Goal: Task Accomplishment & Management: Manage account settings

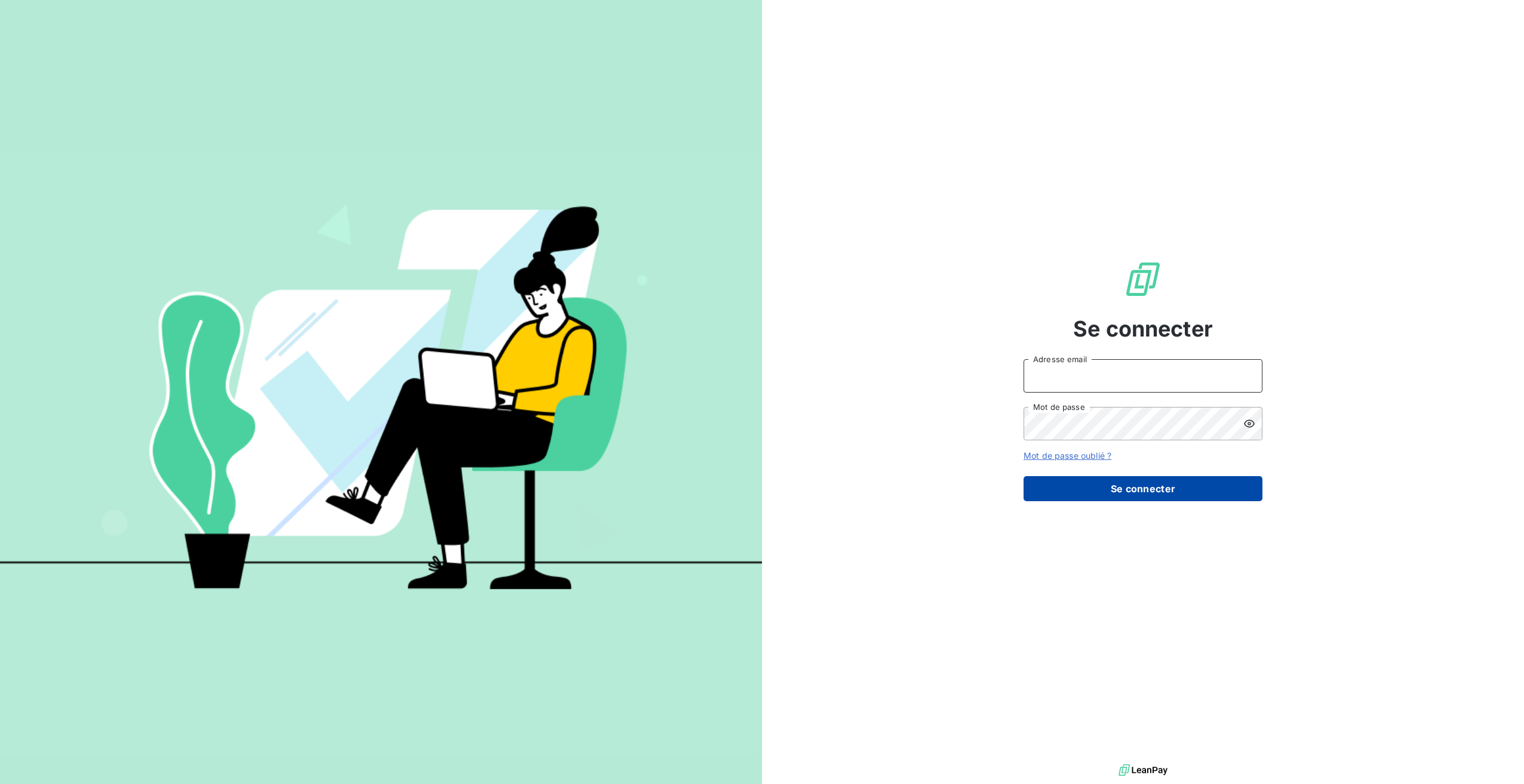
type input "[PERSON_NAME][EMAIL_ADDRESS][DOMAIN_NAME]"
click at [1192, 494] on button "Se connecter" at bounding box center [1143, 489] width 239 height 25
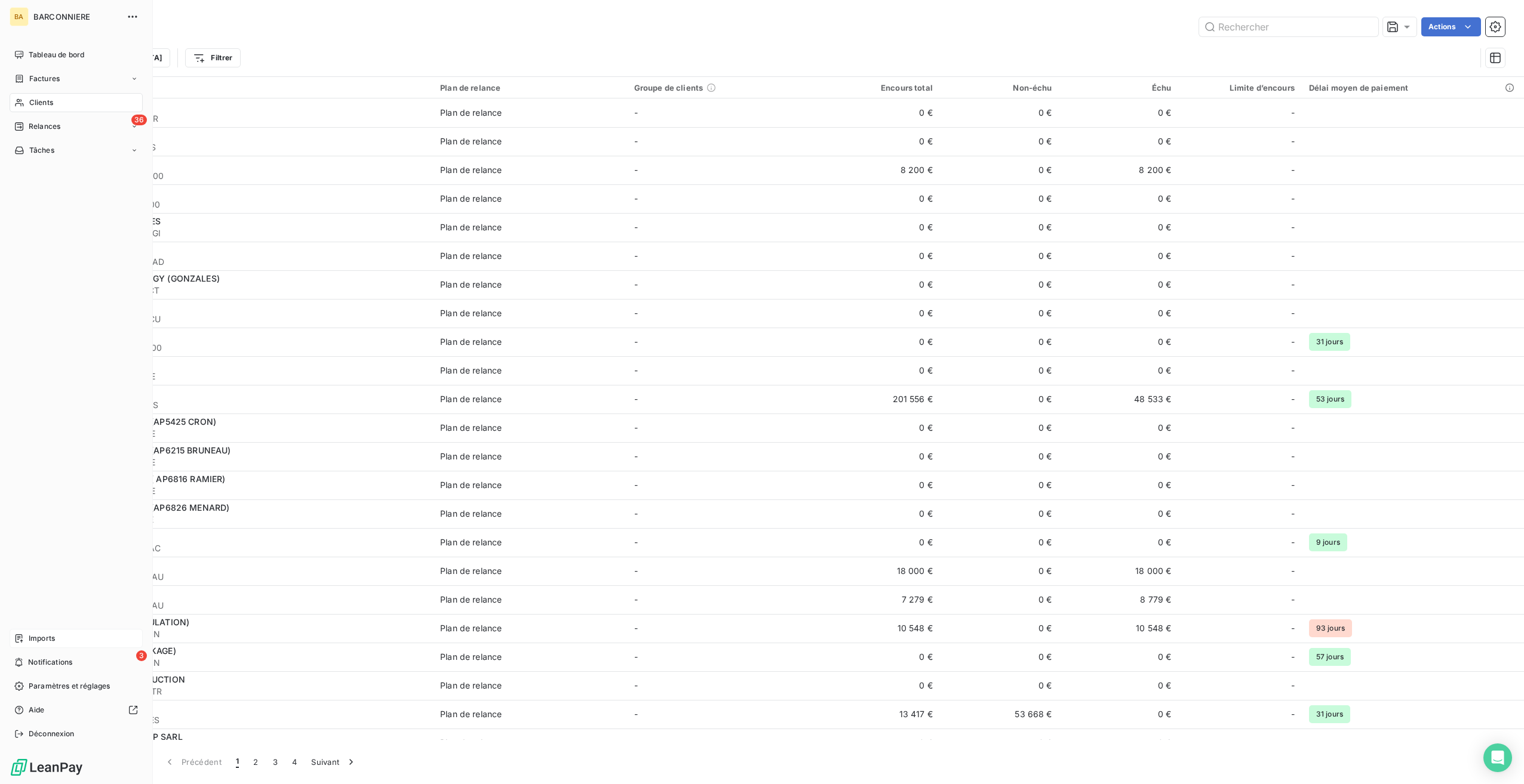
click at [34, 639] on span "Imports" at bounding box center [42, 638] width 26 height 11
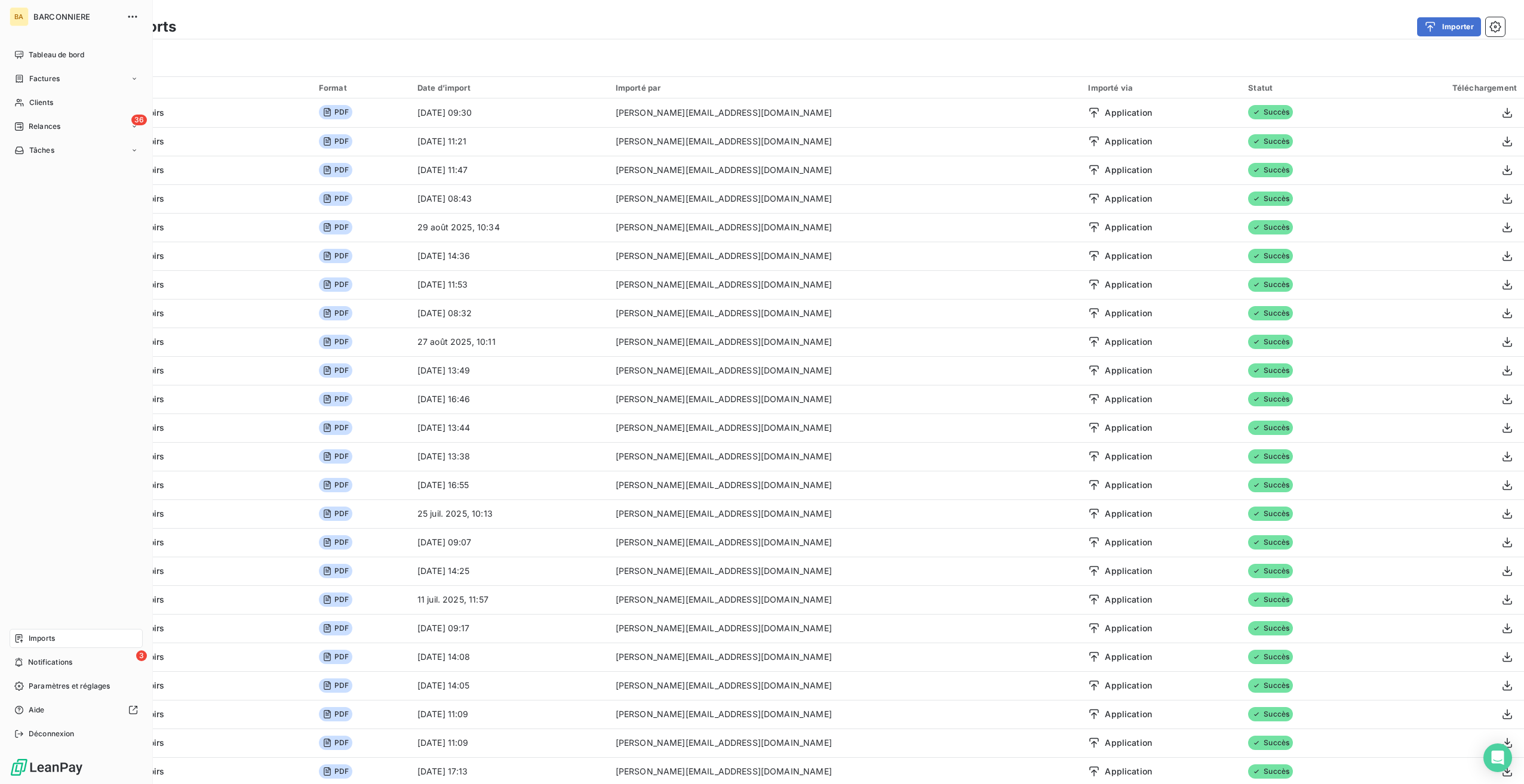
click at [39, 634] on span "Imports" at bounding box center [42, 638] width 26 height 11
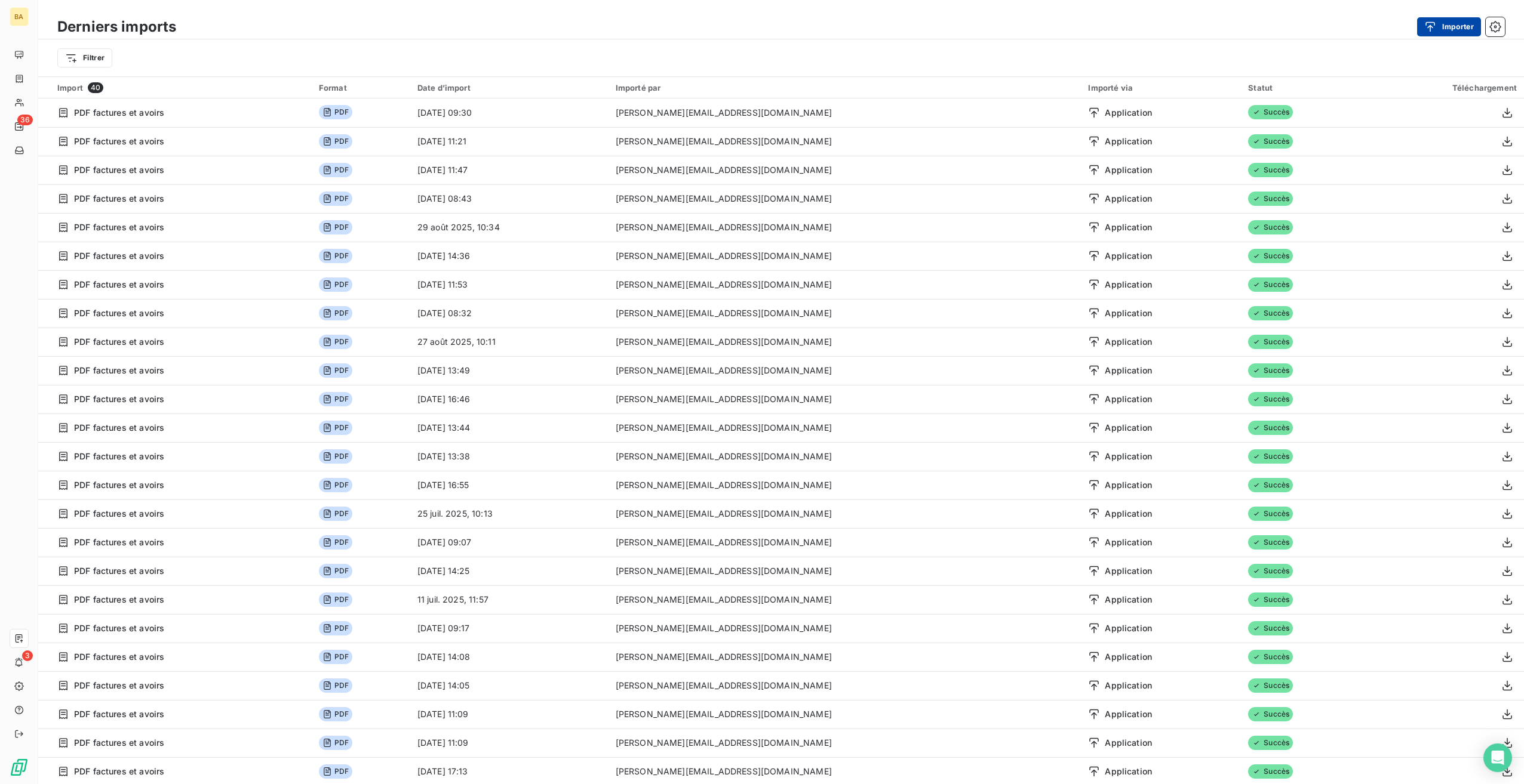
click at [1446, 27] on button "Importer" at bounding box center [1449, 27] width 64 height 19
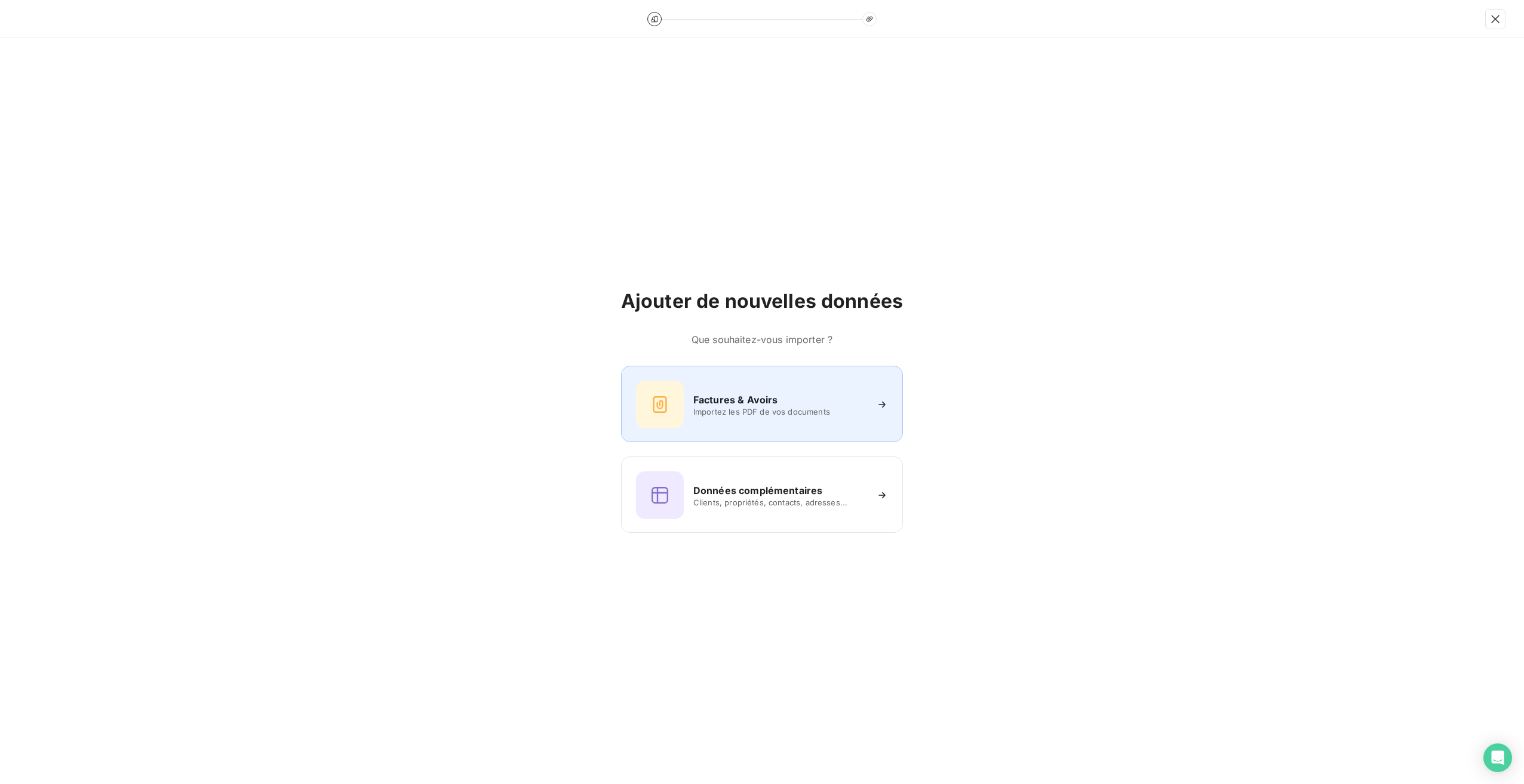
click at [726, 414] on span "Importez les PDF de vos documents" at bounding box center [780, 411] width 173 height 9
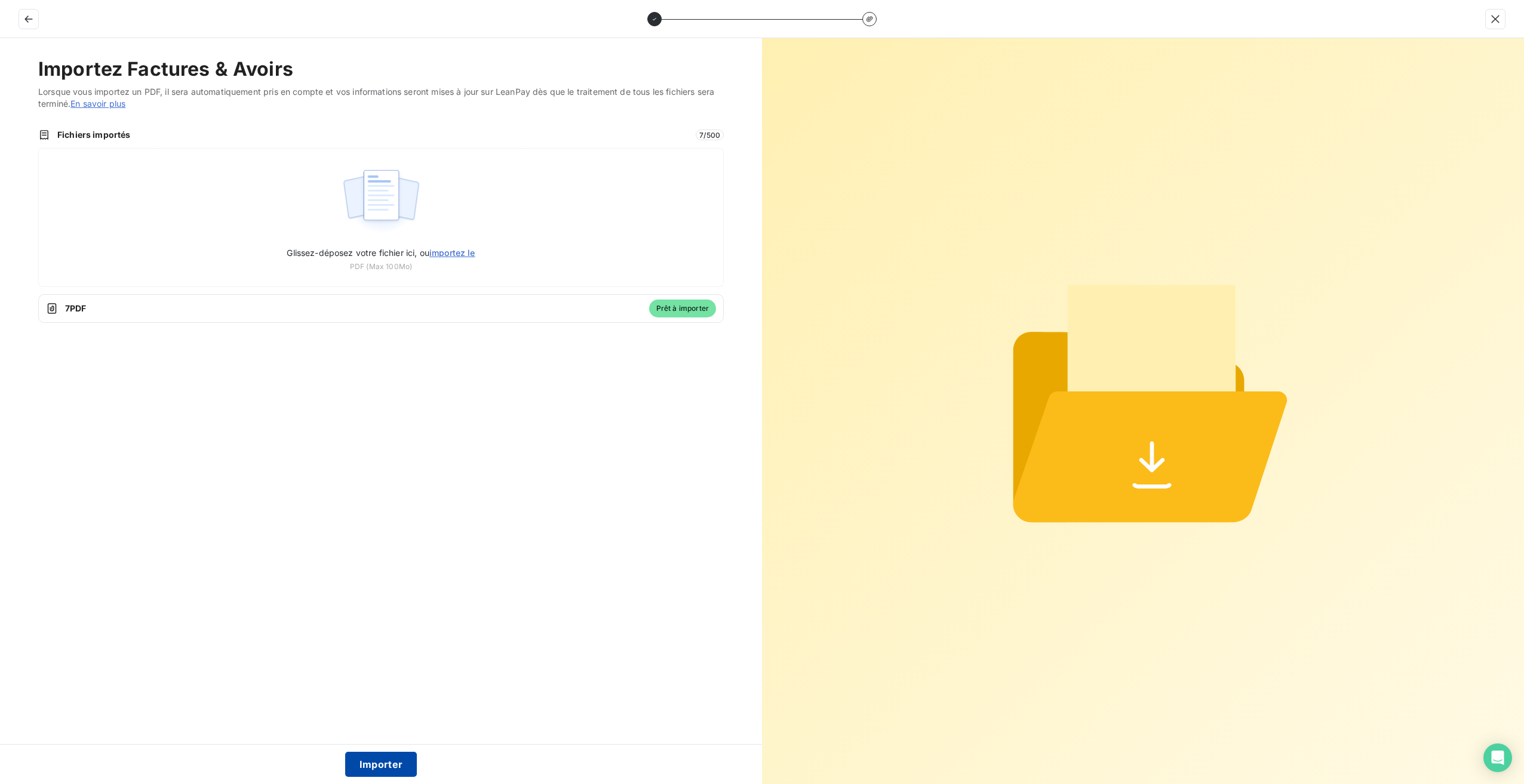
click at [382, 764] on button "Importer" at bounding box center [382, 765] width 72 height 25
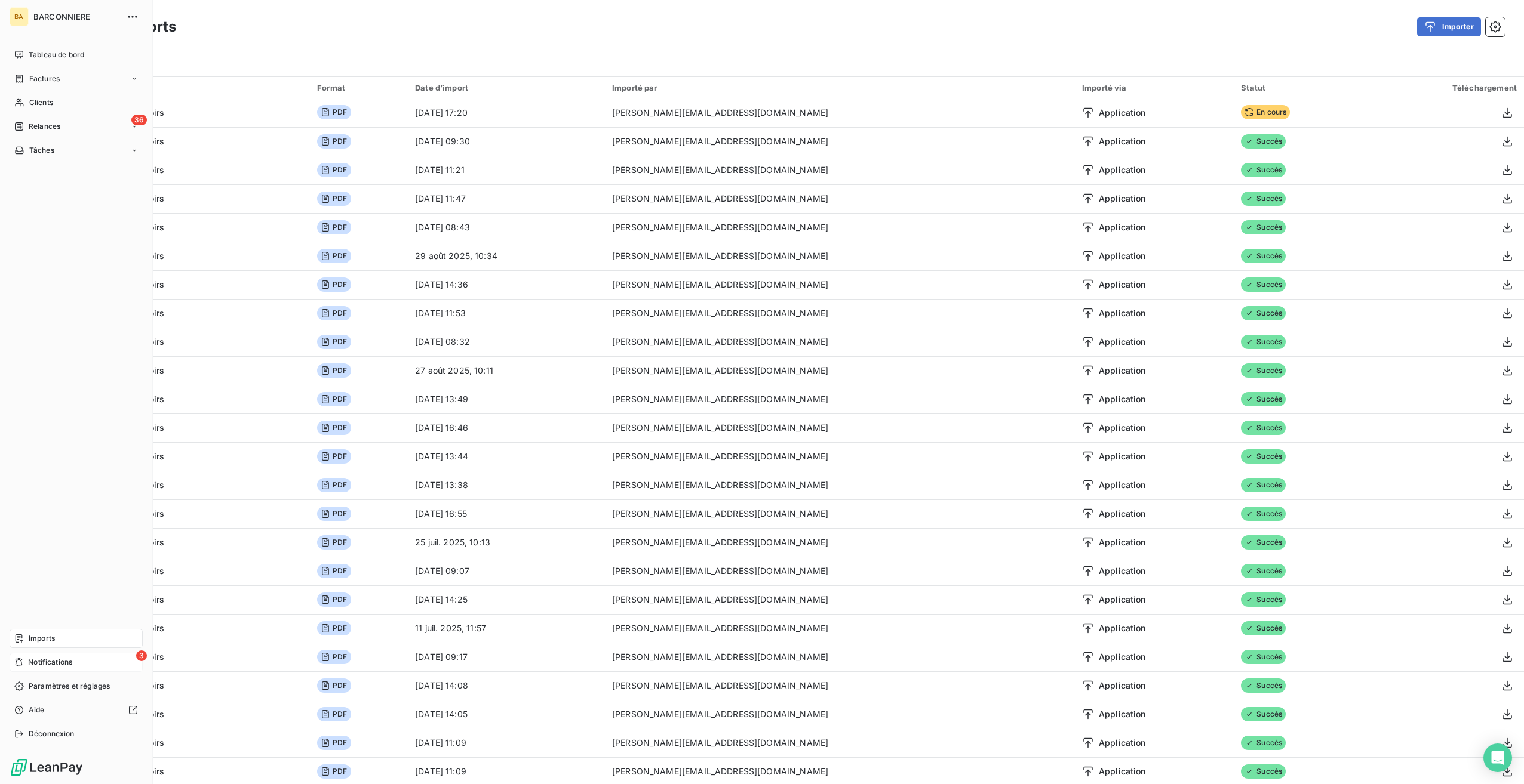
click at [42, 663] on span "Notifications" at bounding box center [50, 662] width 44 height 11
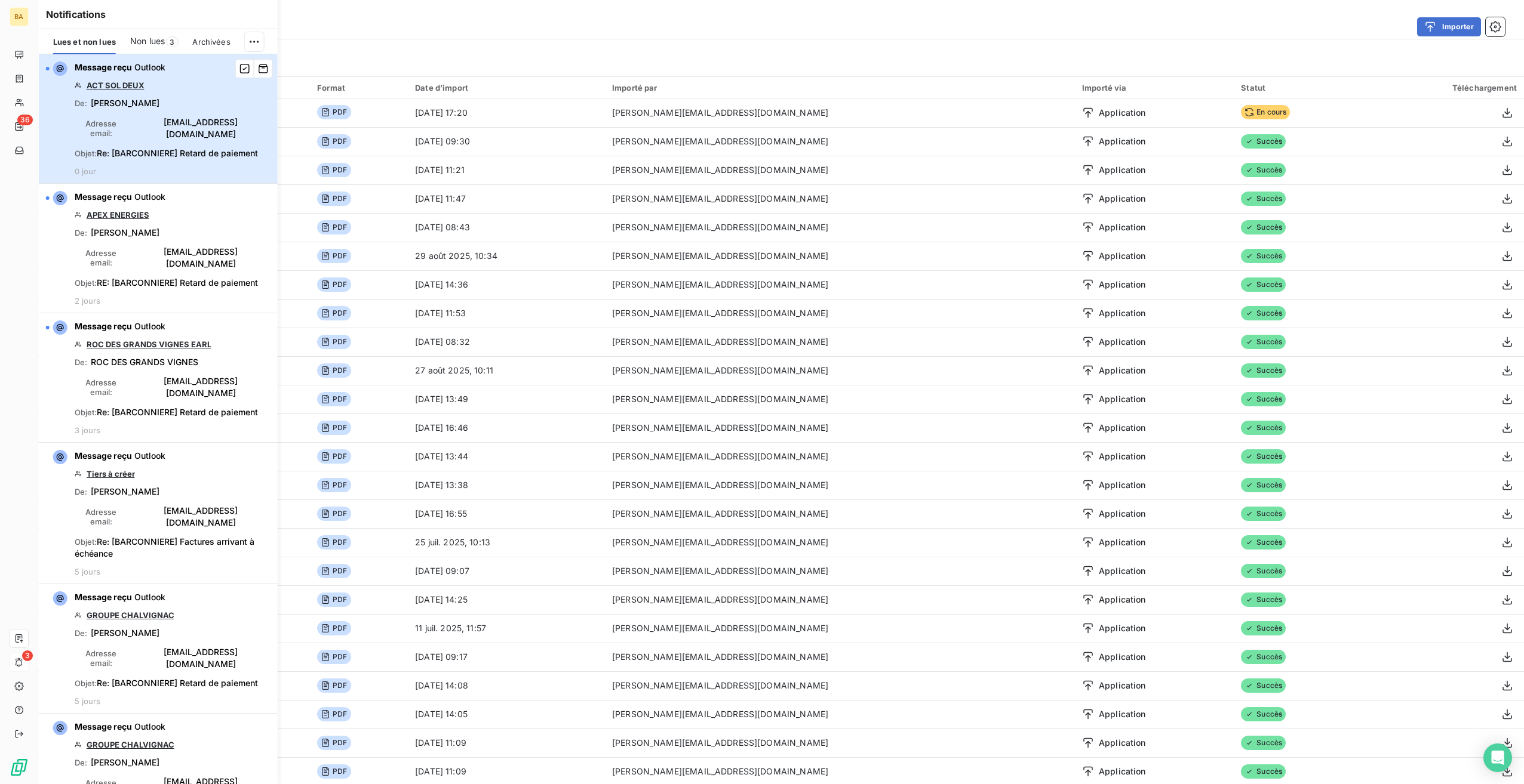
click at [147, 101] on span "[PERSON_NAME]" at bounding box center [125, 103] width 69 height 12
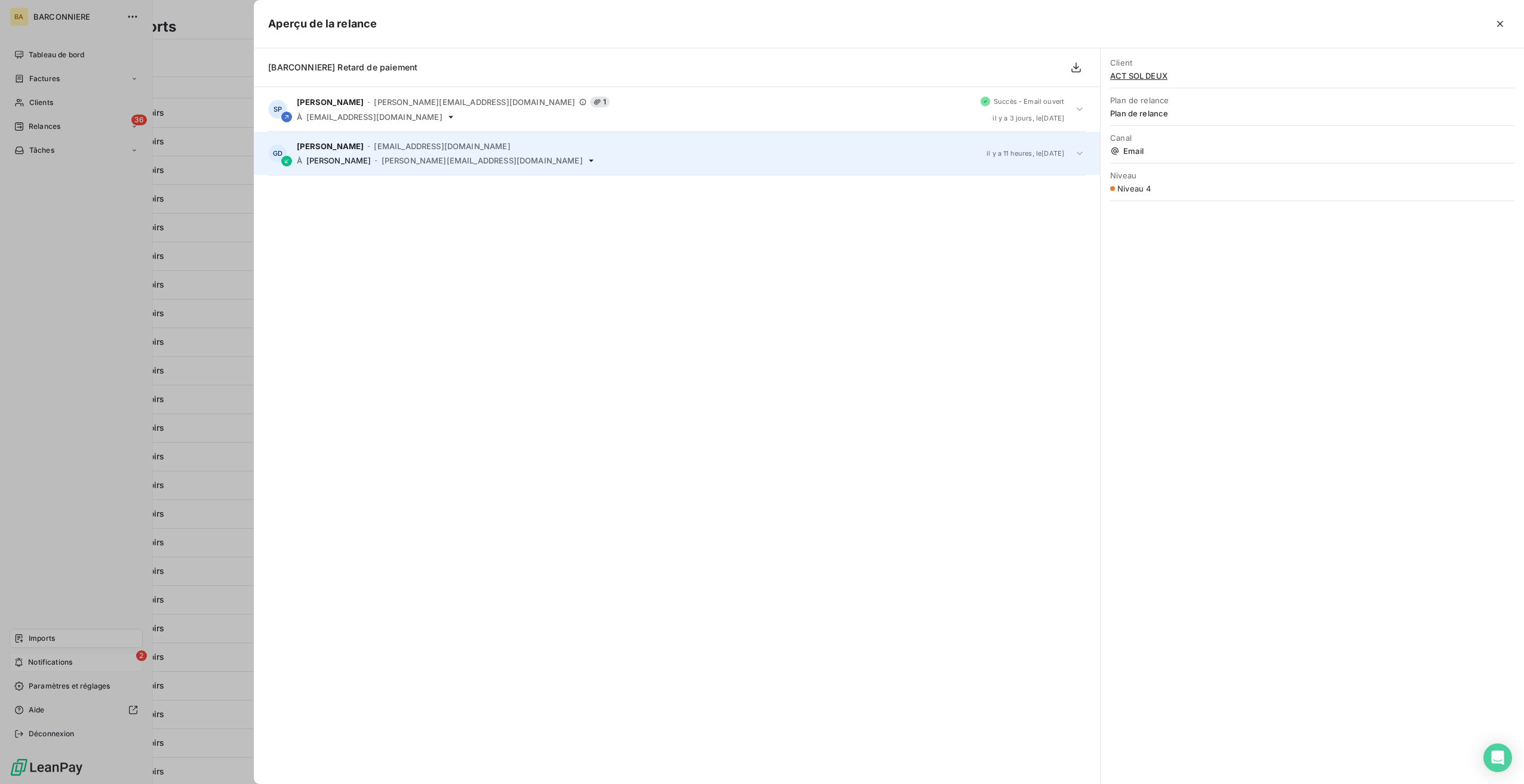
click at [422, 146] on span "[EMAIL_ADDRESS][DOMAIN_NAME]" at bounding box center [442, 146] width 136 height 9
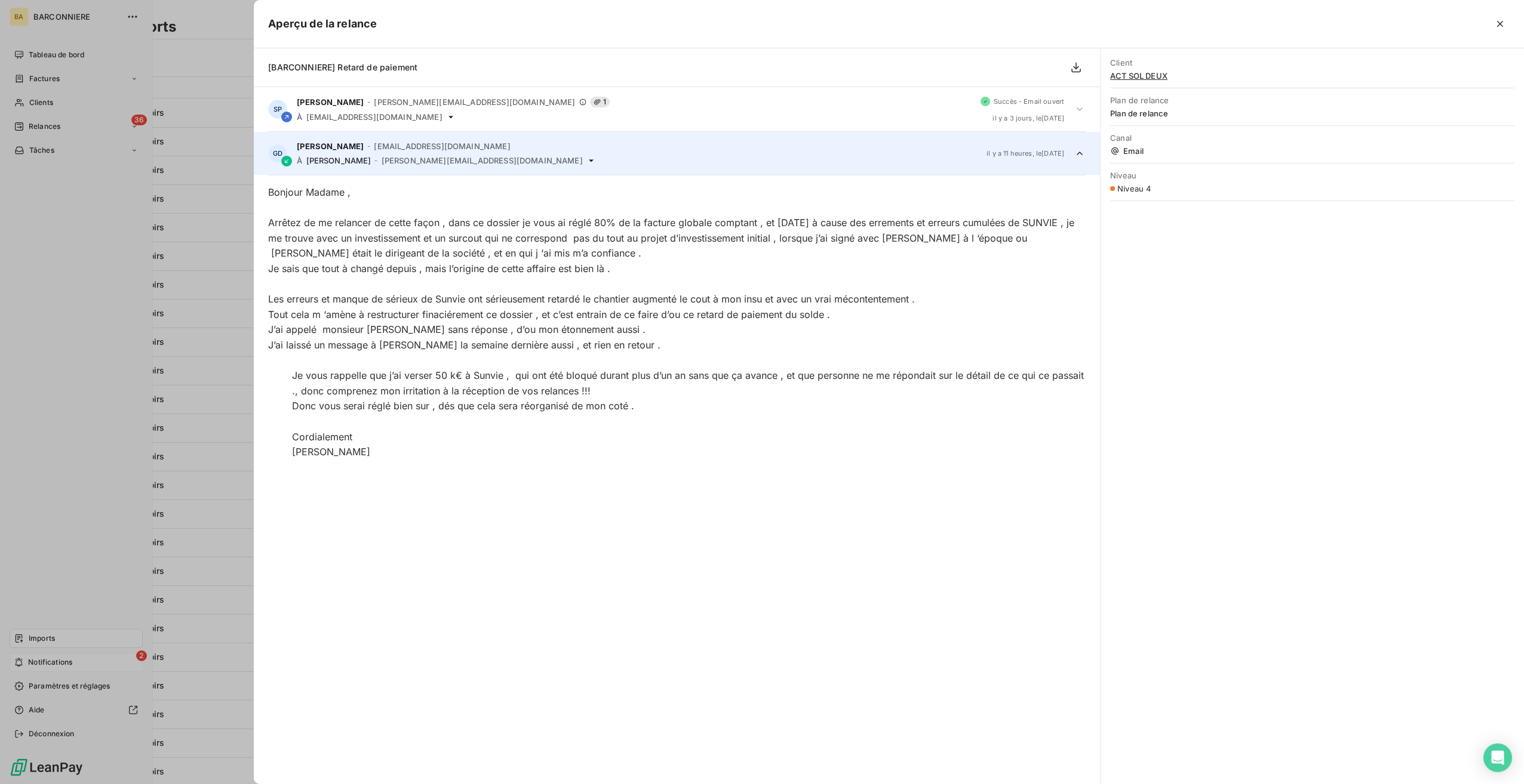
click at [37, 125] on div at bounding box center [762, 392] width 1524 height 784
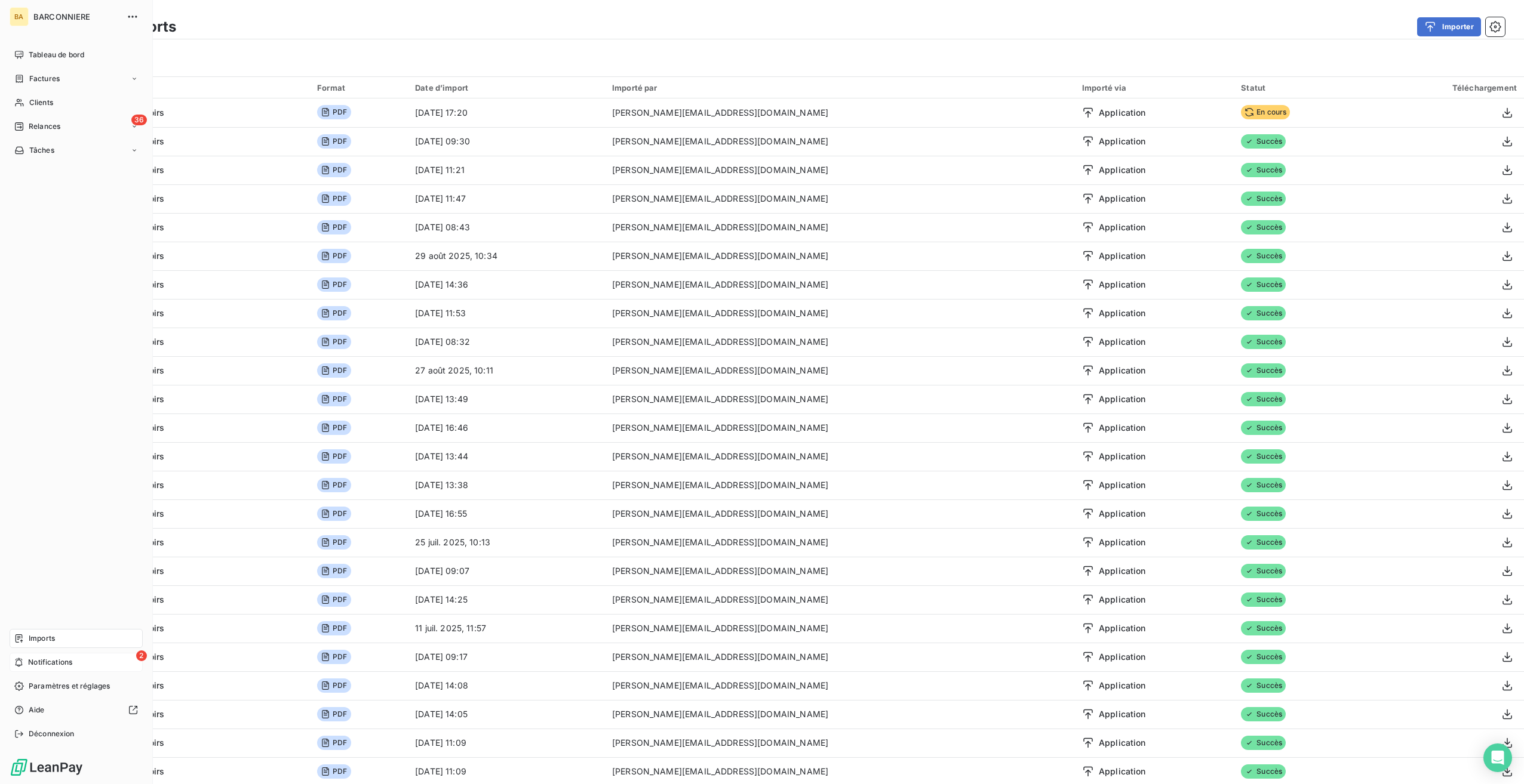
click at [37, 125] on span "Relances" at bounding box center [44, 126] width 32 height 11
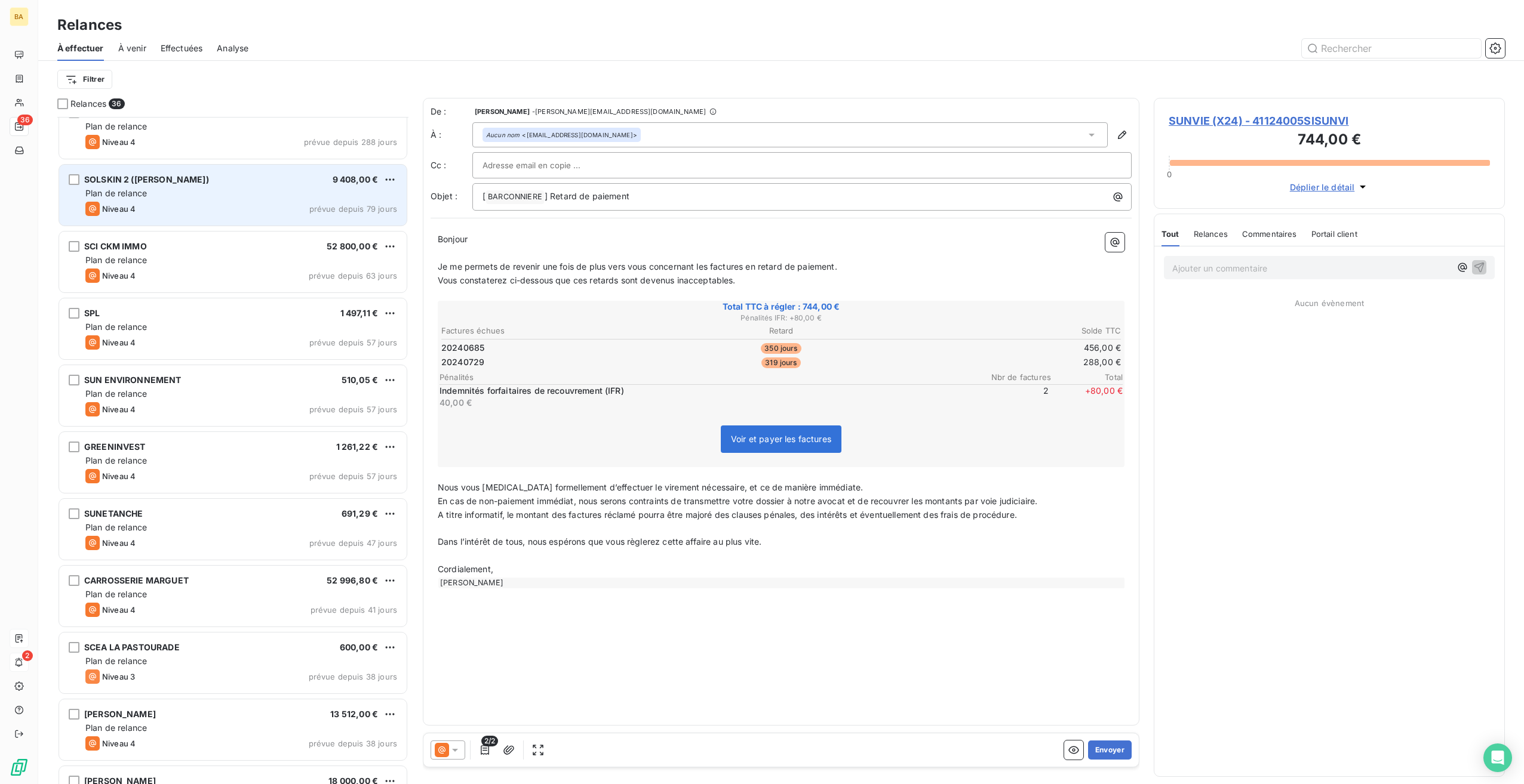
scroll to position [239, 0]
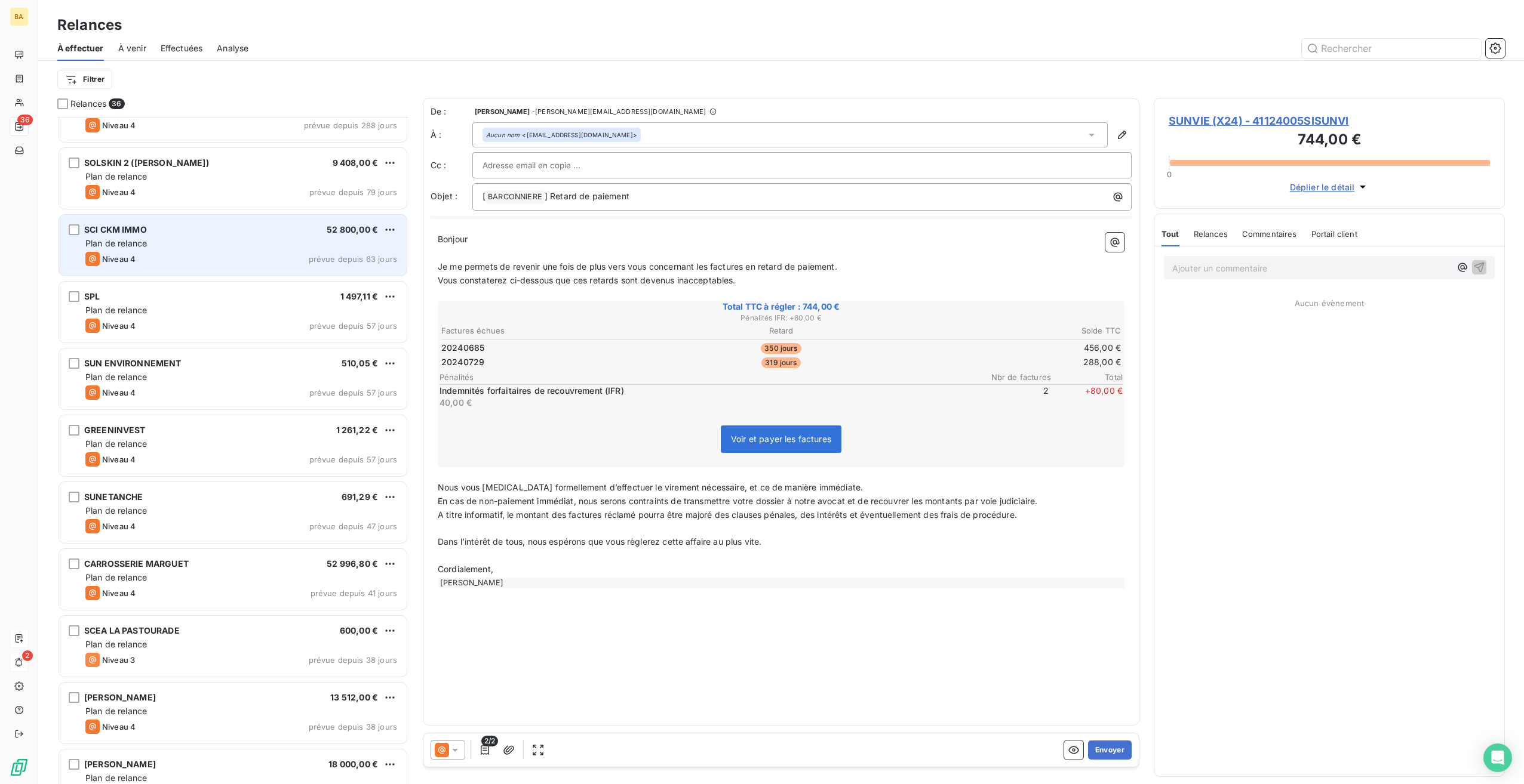
click at [197, 240] on div "Plan de relance" at bounding box center [241, 243] width 312 height 12
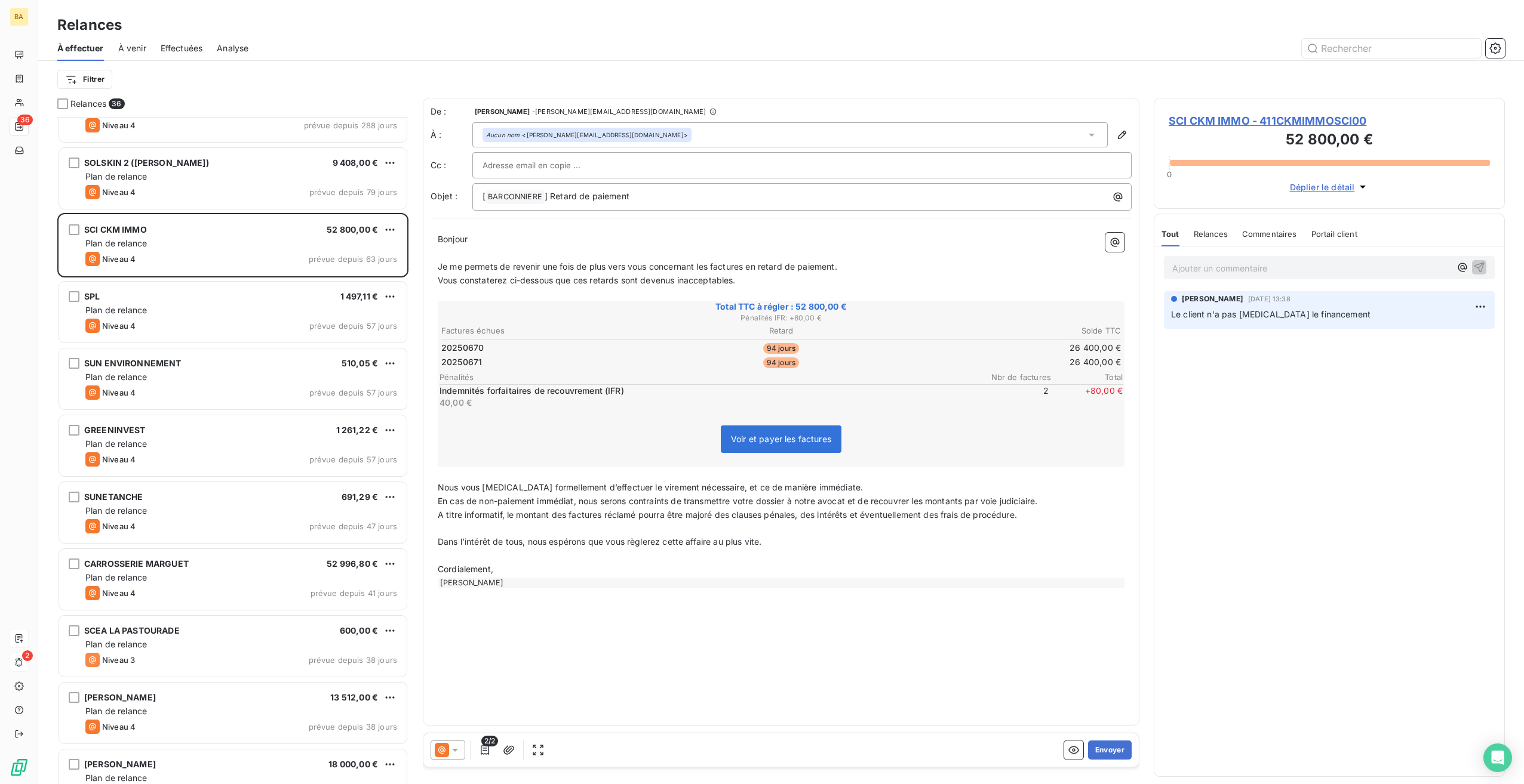
click at [449, 748] on icon at bounding box center [455, 750] width 12 height 12
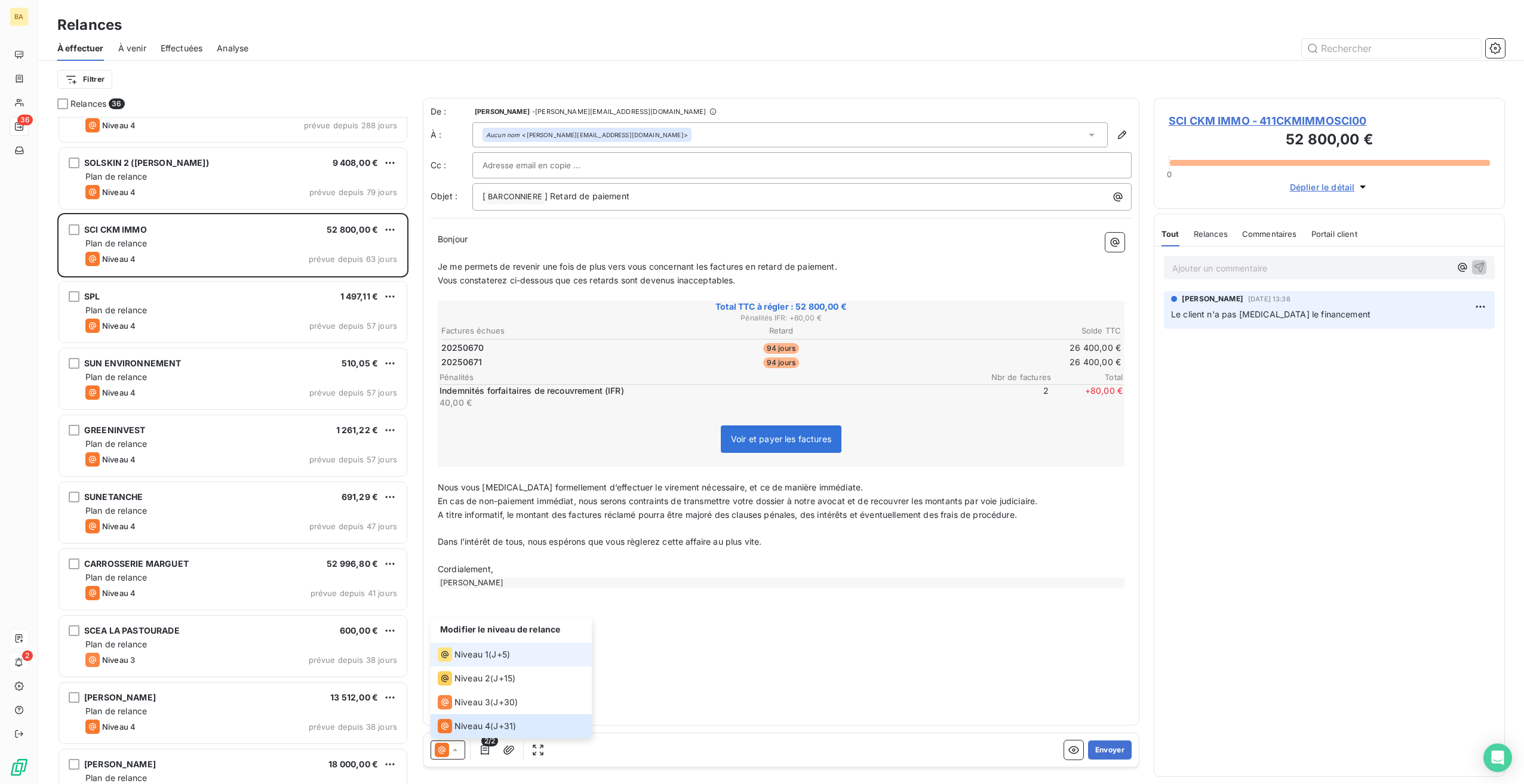
click at [491, 649] on div "Niveau 1 ( J+5 )" at bounding box center [474, 654] width 72 height 14
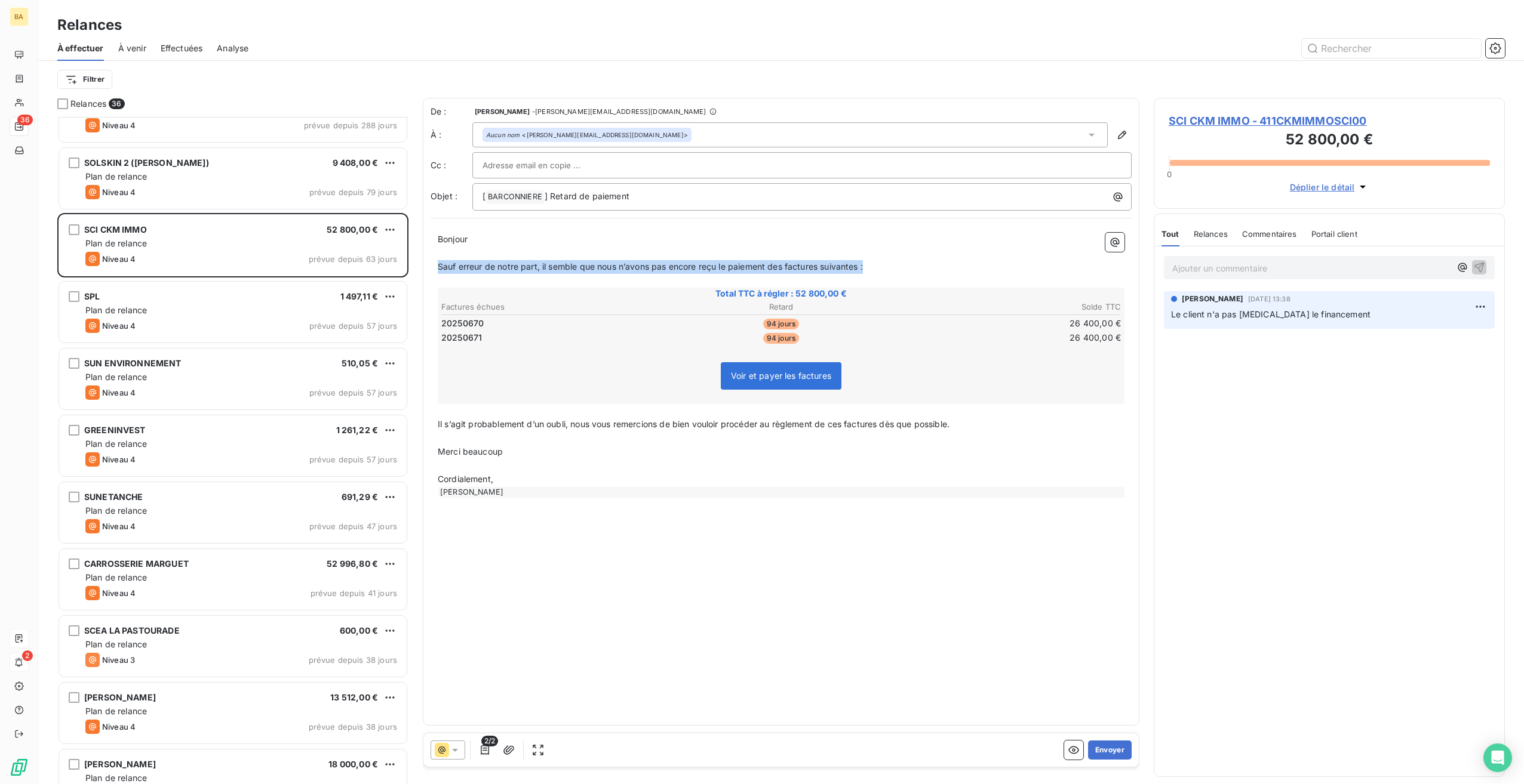
drag, startPoint x: 875, startPoint y: 262, endPoint x: 438, endPoint y: 266, distance: 437.0
click at [438, 266] on p "Sauf erreur de notre part, il semble que nous n’avons pas encore reçu le paieme…" at bounding box center [781, 267] width 687 height 14
click at [439, 267] on span "Nous sommes toujours dans l'attente du règlement des 2 factures ci-dessous." at bounding box center [594, 266] width 312 height 10
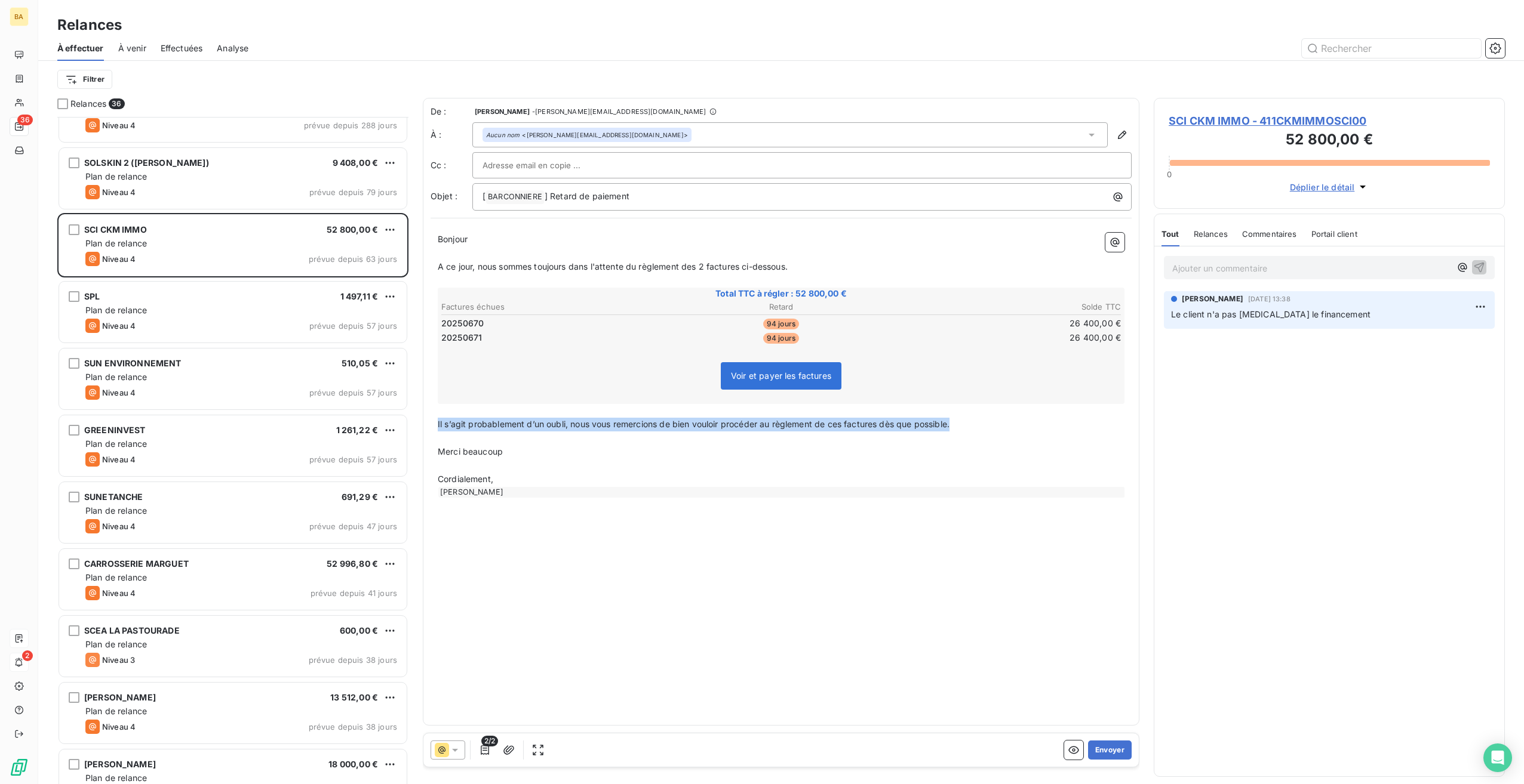
drag, startPoint x: 968, startPoint y: 424, endPoint x: 417, endPoint y: 423, distance: 551.0
click at [417, 423] on div "Relances 36 MINOTERIE COOPERATIVE DE COURCON 8 010,42 € Plan de relance Niveau …" at bounding box center [781, 441] width 1486 height 686
click at [497, 424] on span "Pouvez vous m'informer de l'avancement de votre financement" at bounding box center [564, 424] width 253 height 10
click at [498, 424] on span "Pouvez vous m'informer de l'avancement de votre financement" at bounding box center [564, 424] width 253 height 10
click at [768, 426] on p "Pouvez vous nous informer par retour mail de l'avancement de votre financement" at bounding box center [781, 424] width 687 height 14
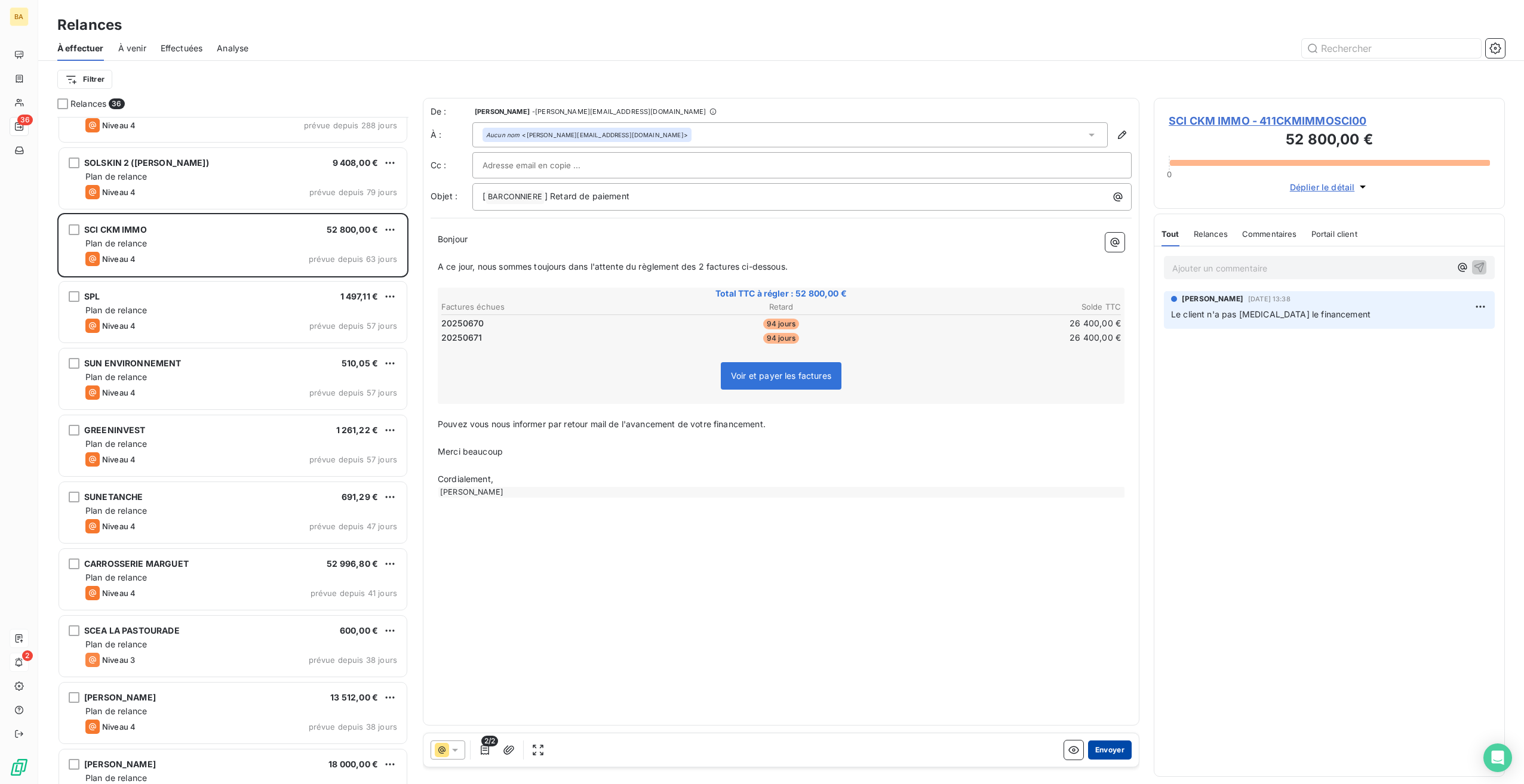
click at [1108, 750] on button "Envoyer" at bounding box center [1110, 750] width 44 height 19
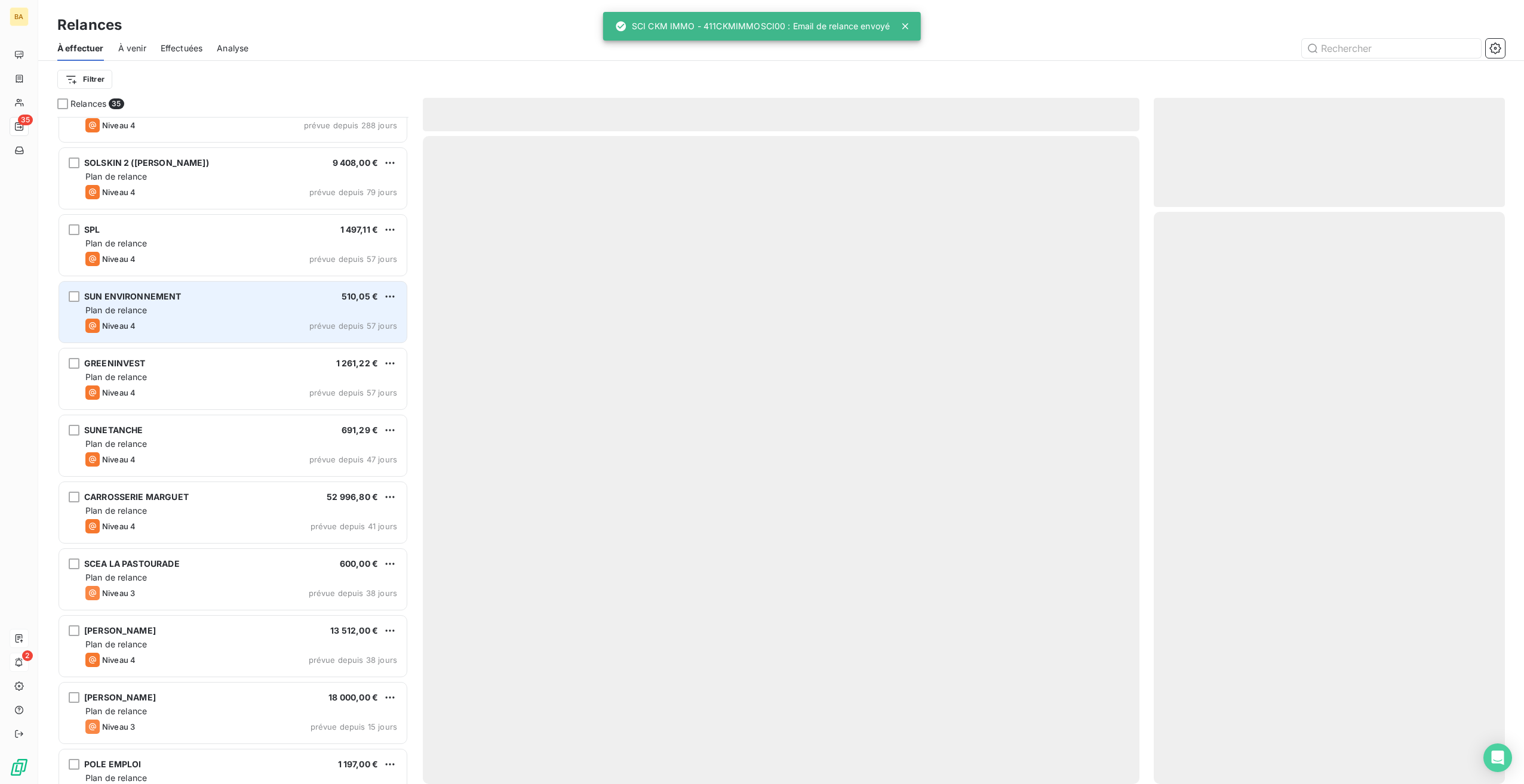
click at [146, 304] on div "Plan de relance" at bounding box center [241, 310] width 312 height 12
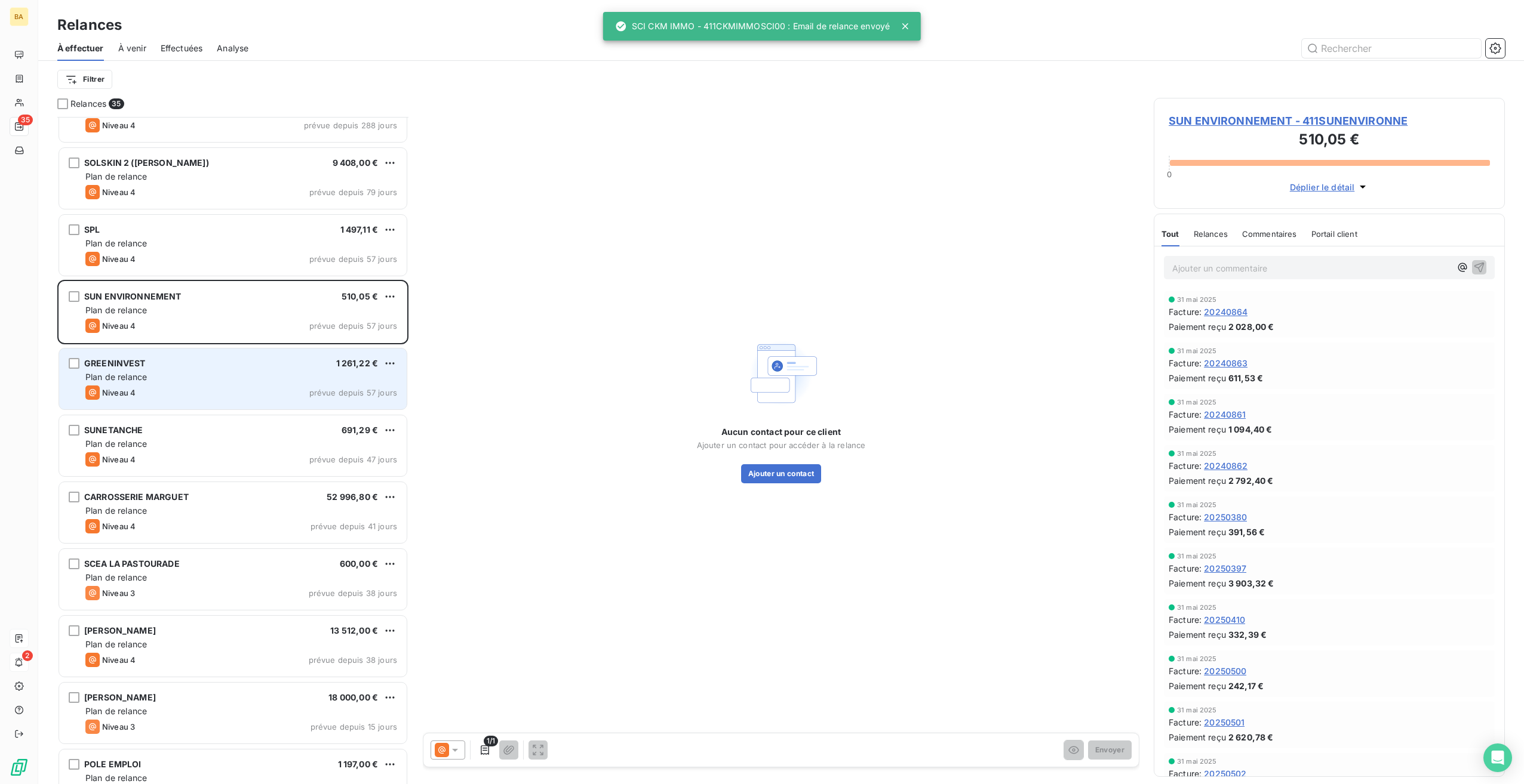
click at [132, 370] on div "GREENINVEST 1 261,22 € Plan de relance Niveau 4 prévue depuis 57 jours" at bounding box center [233, 379] width 347 height 61
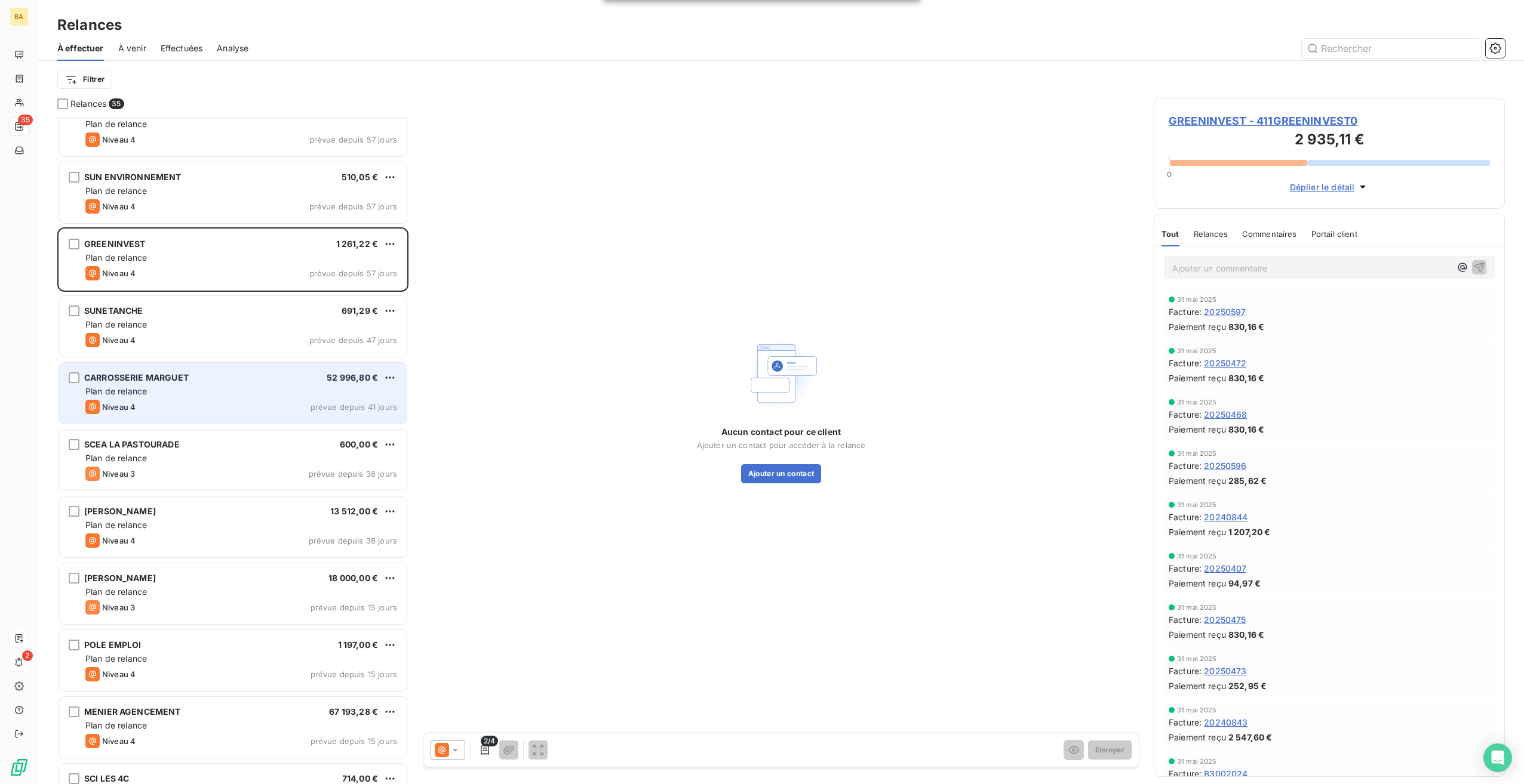
scroll to position [418, 0]
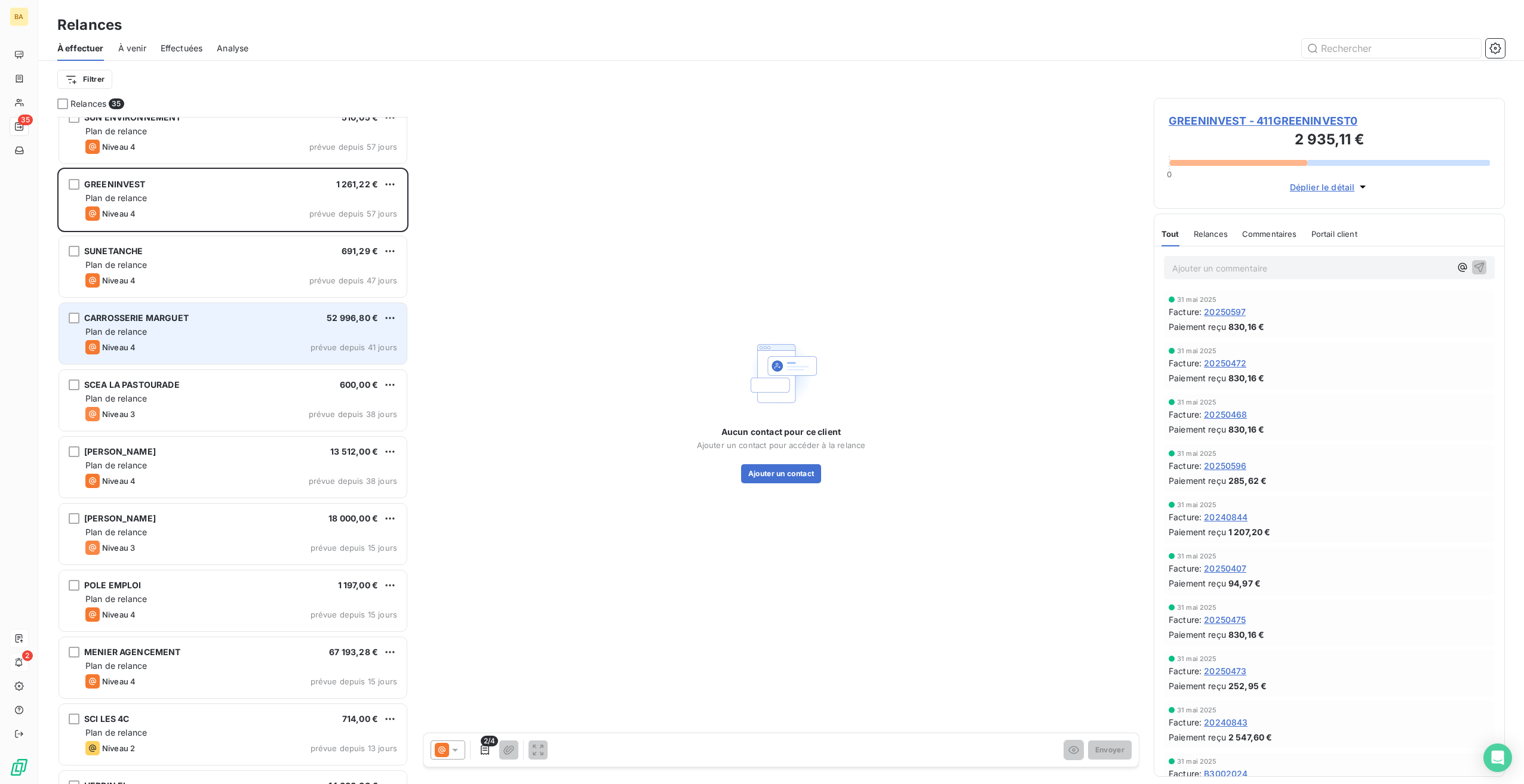
click at [151, 339] on div "CARROSSERIE MARGUET 52 996,80 € Plan de relance Niveau 4 prévue depuis 41 jours" at bounding box center [233, 334] width 347 height 61
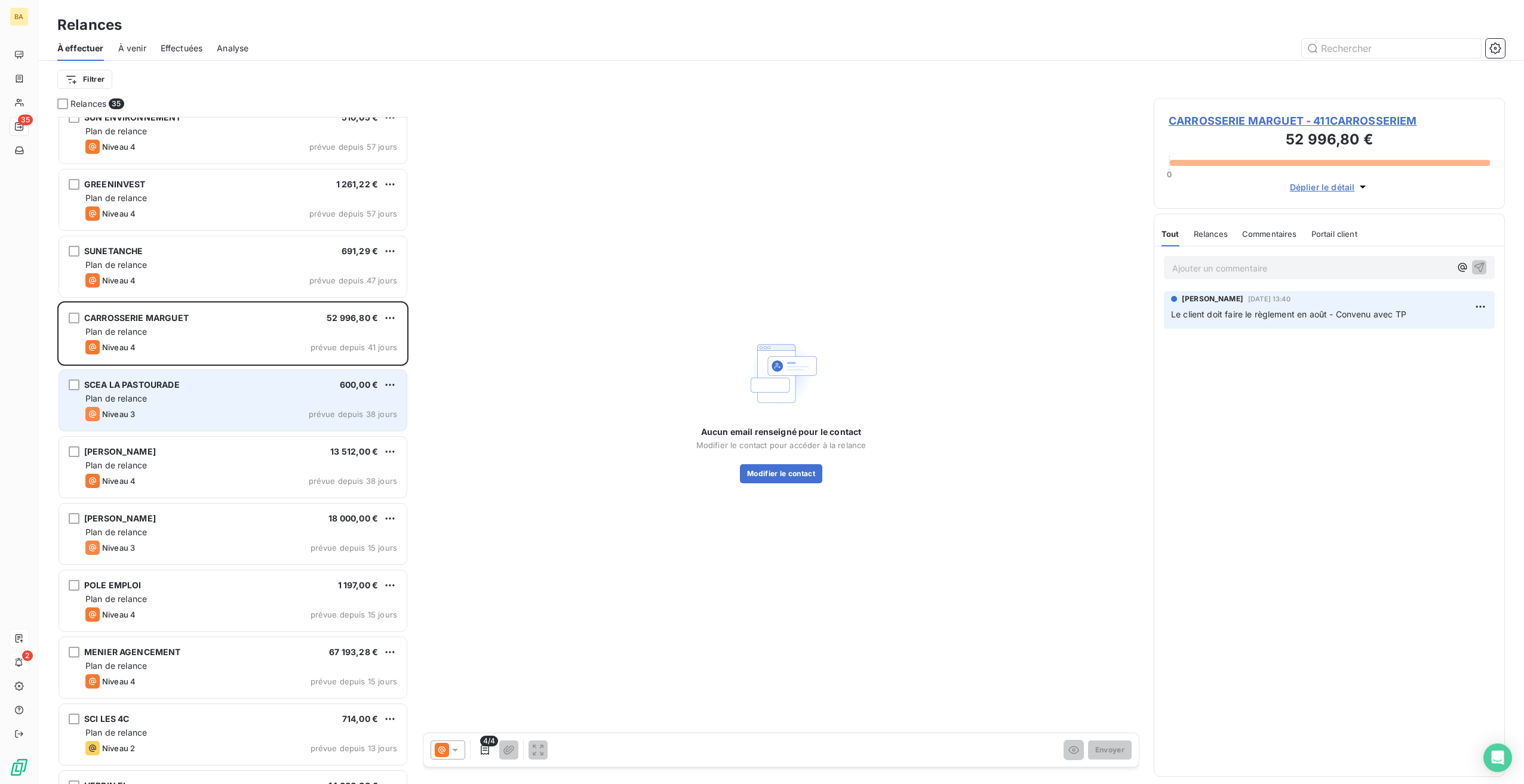
click at [143, 390] on div "SCEA LA PASTOURADE 600,00 € Plan de relance Niveau 3 prévue depuis 38 jours" at bounding box center [233, 401] width 347 height 61
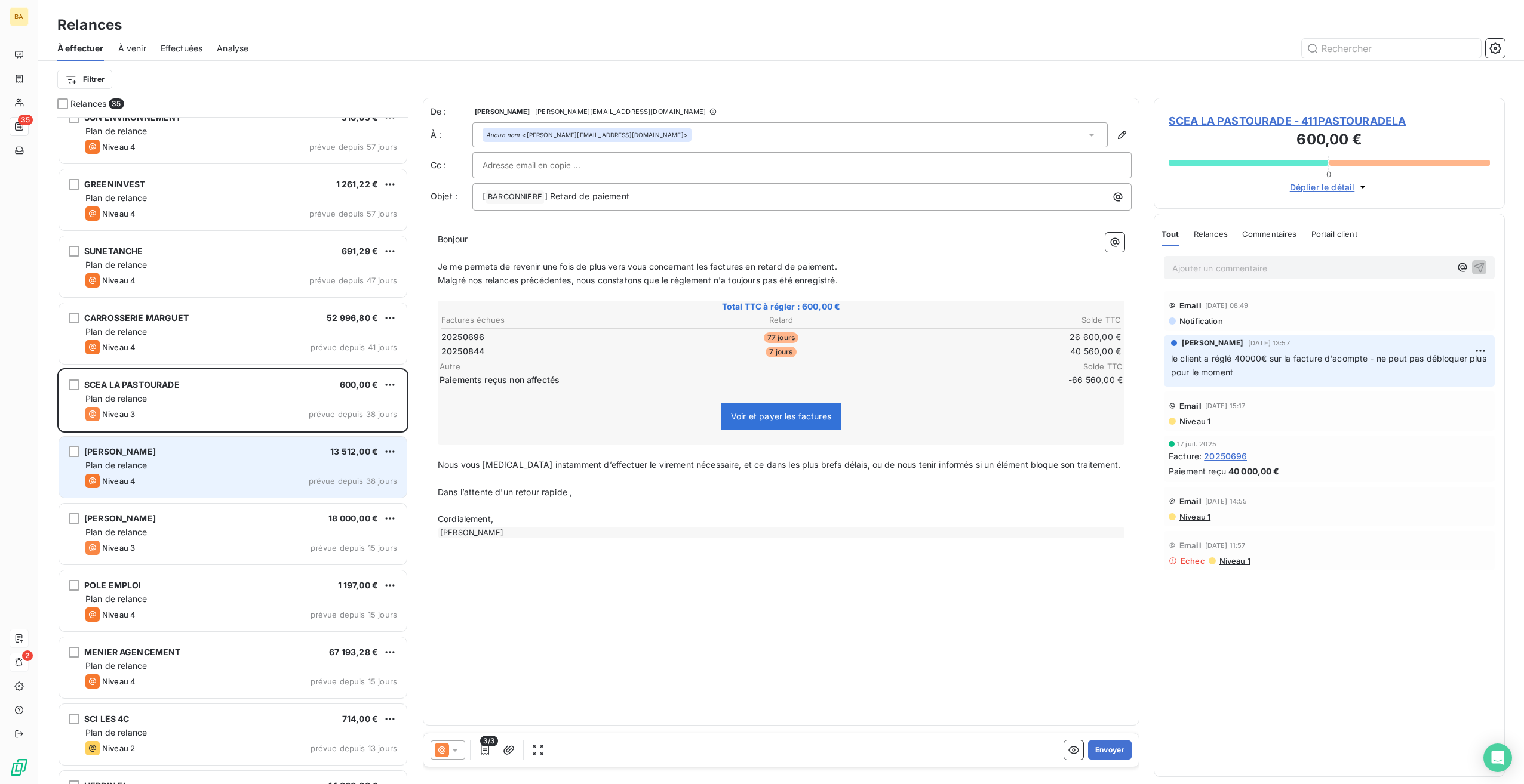
click at [163, 455] on div "MERLE SCEA 13 512,00 €" at bounding box center [241, 451] width 312 height 11
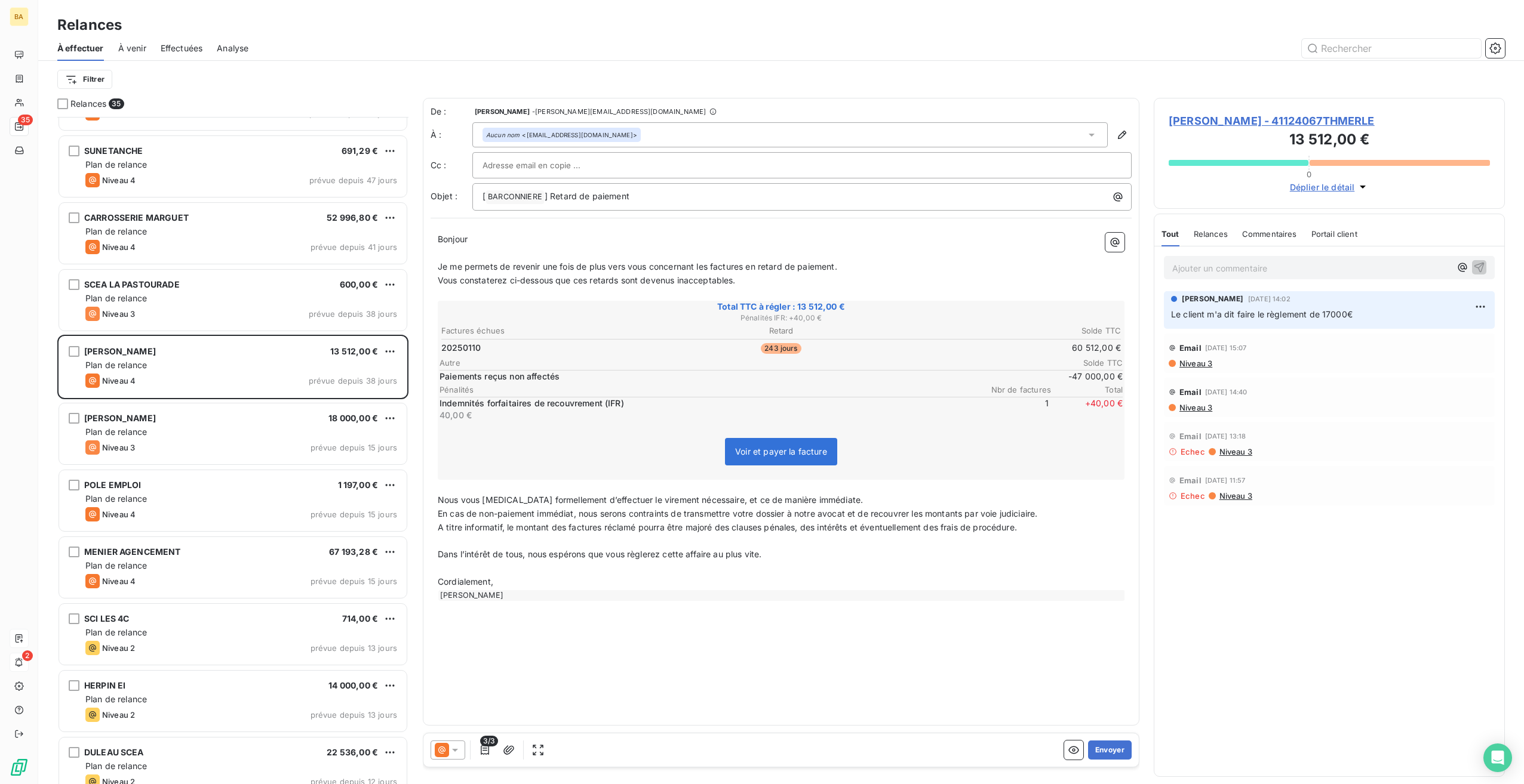
scroll to position [537, 0]
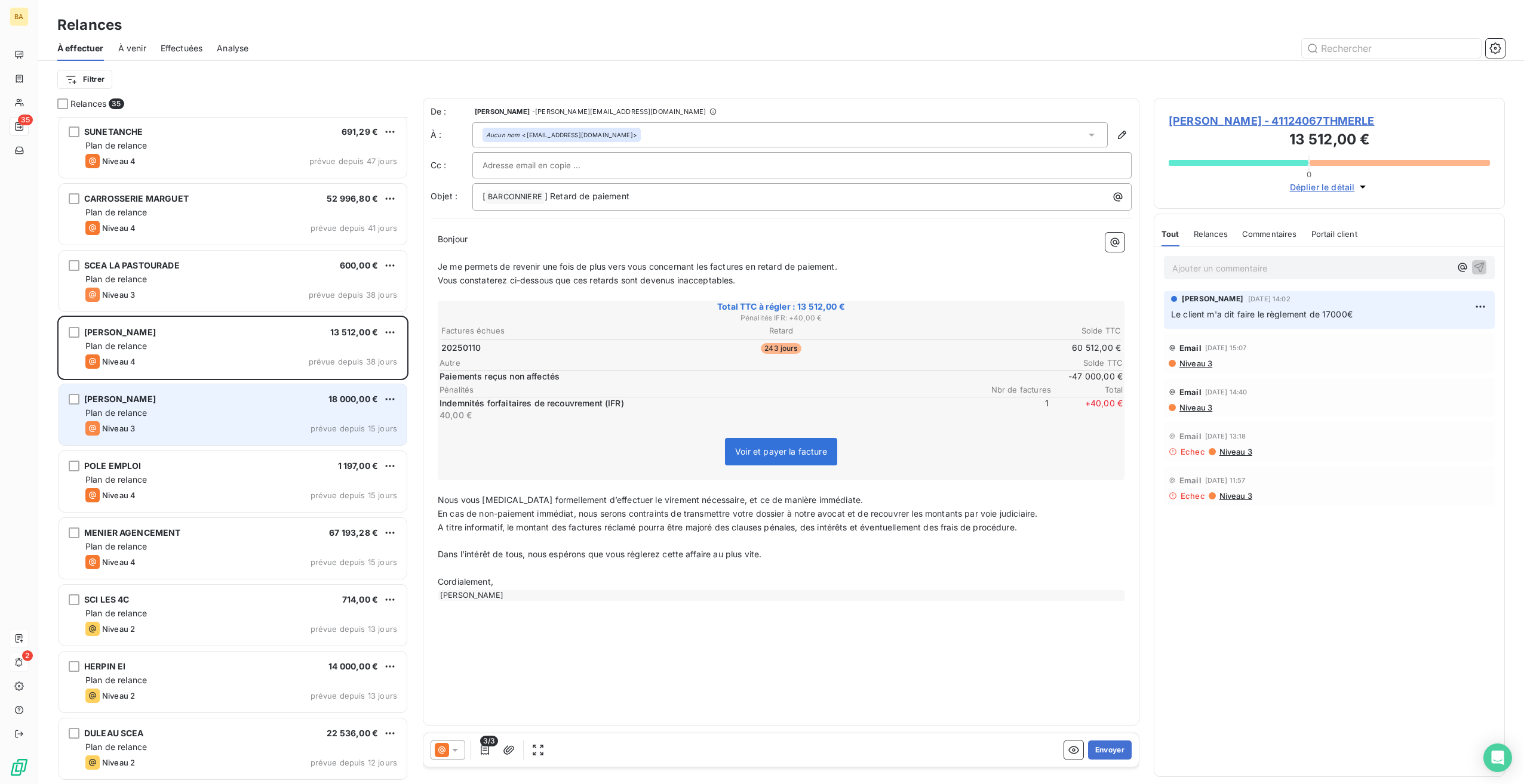
click at [157, 422] on div "Niveau 3 prévue depuis 15 jours" at bounding box center [241, 428] width 312 height 14
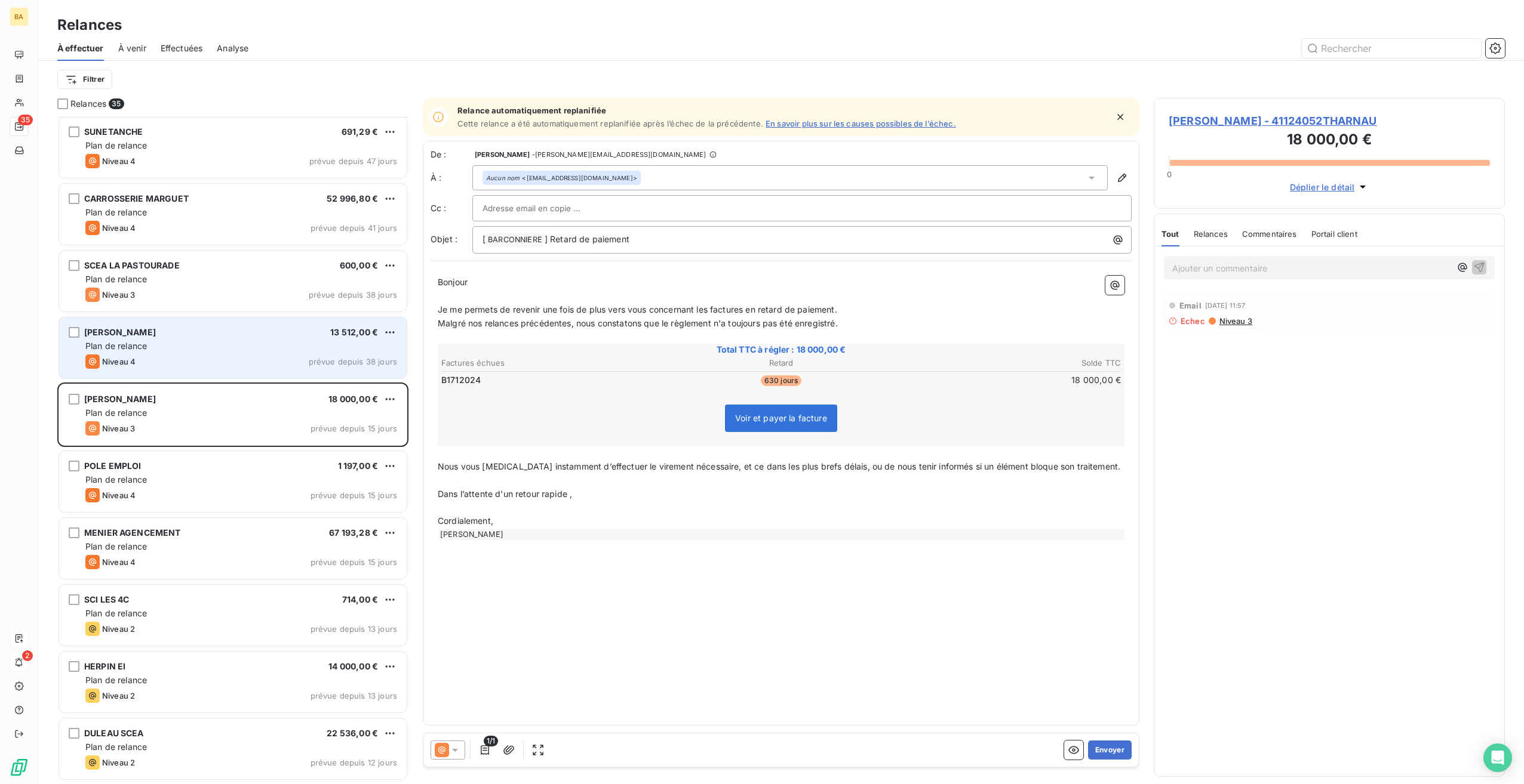
click at [176, 358] on div "Niveau 4 prévue depuis 38 jours" at bounding box center [241, 361] width 312 height 14
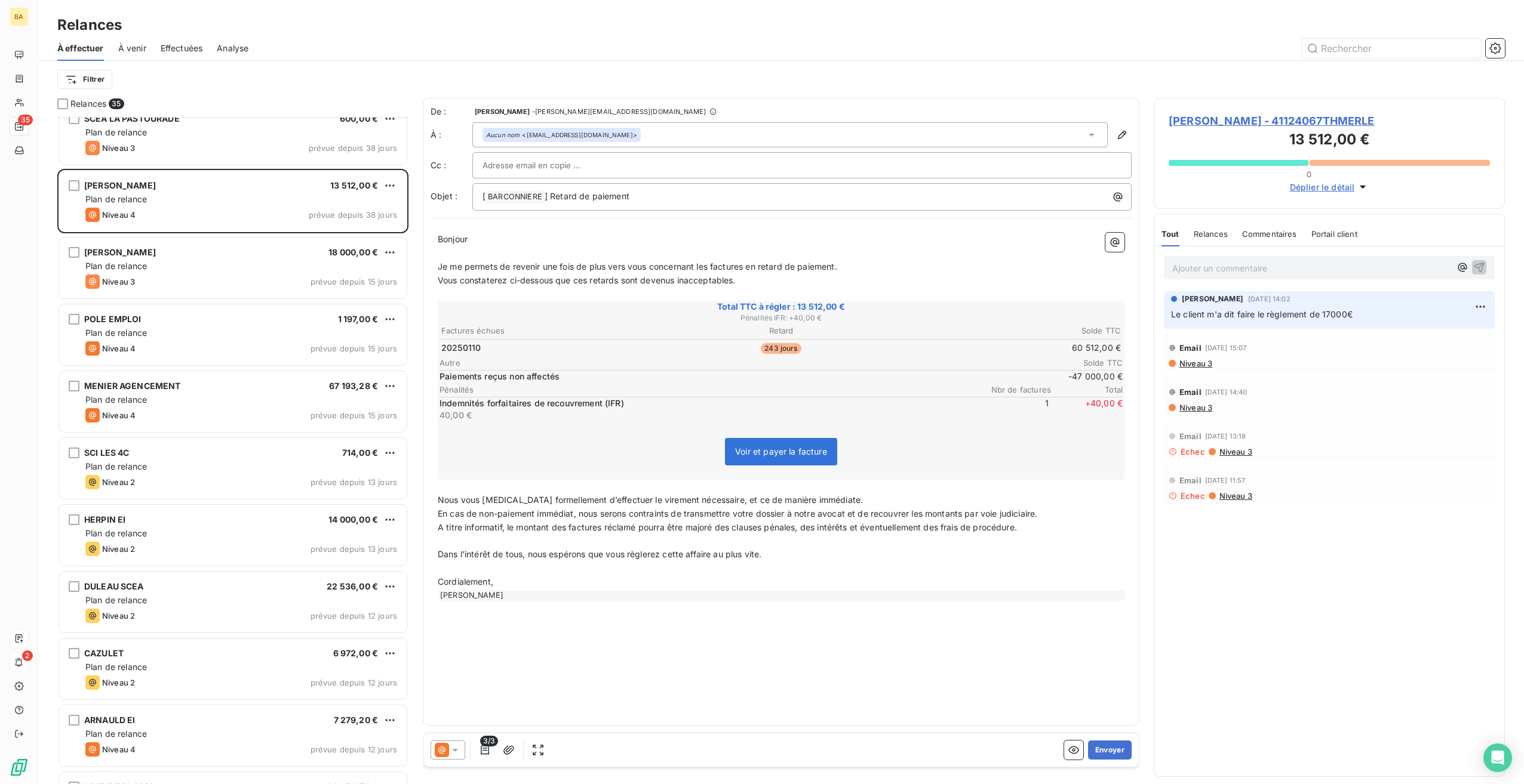
scroll to position [716, 0]
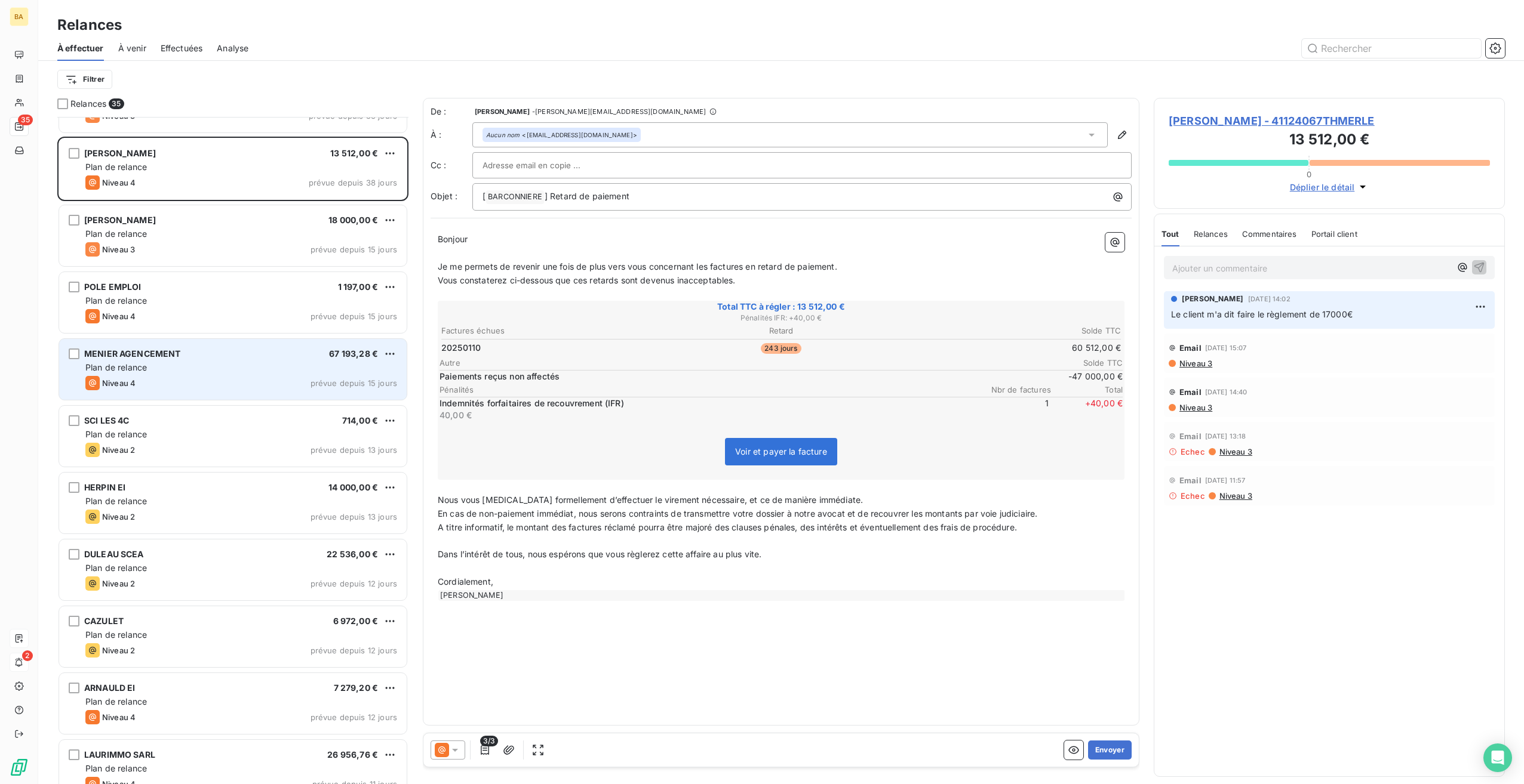
click at [170, 360] on div "MENIER AGENCEMENT 67 193,28 € Plan de relance Niveau 4 prévue depuis 15 jours" at bounding box center [233, 370] width 347 height 61
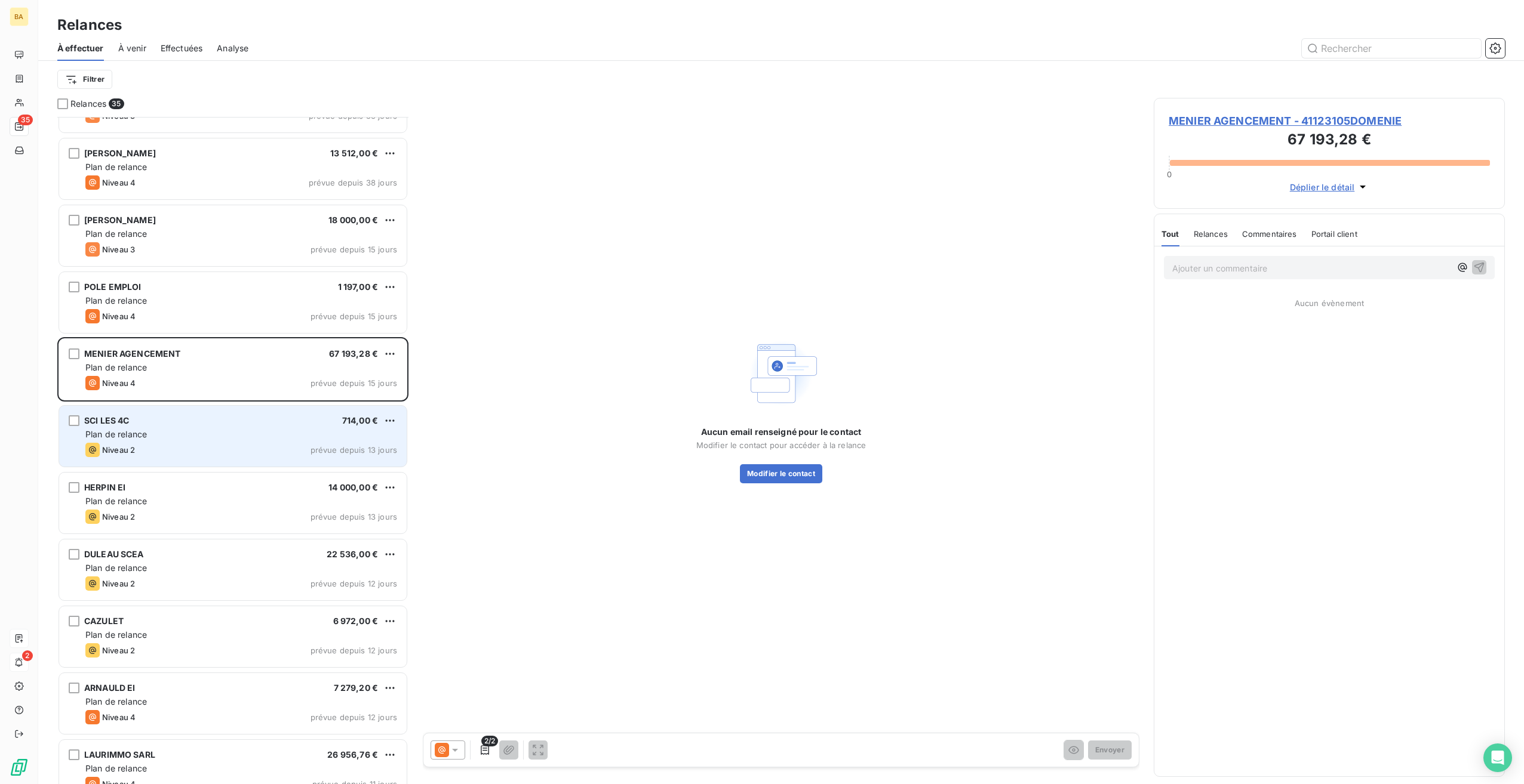
click at [158, 429] on div "Plan de relance" at bounding box center [241, 434] width 312 height 12
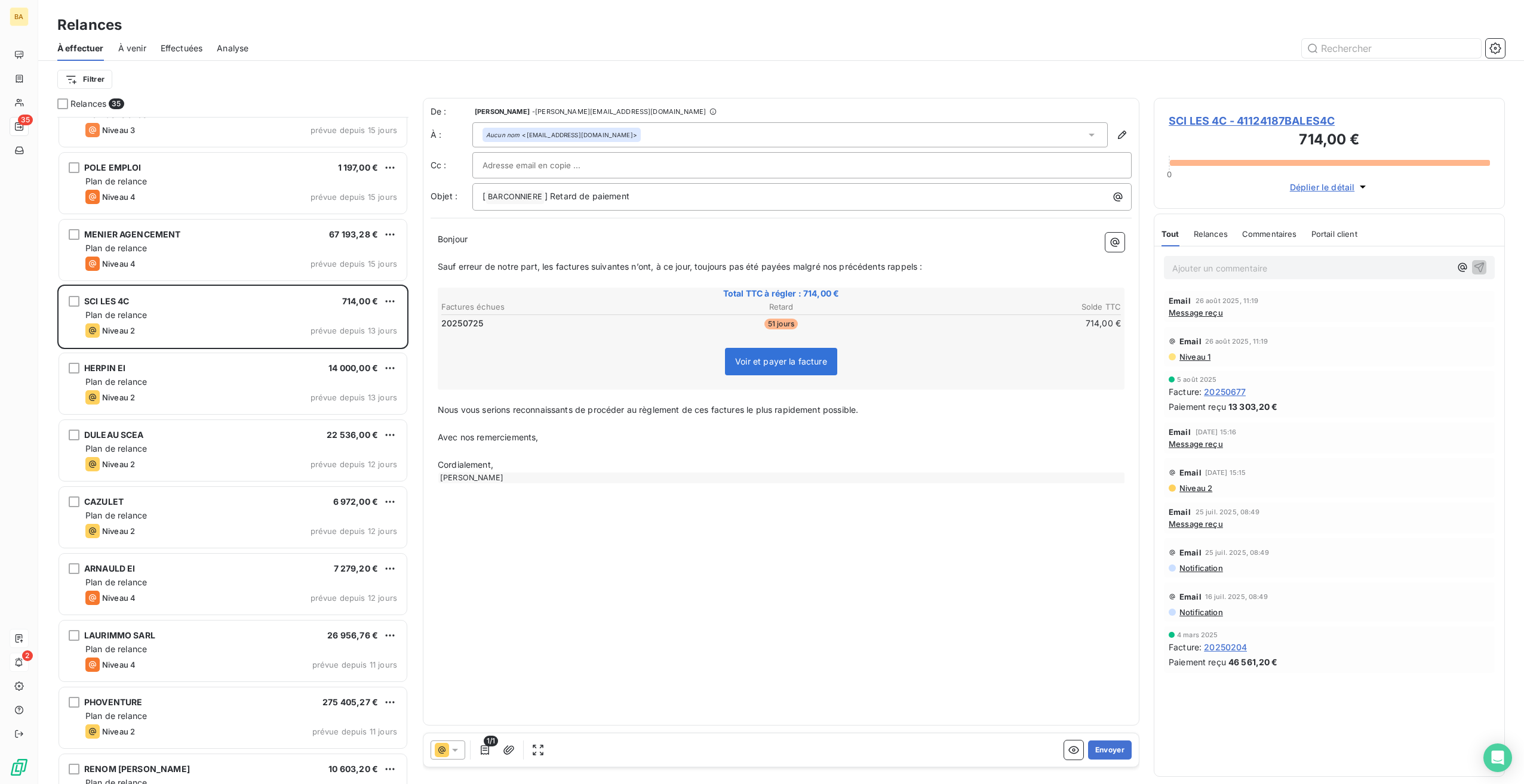
scroll to position [836, 0]
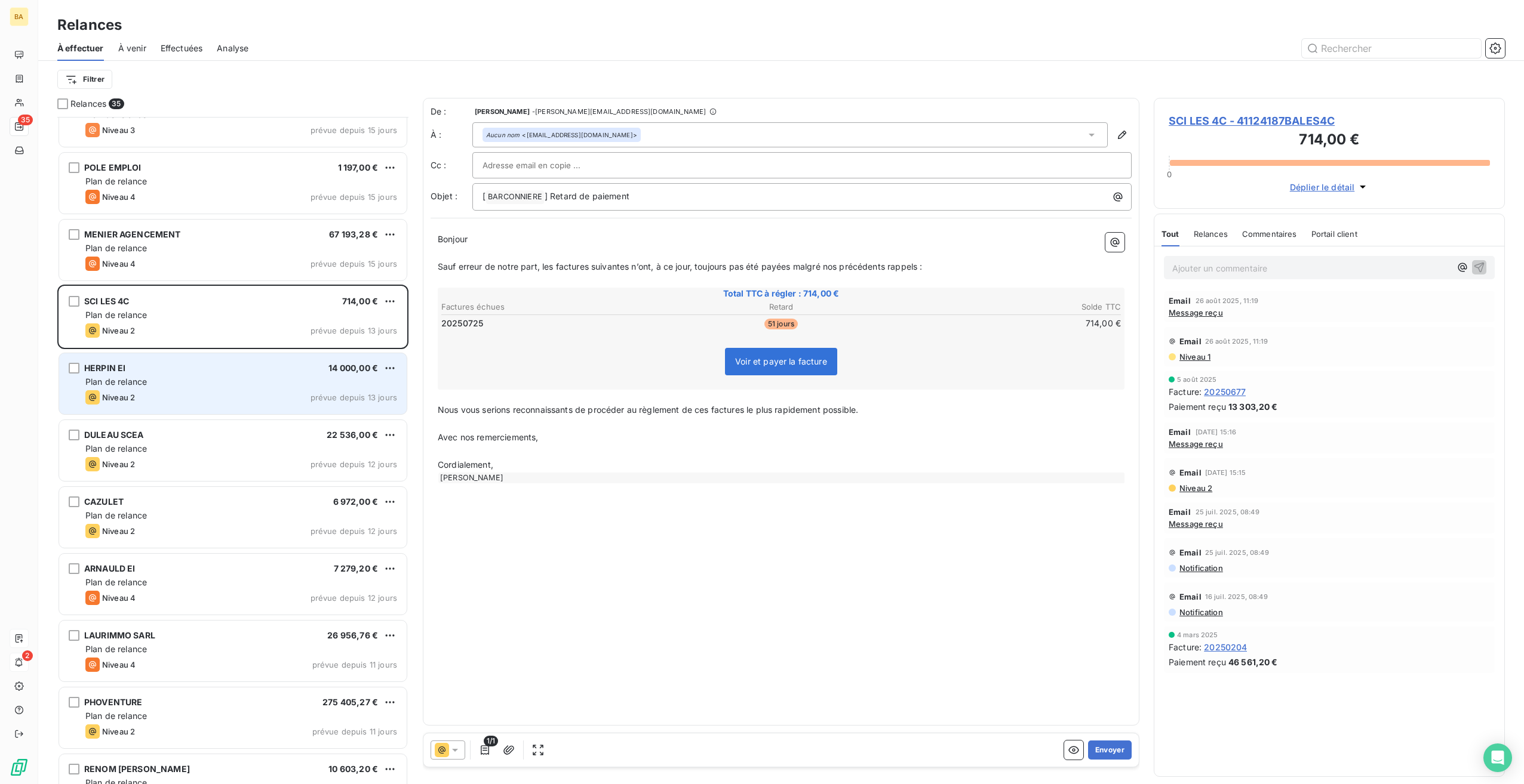
click at [138, 376] on div "Plan de relance" at bounding box center [241, 381] width 312 height 12
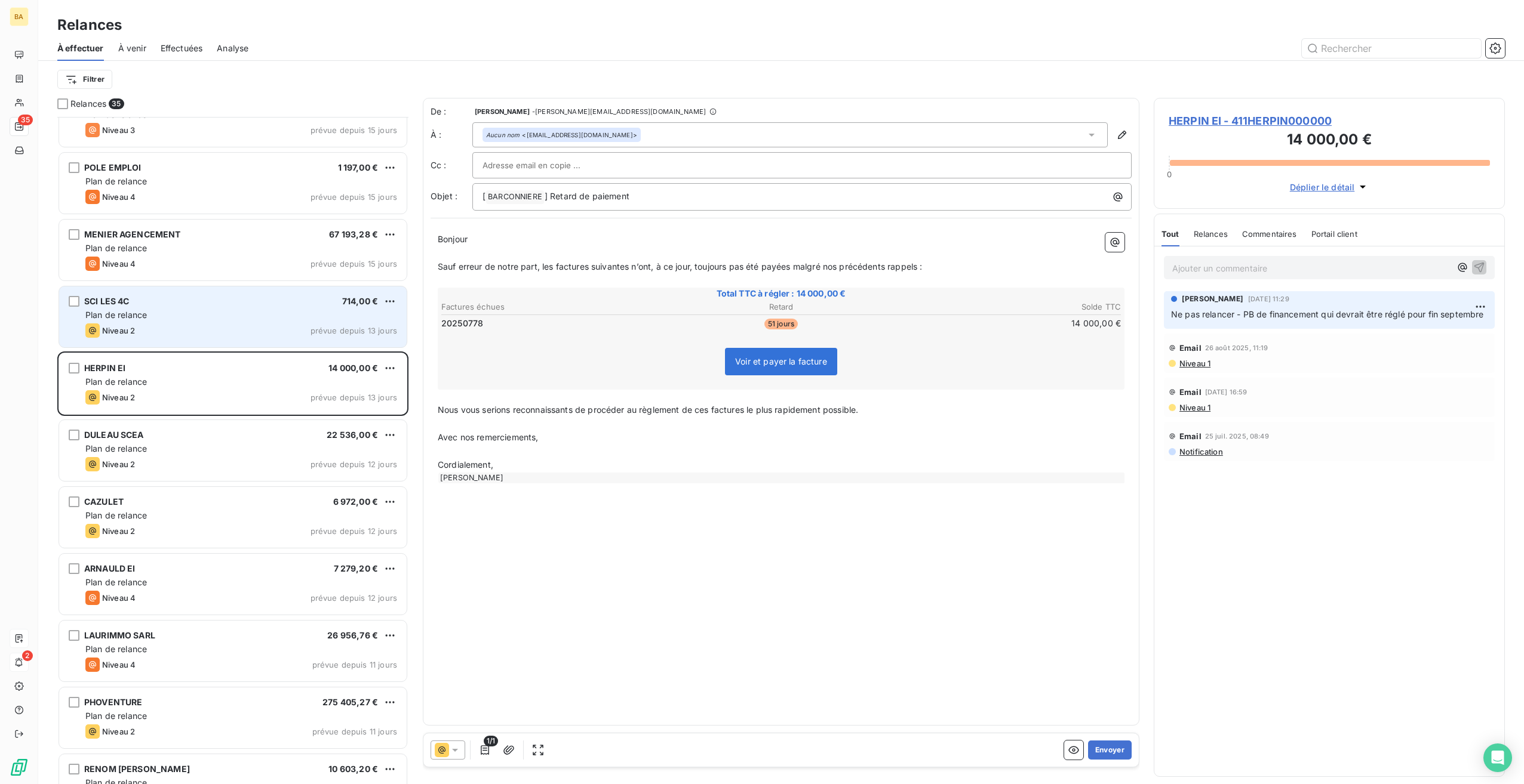
click at [161, 314] on div "Plan de relance" at bounding box center [241, 315] width 312 height 12
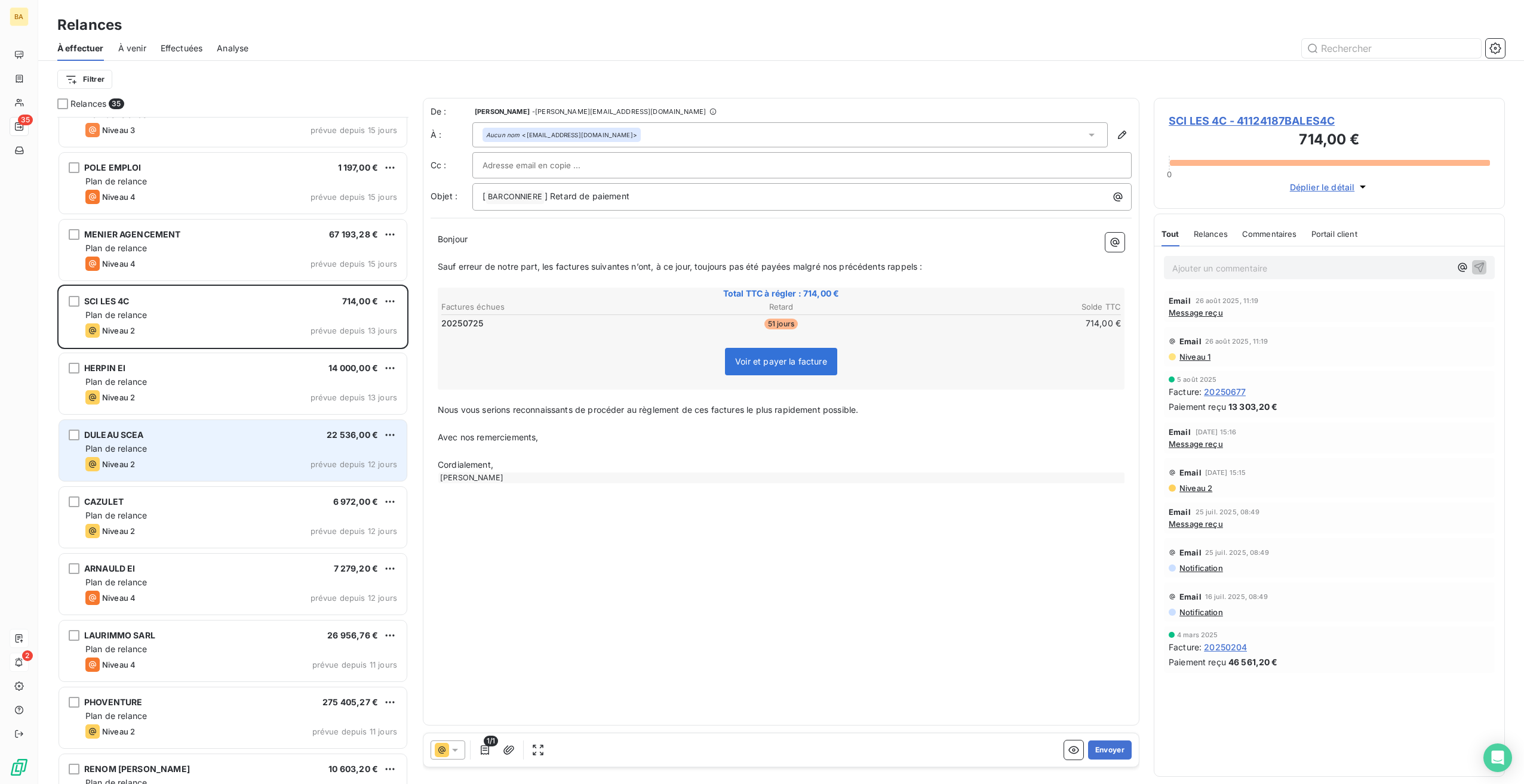
click at [181, 459] on div "Niveau 2 prévue depuis 12 jours" at bounding box center [241, 464] width 312 height 14
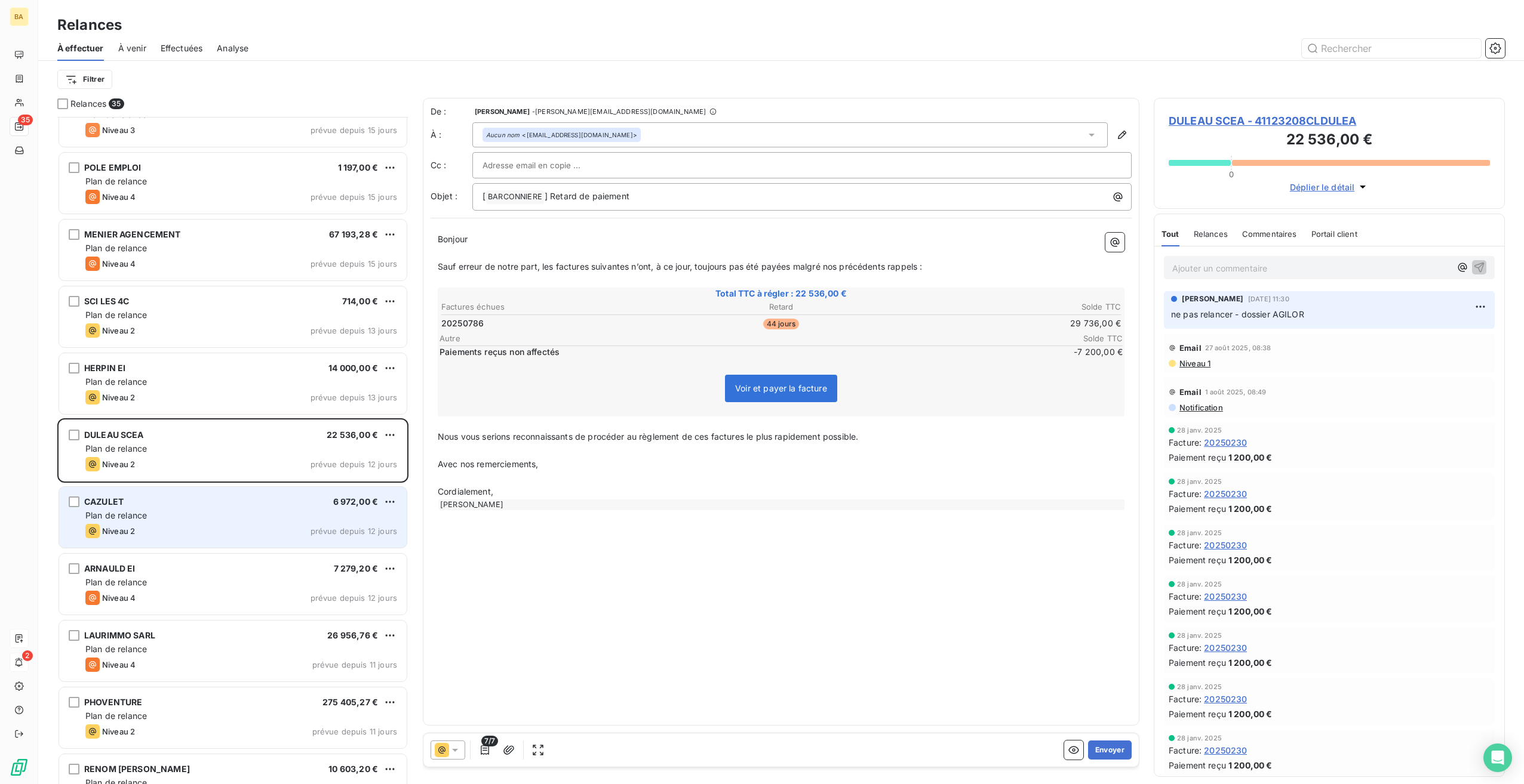
click at [166, 507] on div "CAZULET 6 972,00 € Plan de relance Niveau 2 prévue depuis 12 jours" at bounding box center [233, 518] width 347 height 61
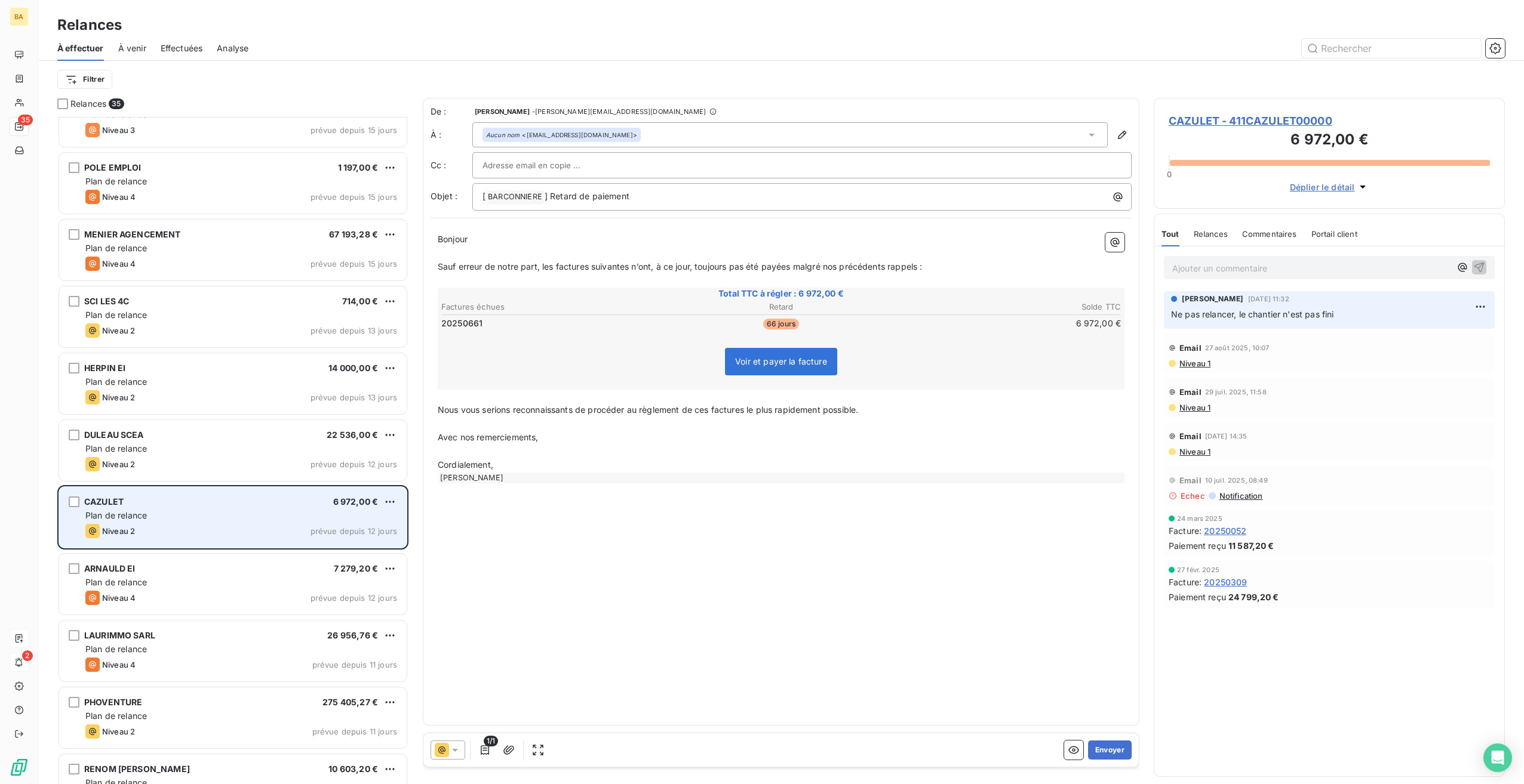
scroll to position [955, 0]
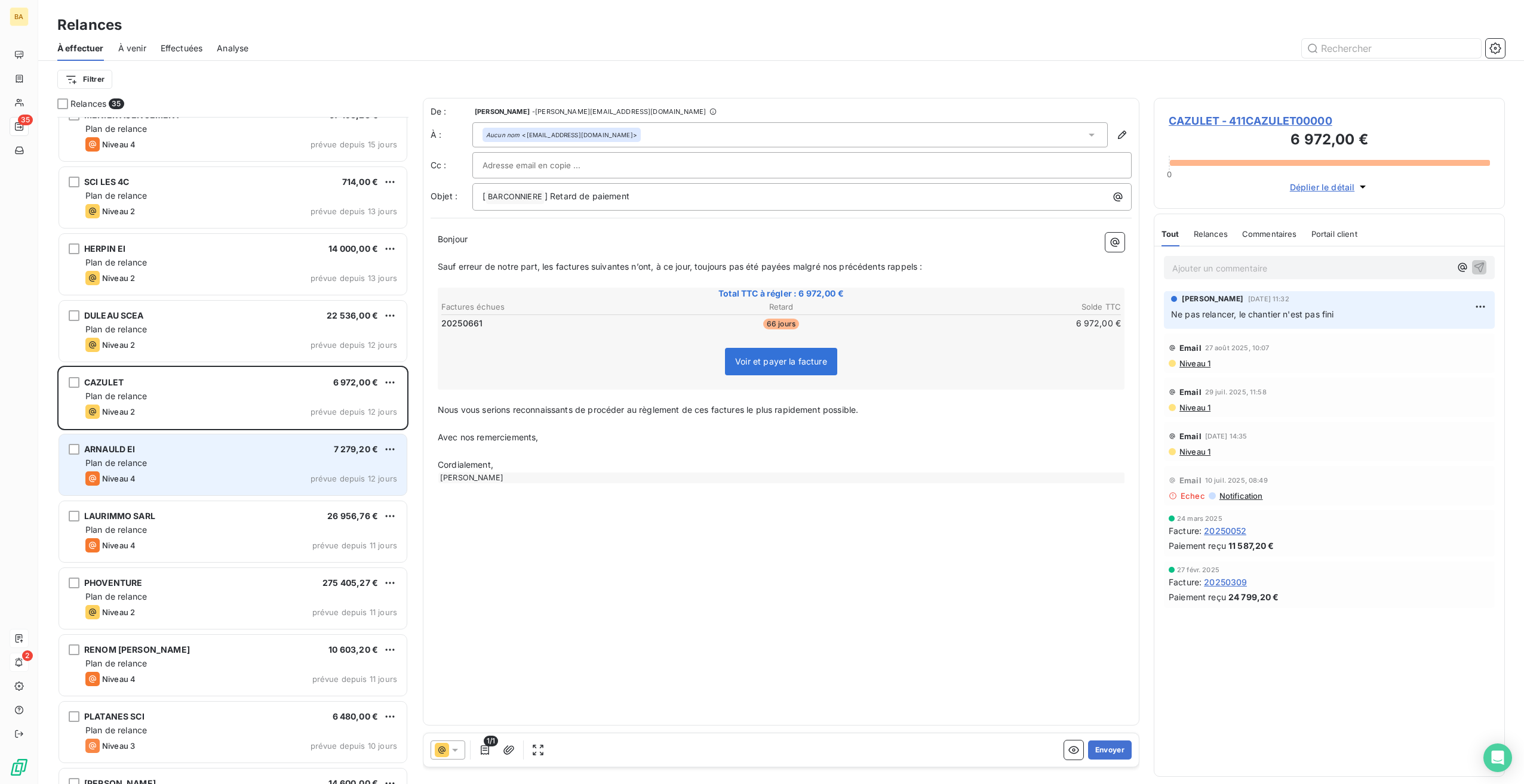
click at [188, 472] on div "Niveau 4 prévue depuis 12 jours" at bounding box center [241, 479] width 312 height 14
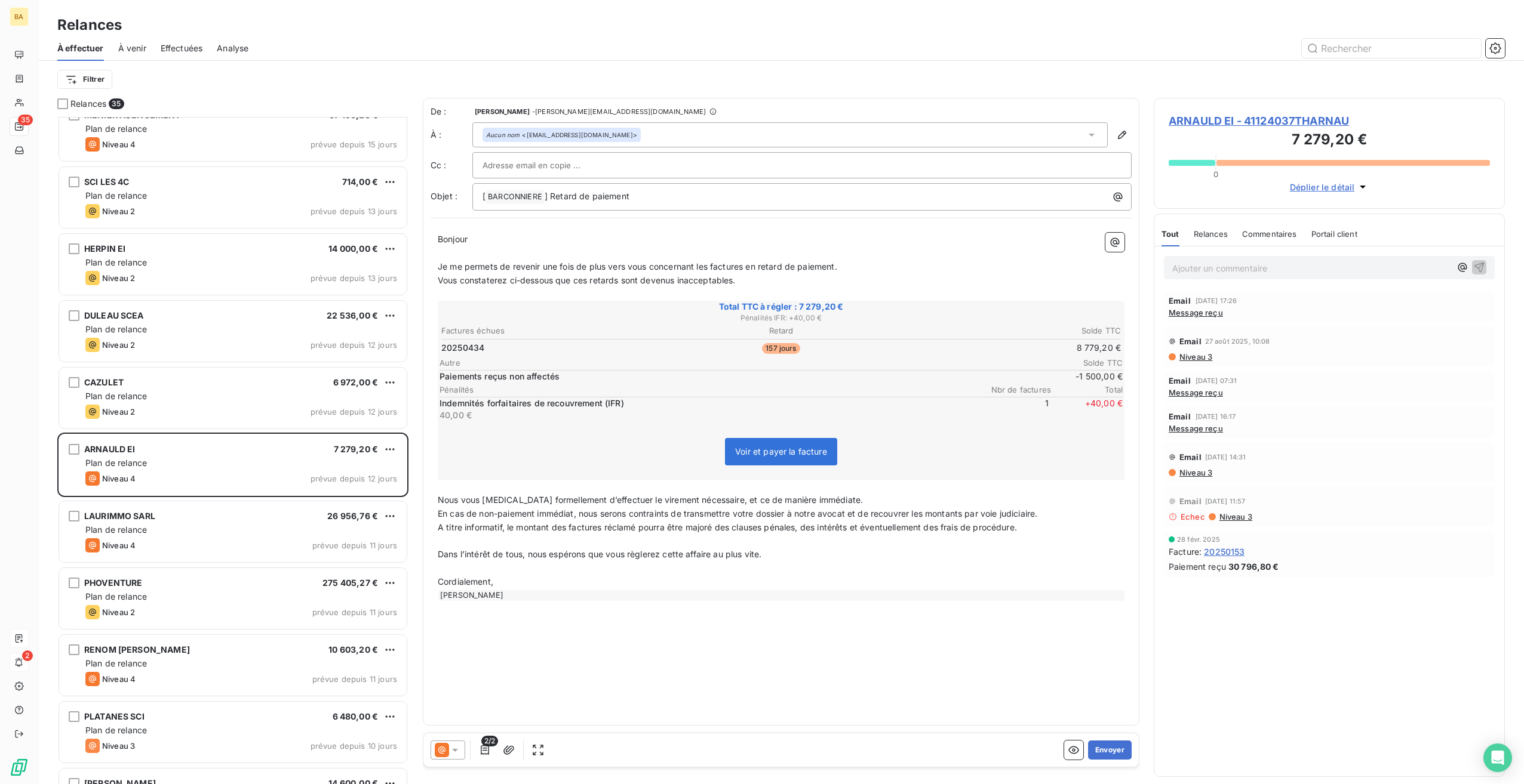
click at [1198, 313] on span "Message reçu" at bounding box center [1195, 312] width 54 height 9
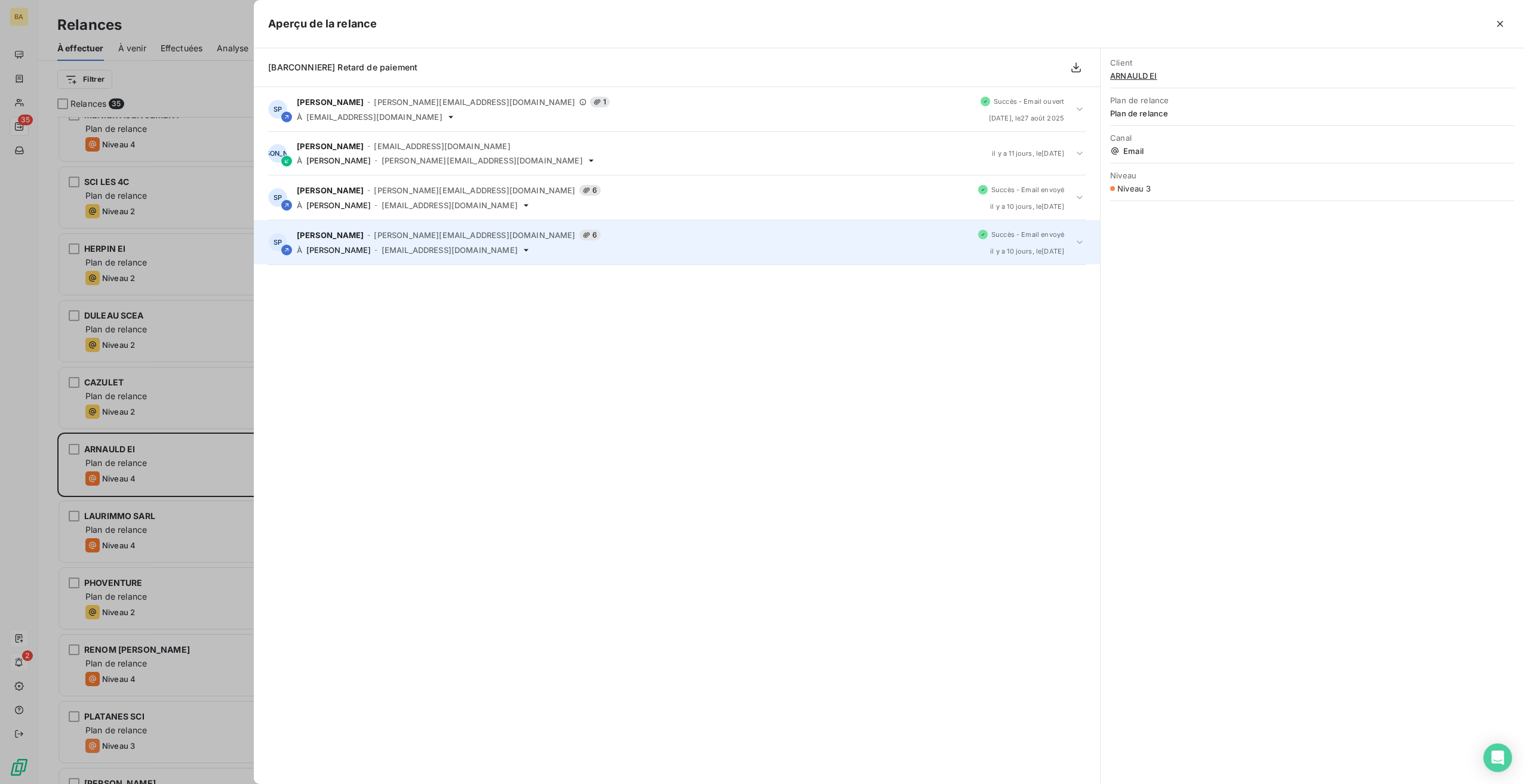
click at [393, 242] on div "[PERSON_NAME] - [PERSON_NAME][EMAIL_ADDRESS][DOMAIN_NAME] 6 À [PERSON_NAME] - […" at bounding box center [632, 242] width 672 height 25
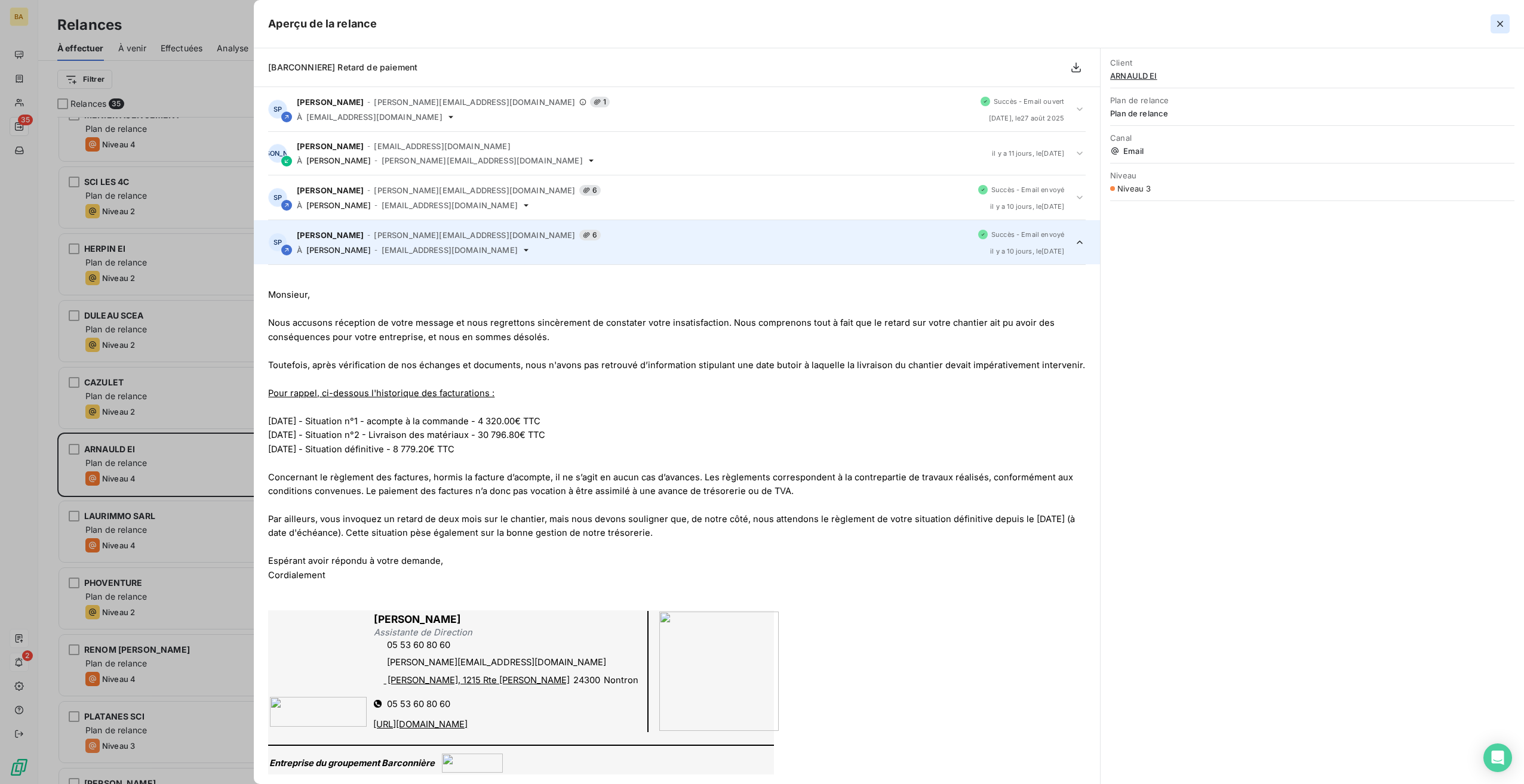
click at [1495, 24] on icon "button" at bounding box center [1500, 24] width 12 height 12
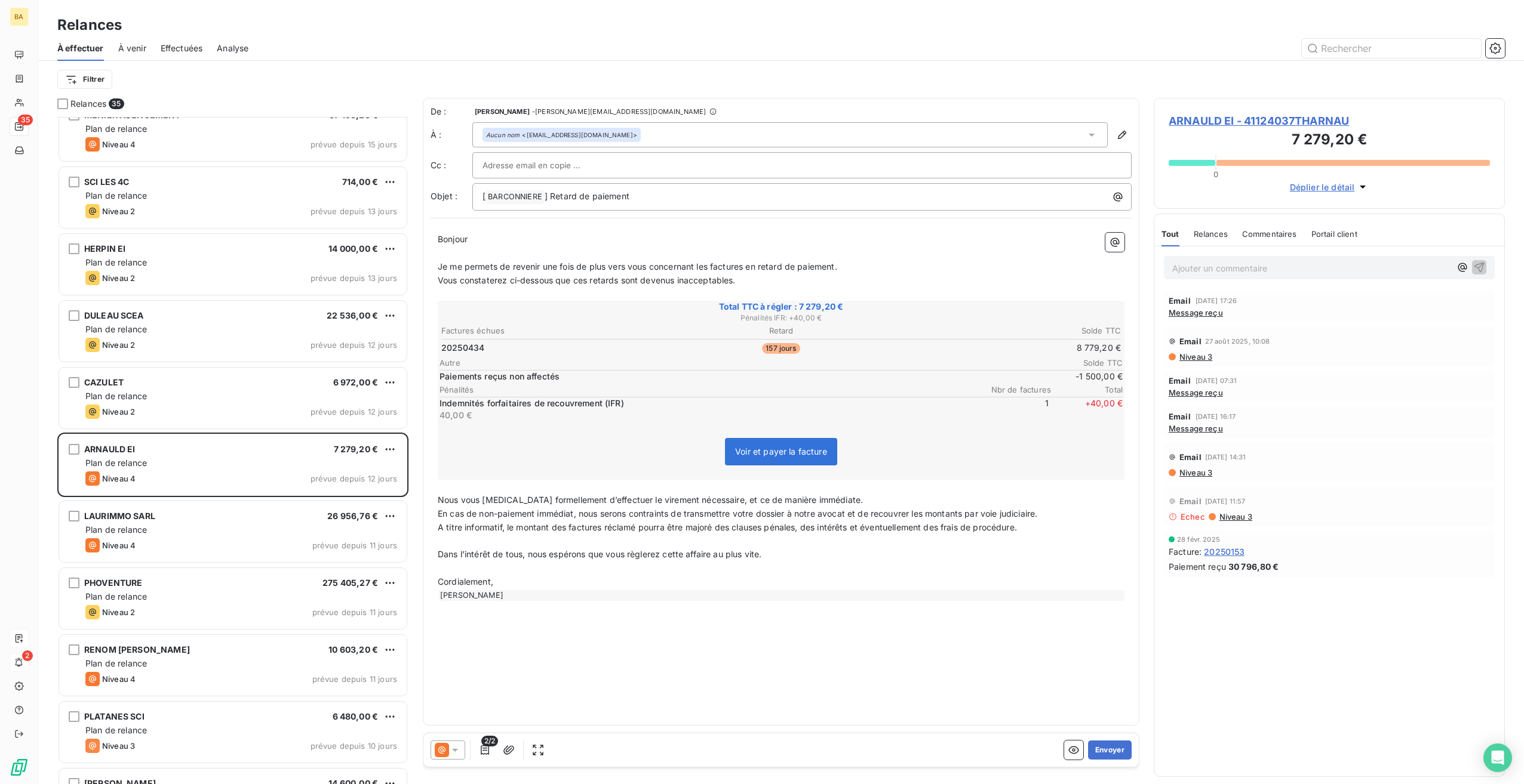
scroll to position [1134, 0]
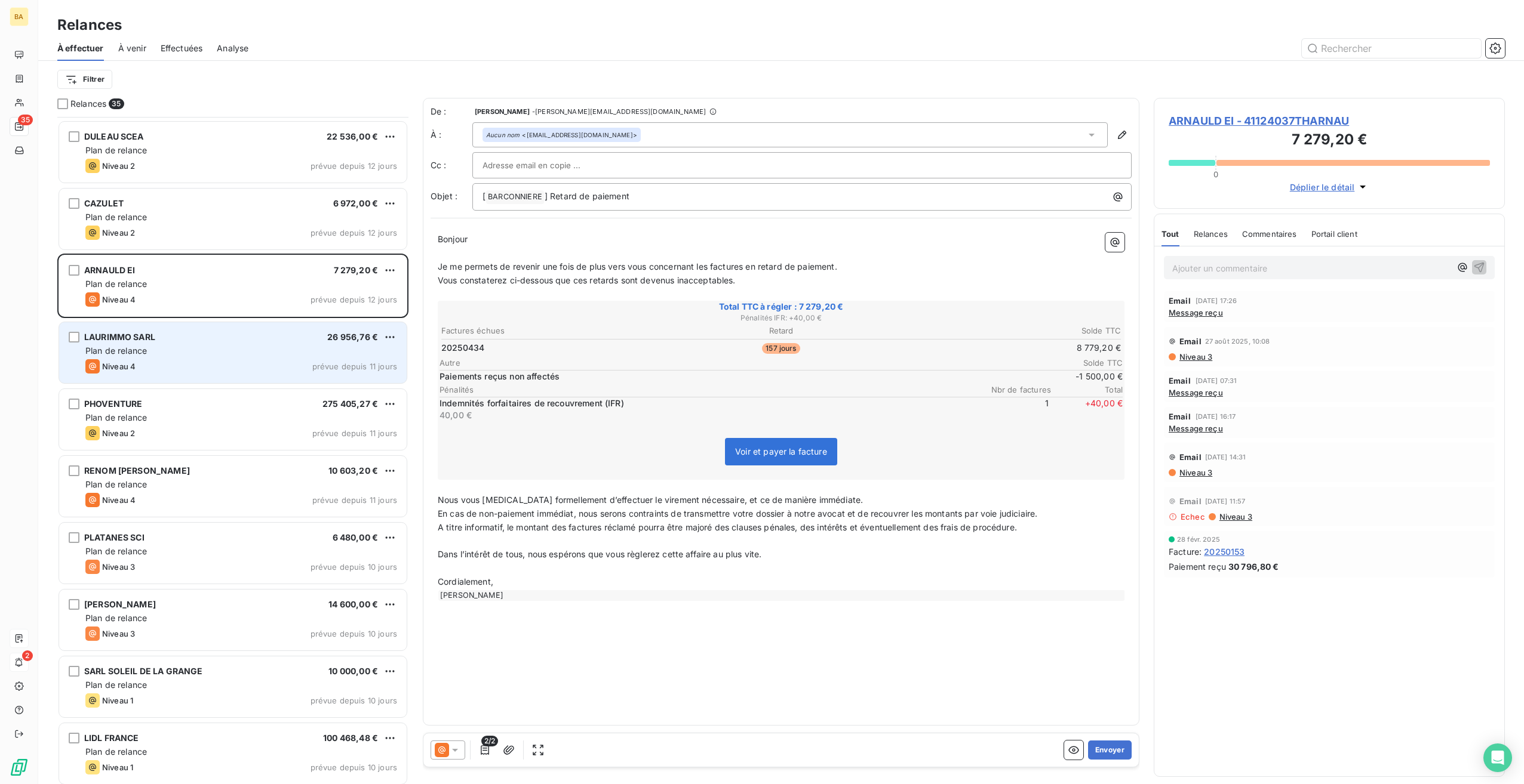
click at [216, 353] on div "Plan de relance" at bounding box center [241, 351] width 312 height 12
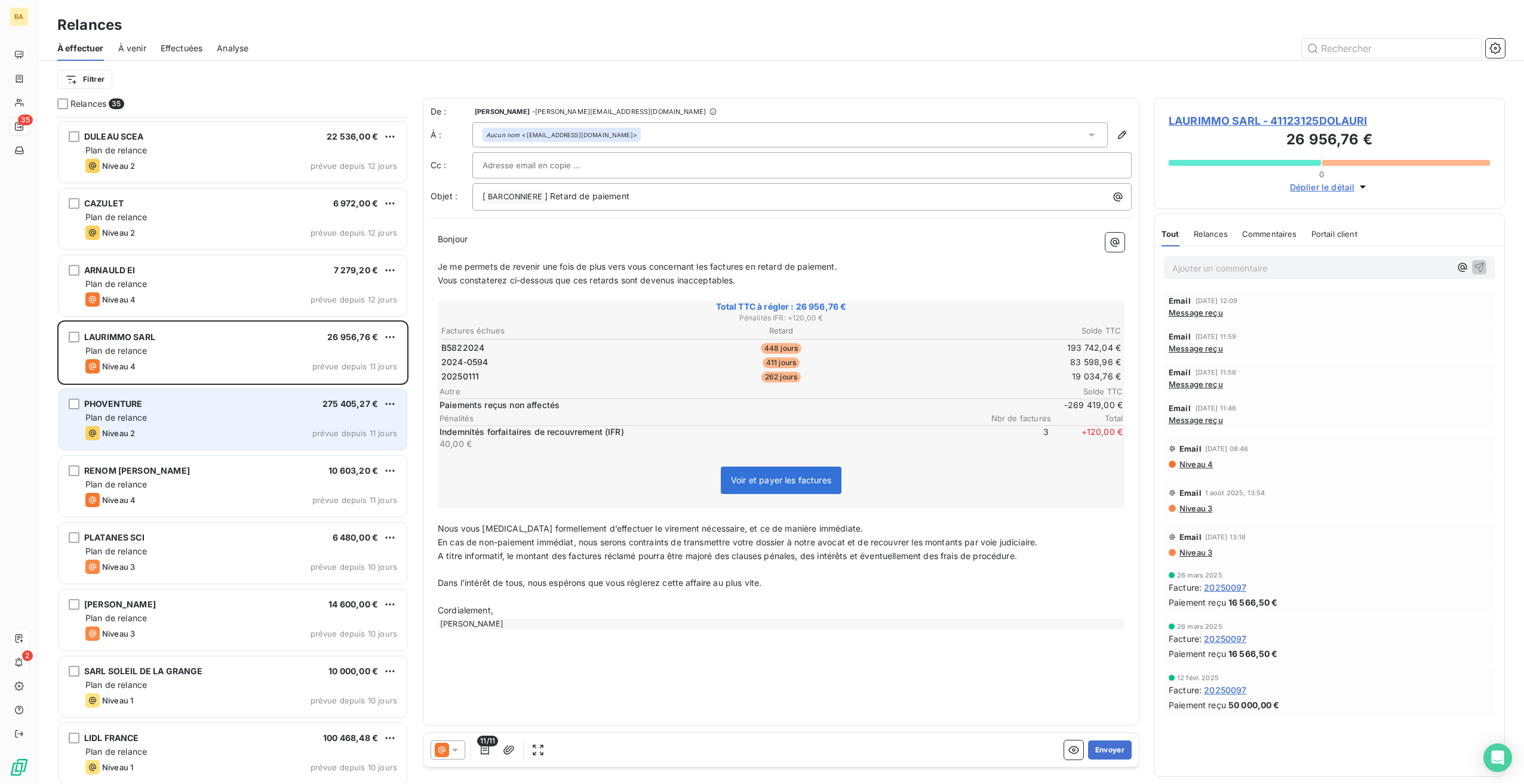
click at [171, 414] on div "Plan de relance" at bounding box center [241, 418] width 312 height 12
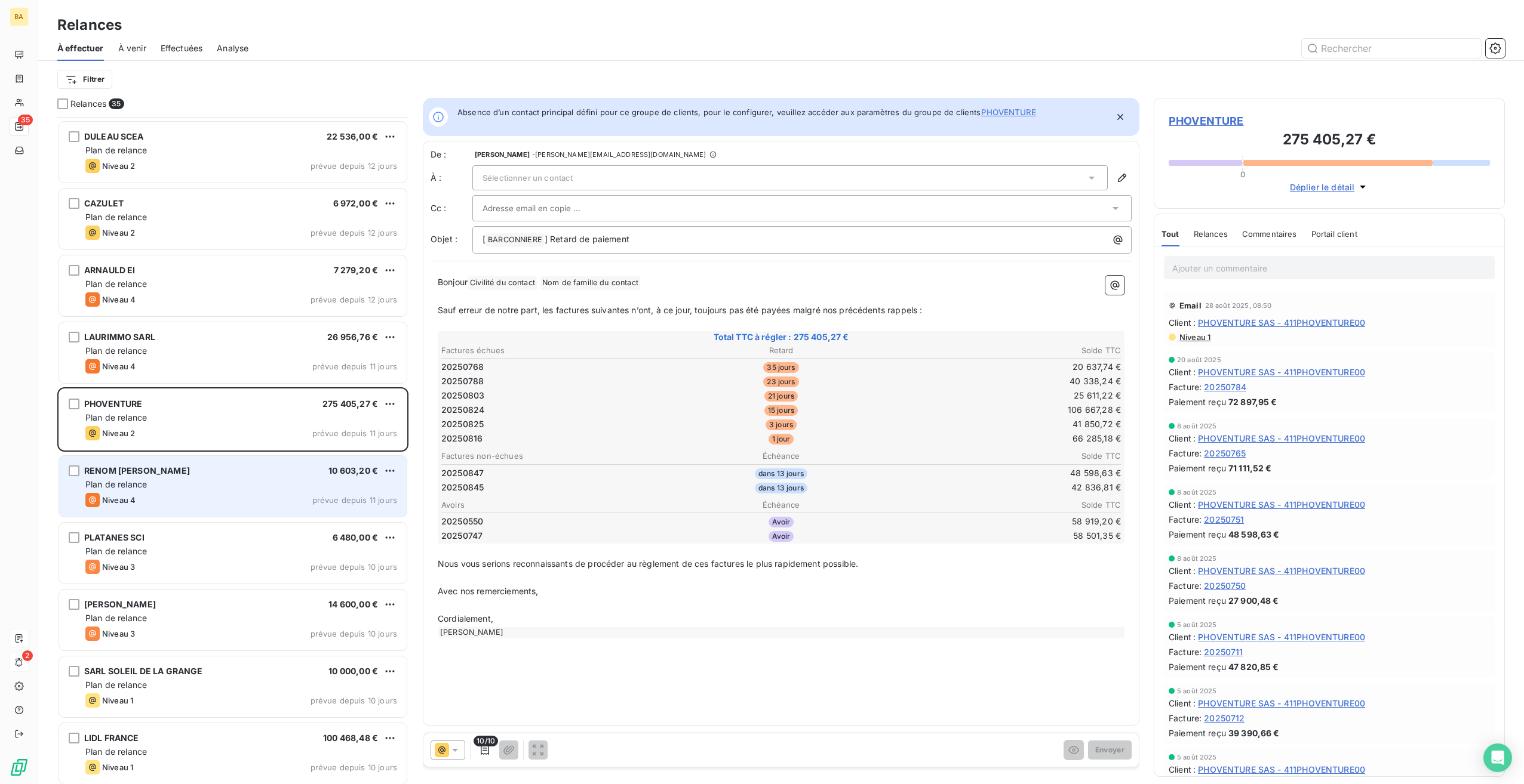
scroll to position [1253, 0]
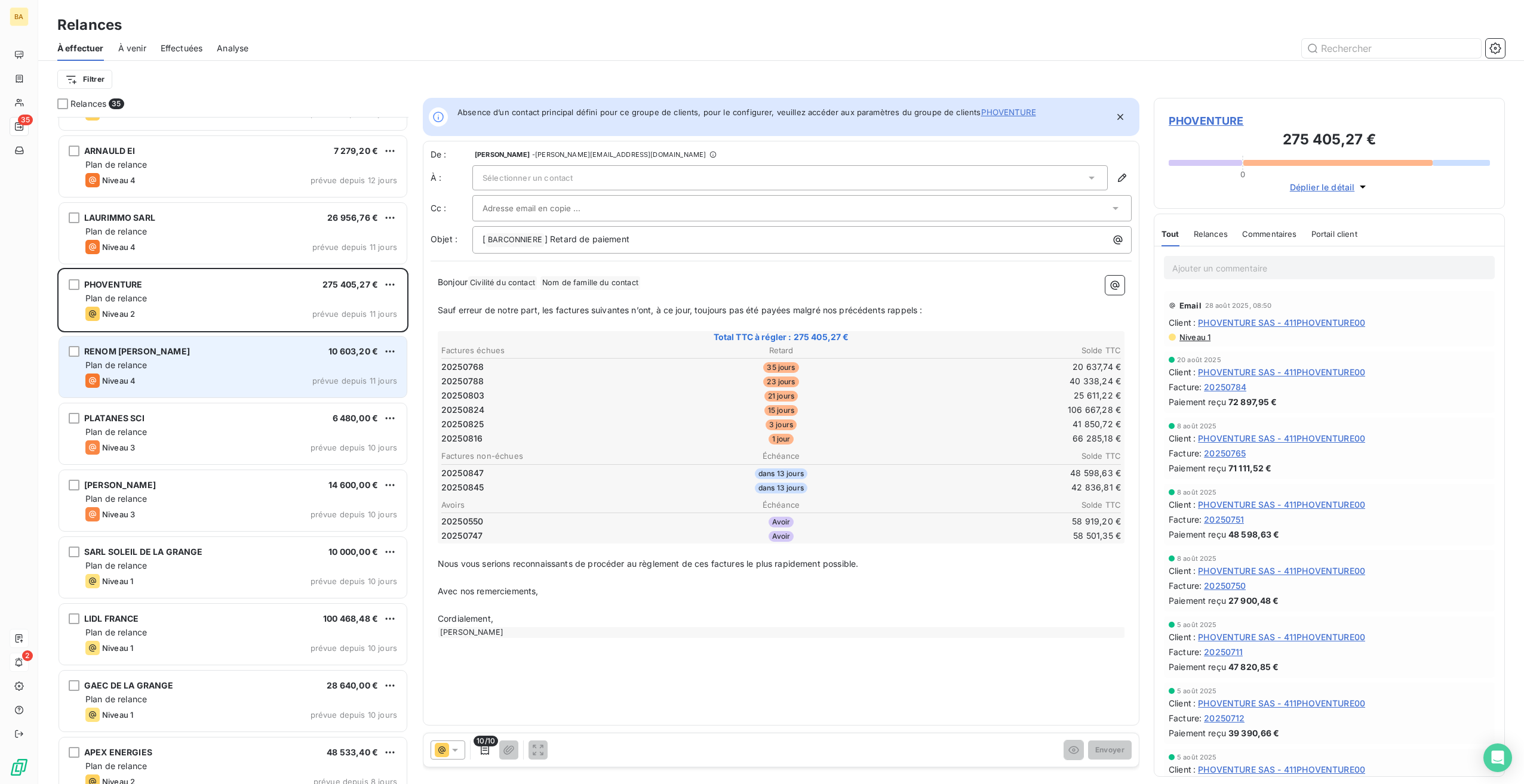
click at [213, 375] on div "Niveau 4 prévue depuis 11 jours" at bounding box center [241, 381] width 312 height 14
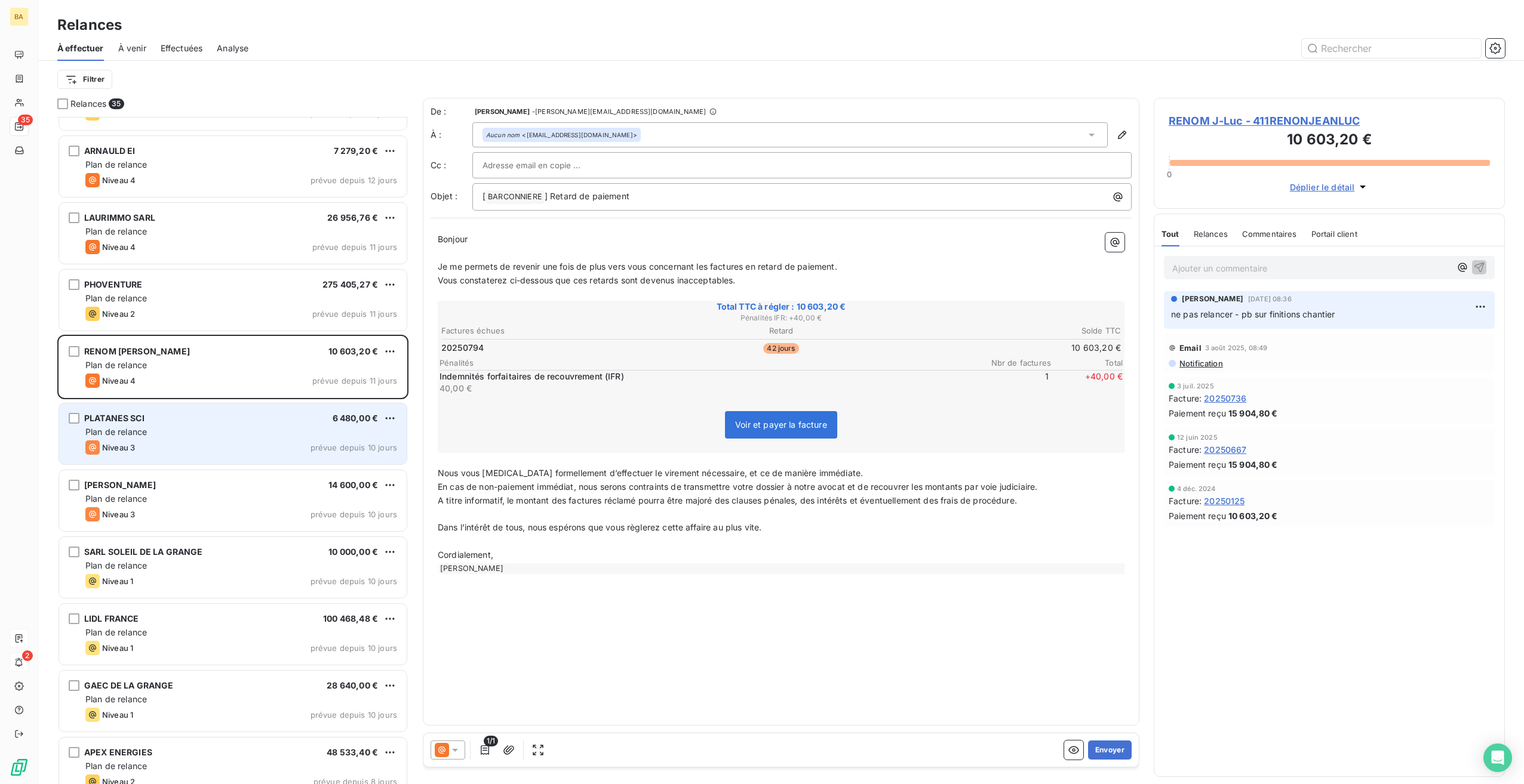
click at [170, 434] on div "Plan de relance" at bounding box center [241, 432] width 312 height 12
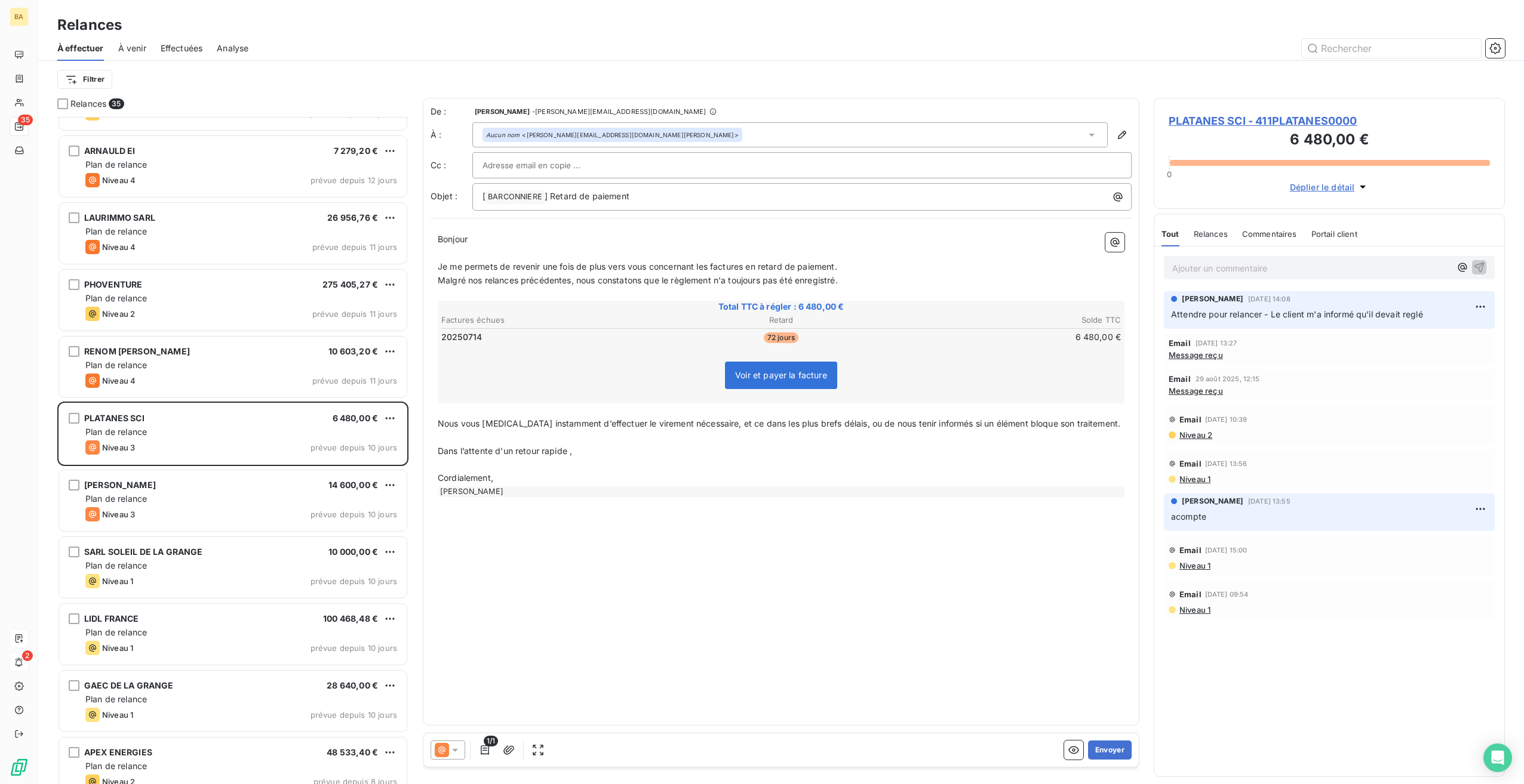
click at [1199, 353] on span "Message reçu" at bounding box center [1195, 355] width 54 height 9
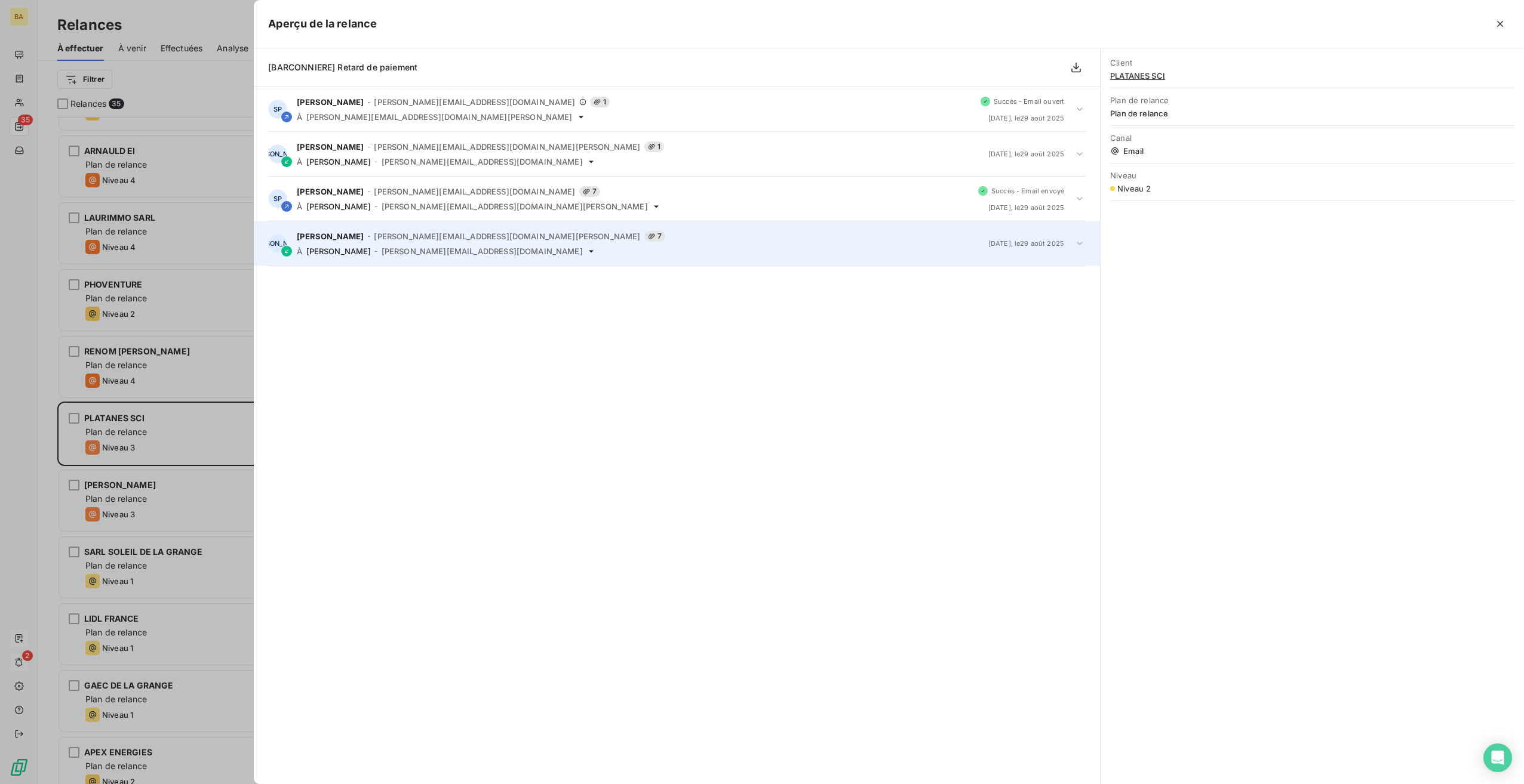
click at [453, 249] on span "[PERSON_NAME][EMAIL_ADDRESS][DOMAIN_NAME]" at bounding box center [482, 251] width 201 height 9
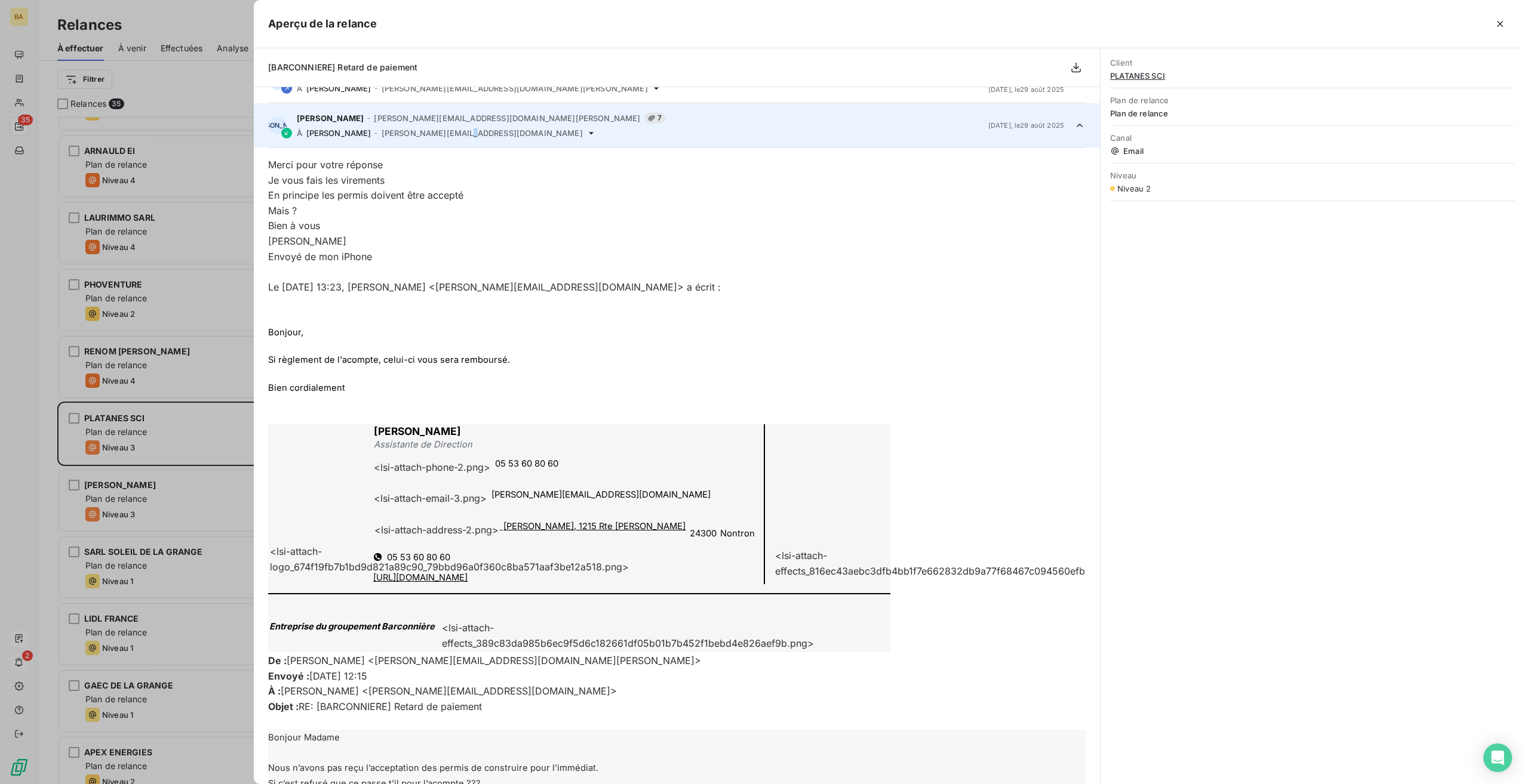
scroll to position [134, 0]
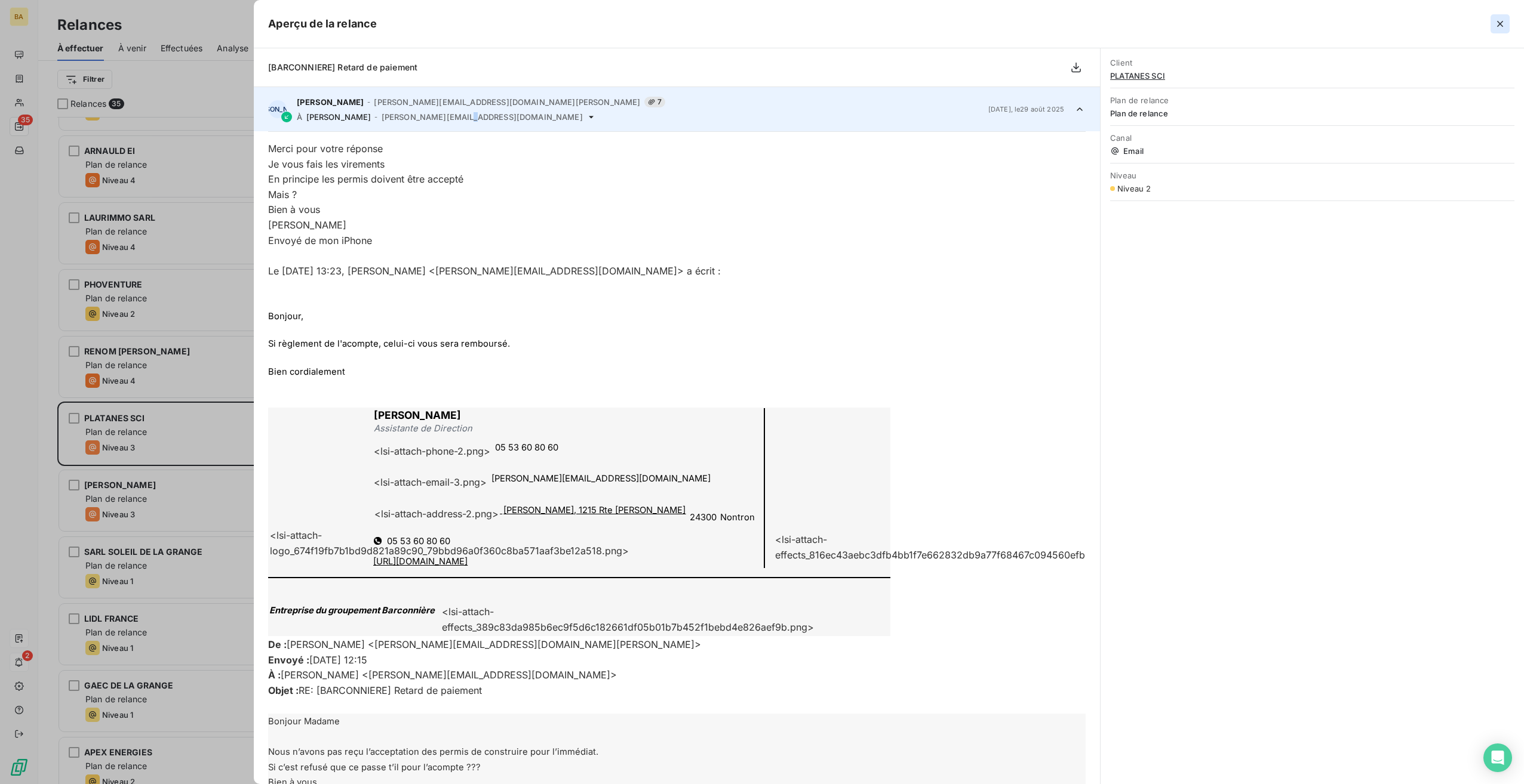
click at [1502, 23] on icon "button" at bounding box center [1500, 24] width 12 height 12
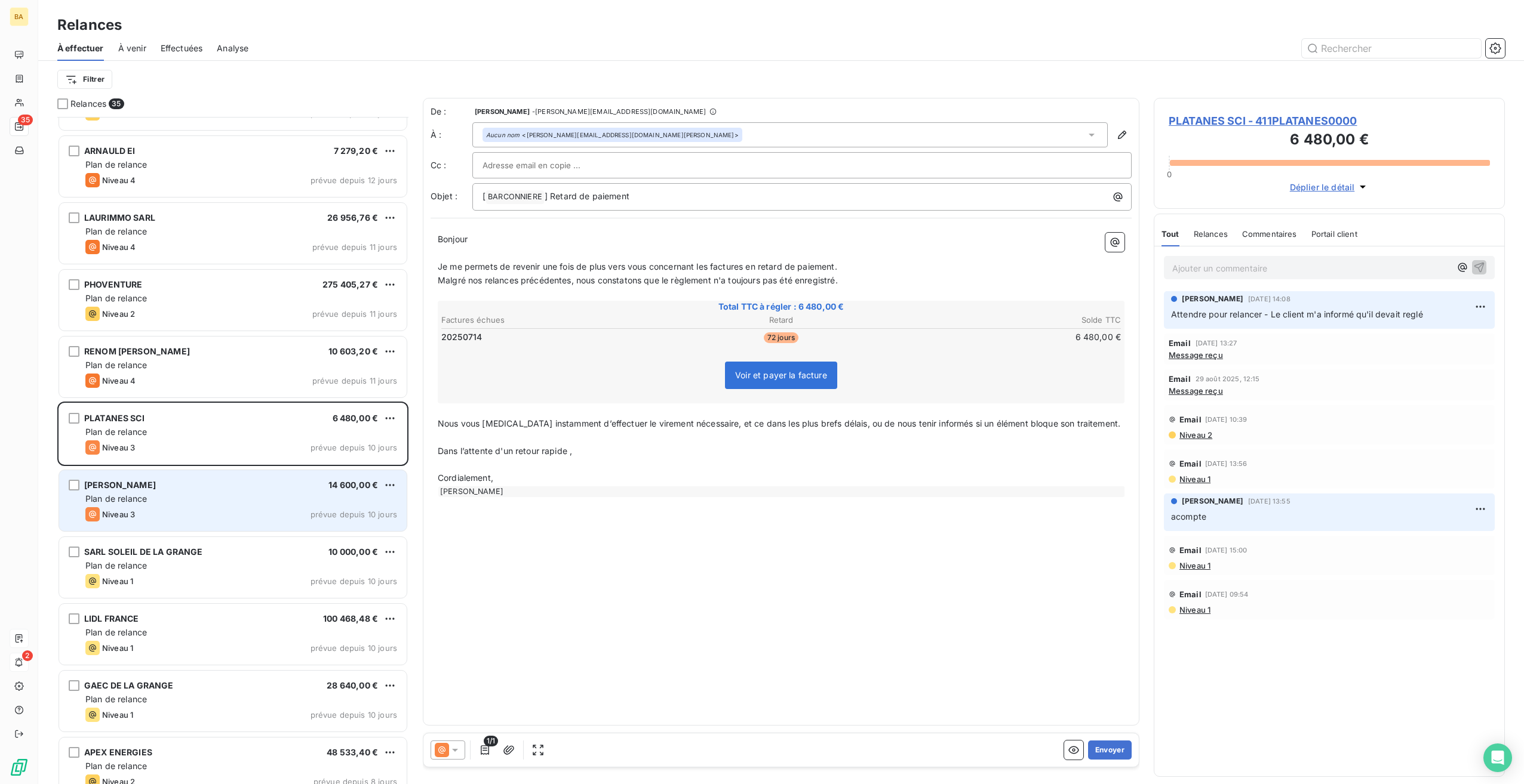
click at [193, 502] on div "Plan de relance" at bounding box center [241, 499] width 312 height 12
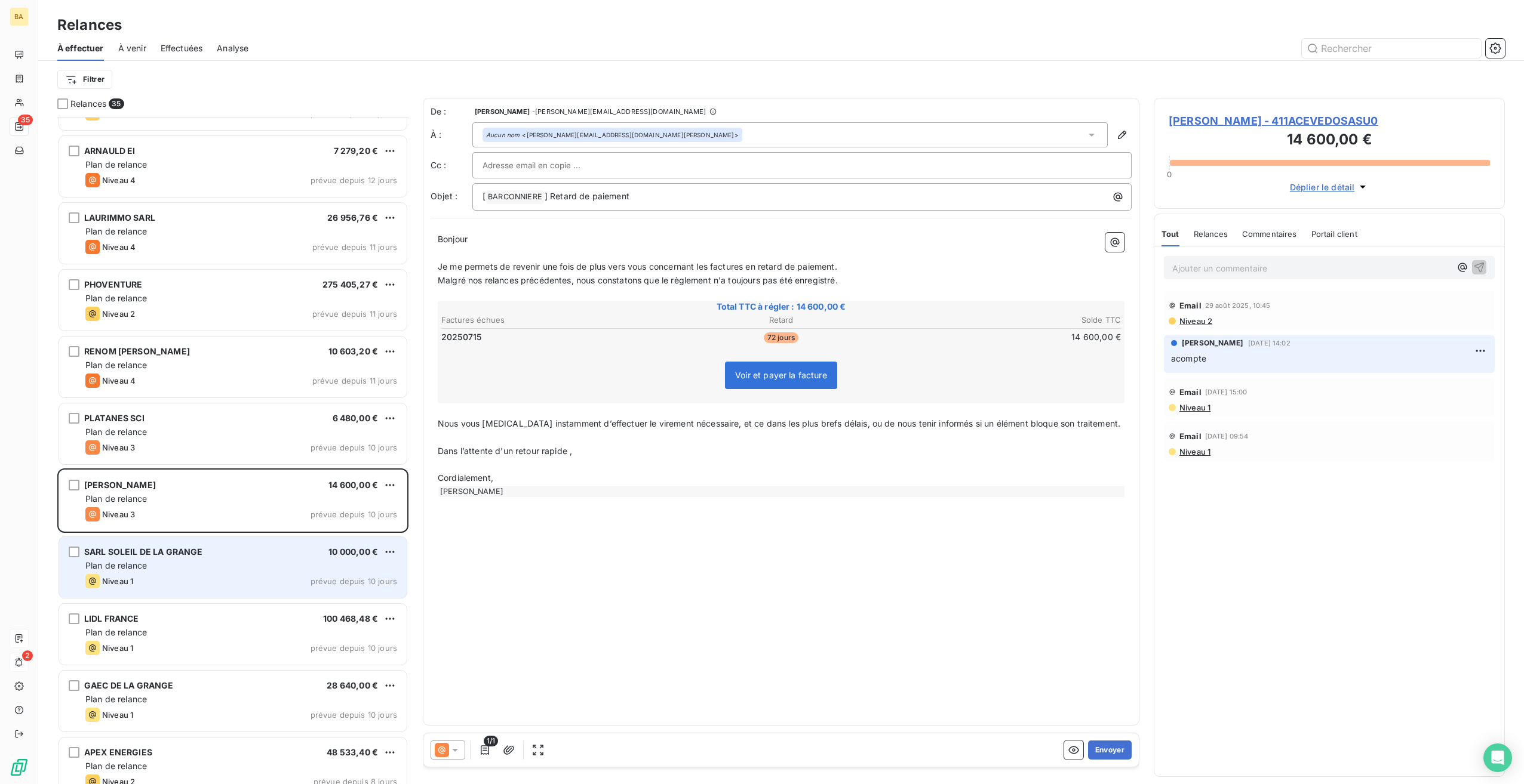
click at [157, 548] on span "SARL SOLEIL DE LA GRANGE" at bounding box center [143, 552] width 119 height 10
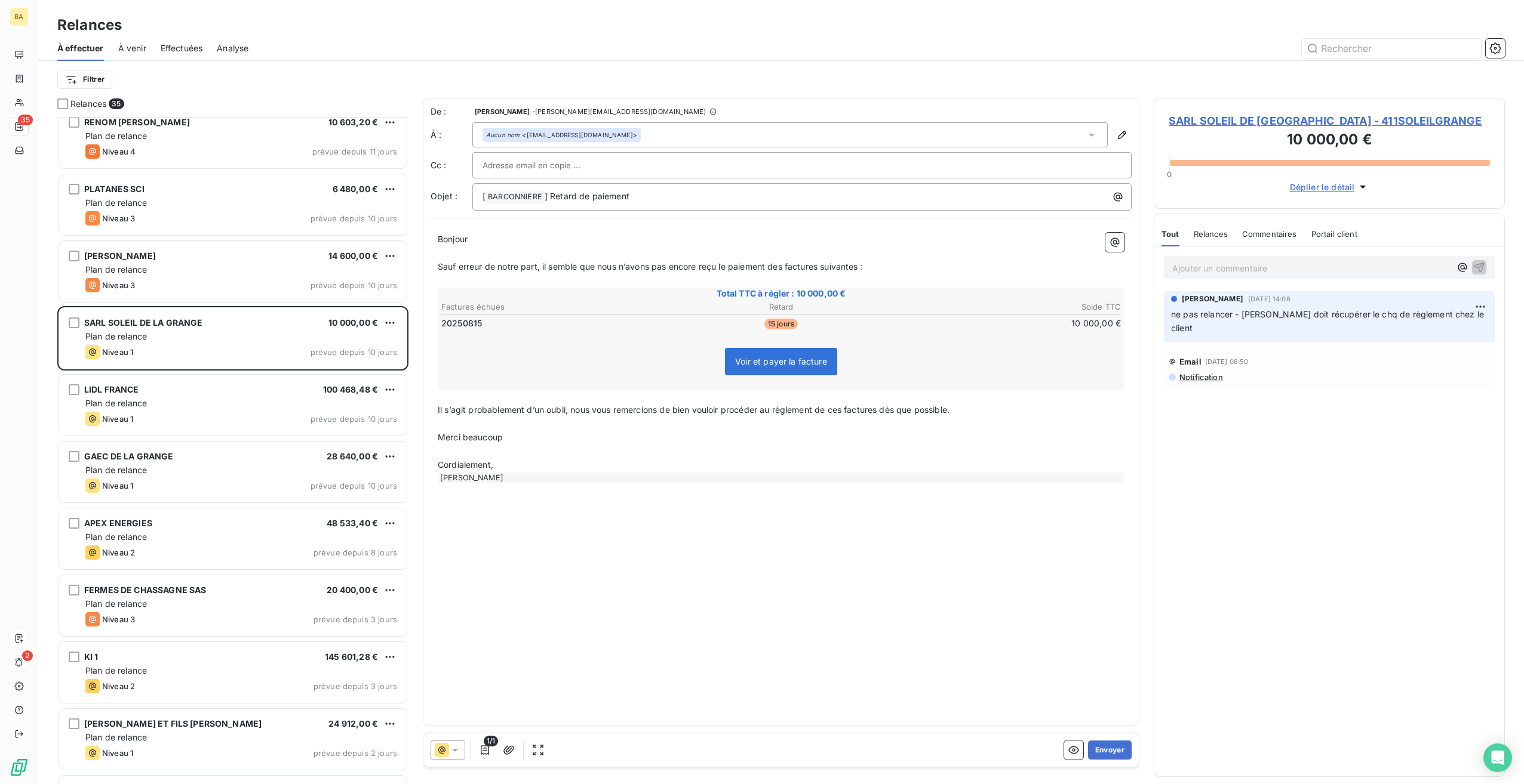
scroll to position [1552, 0]
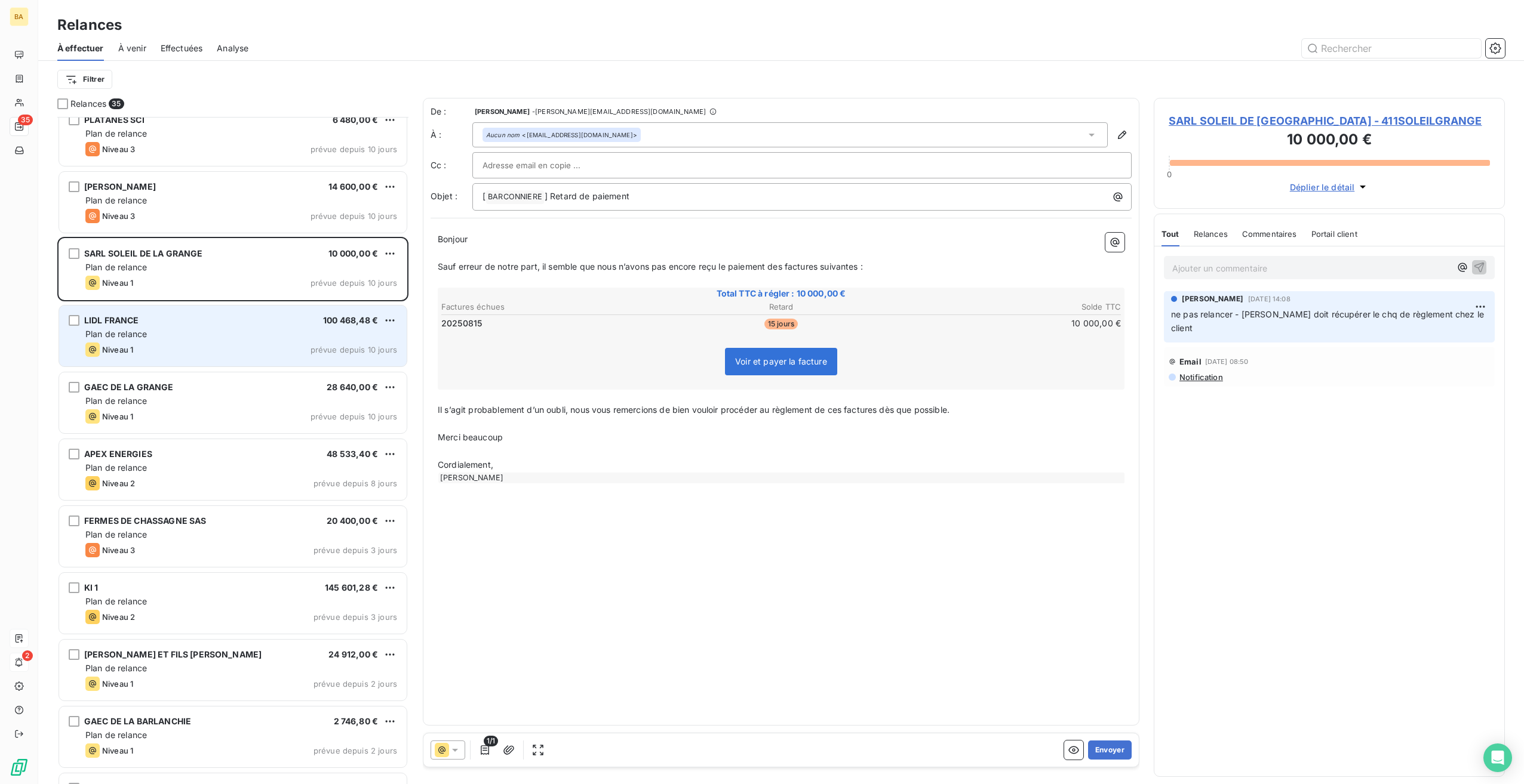
click at [189, 351] on div "Niveau 1 prévue depuis 10 jours" at bounding box center [241, 350] width 312 height 14
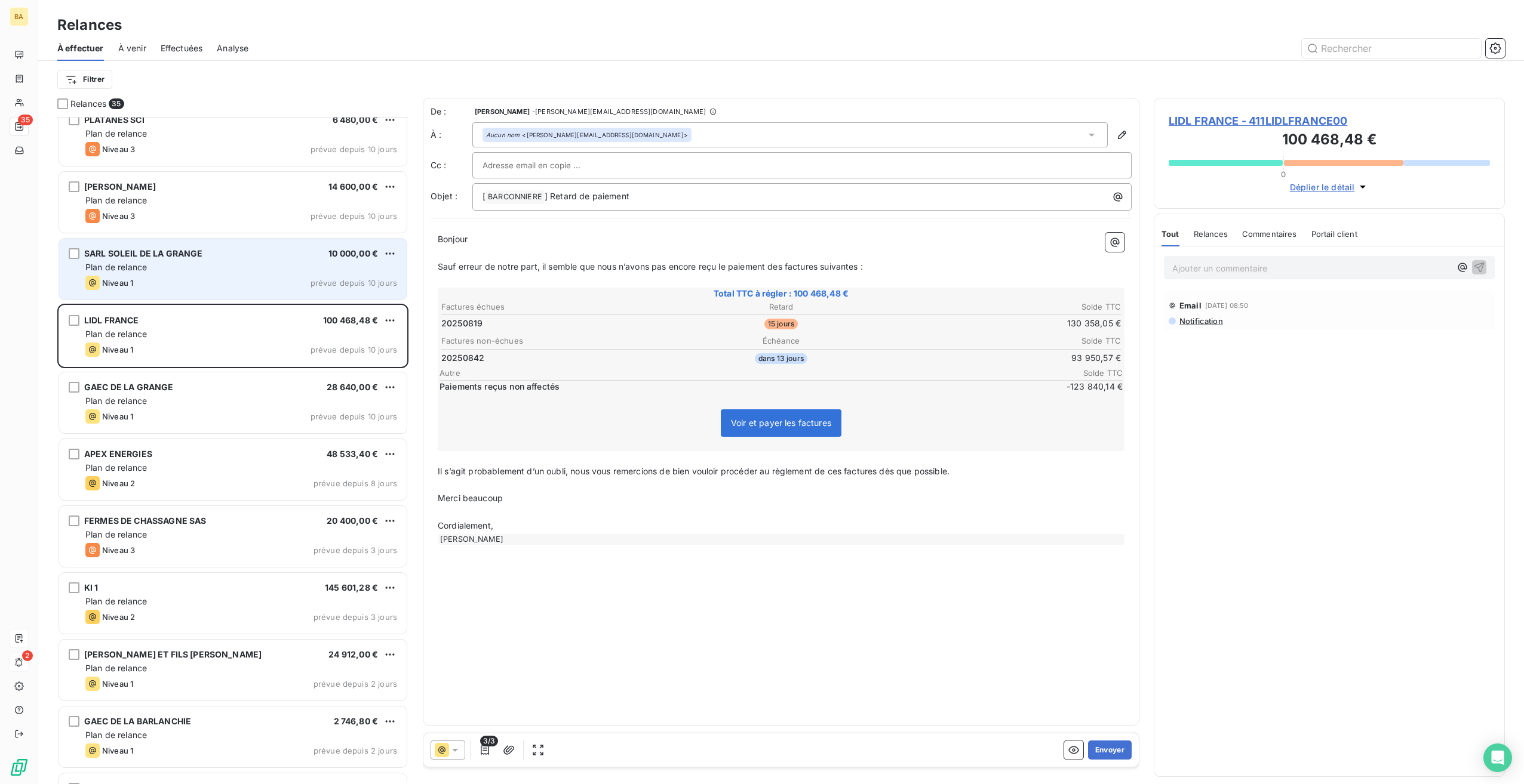
click at [198, 273] on div "SARL SOLEIL DE LA GRANGE 10 000,00 € Plan de relance Niveau 1 prévue depuis 10 …" at bounding box center [233, 269] width 347 height 61
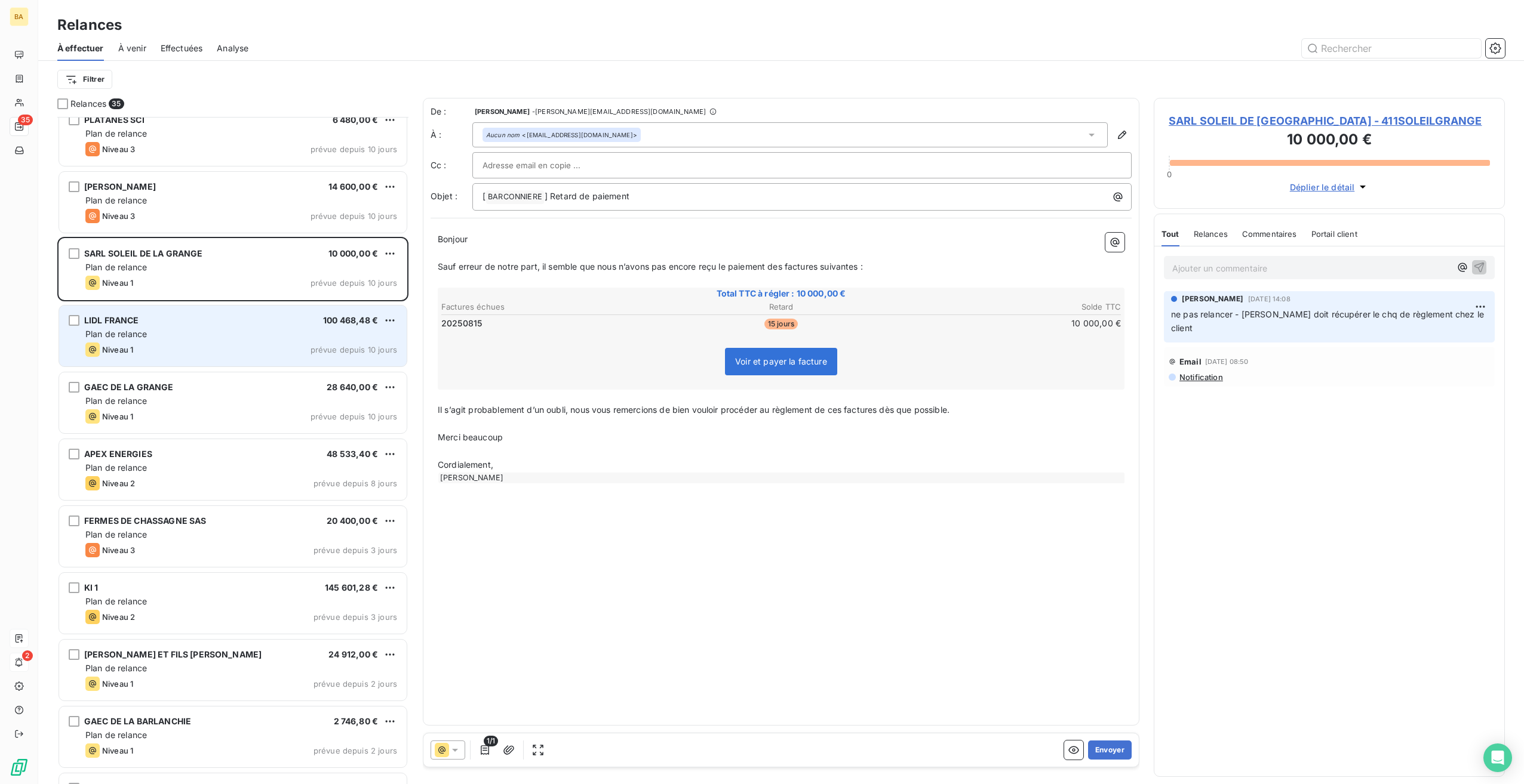
click at [183, 342] on div "LIDL FRANCE 100 468,48 € Plan de relance Niveau 1 prévue depuis 10 jours" at bounding box center [233, 336] width 347 height 61
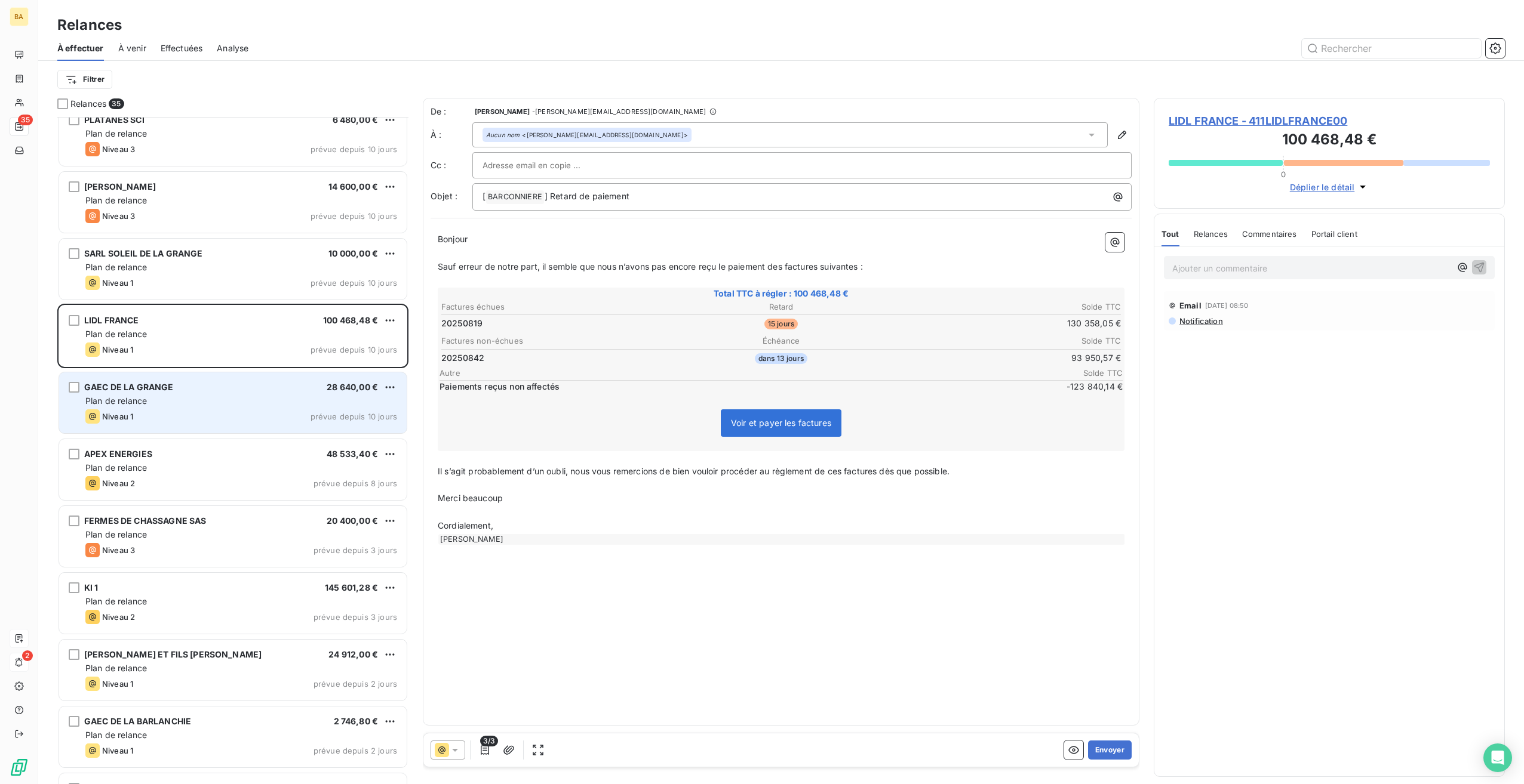
click at [176, 411] on div "Niveau 1 prévue depuis 10 jours" at bounding box center [241, 416] width 312 height 14
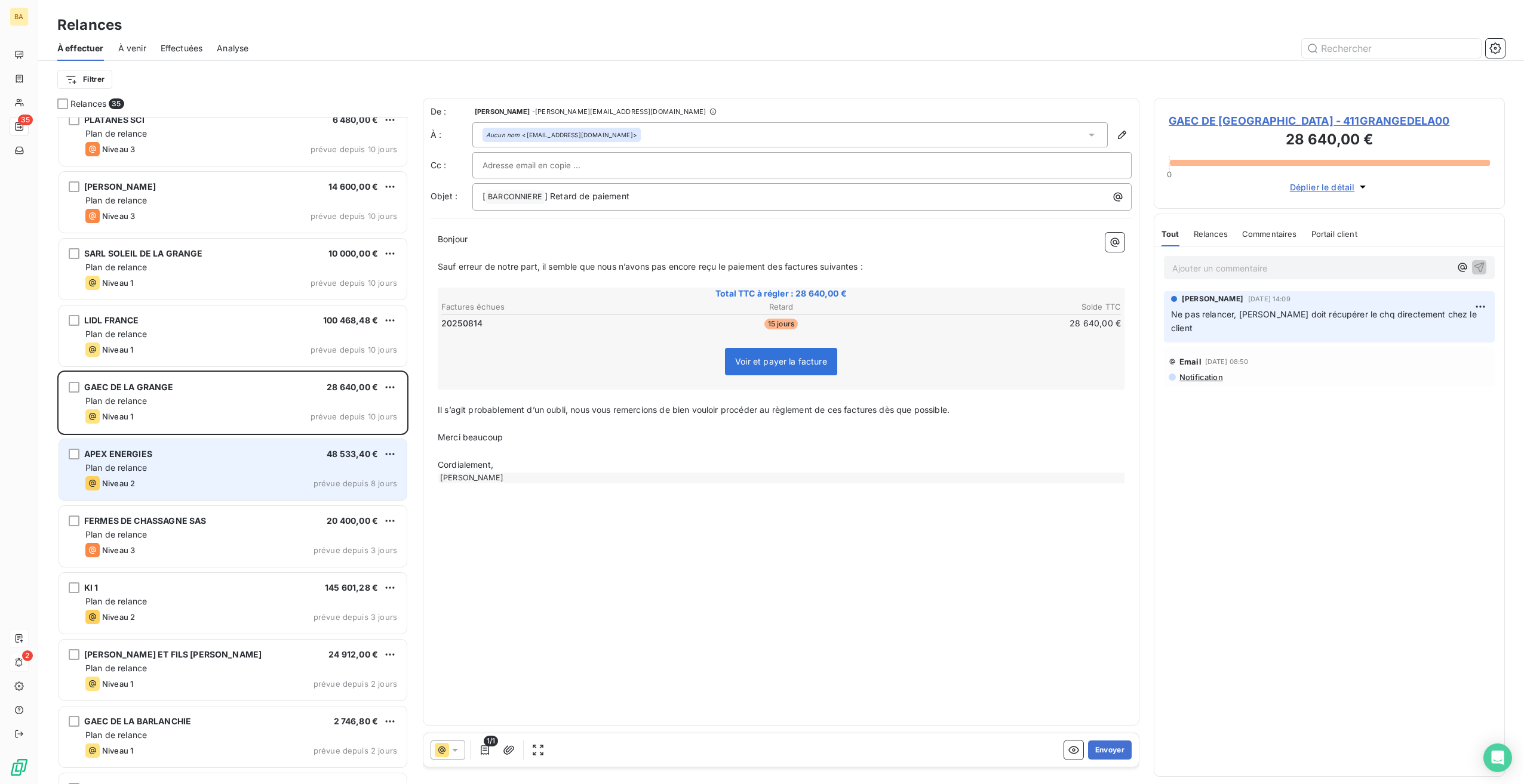
click at [165, 467] on div "Plan de relance" at bounding box center [241, 467] width 312 height 12
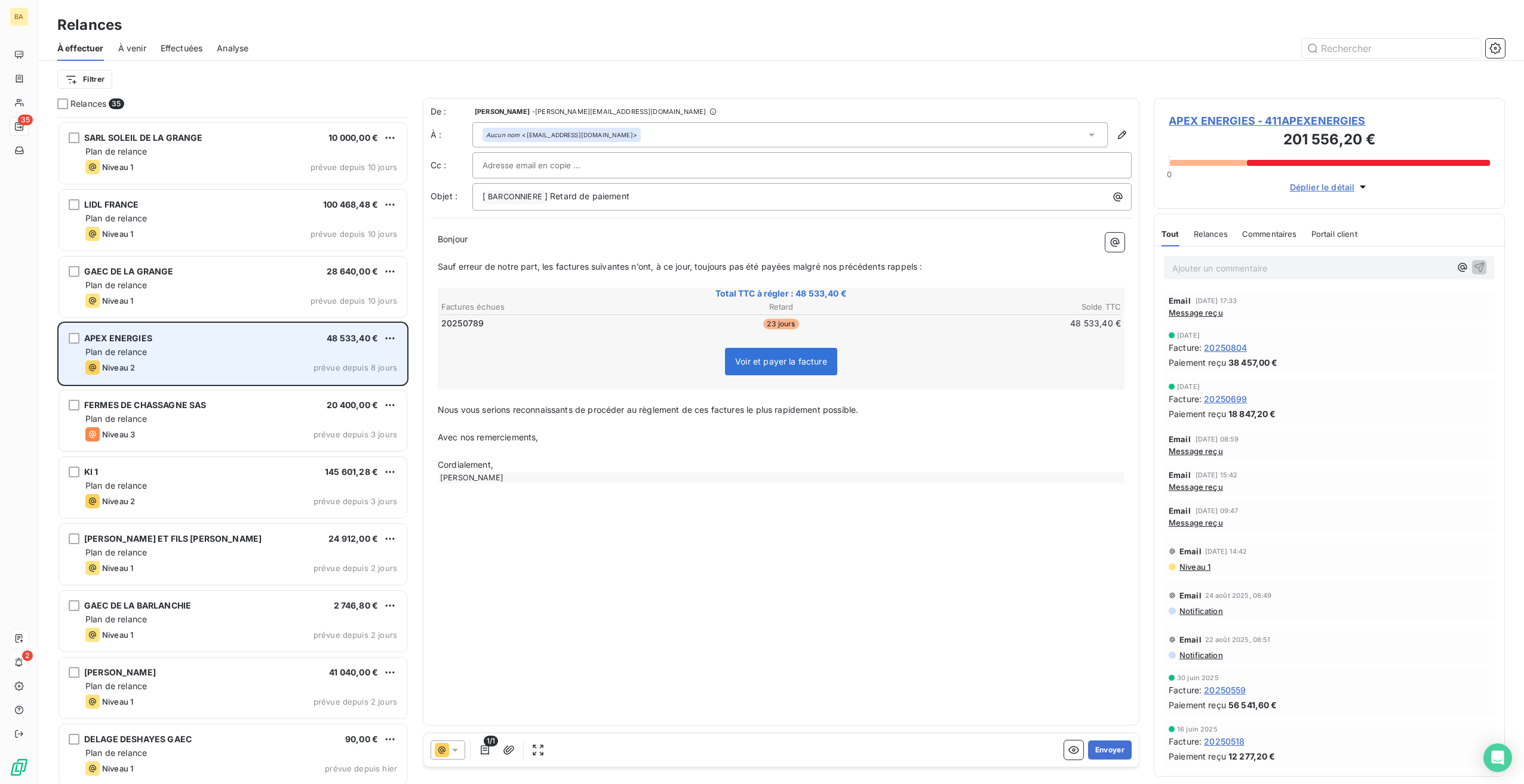
scroll to position [1673, 0]
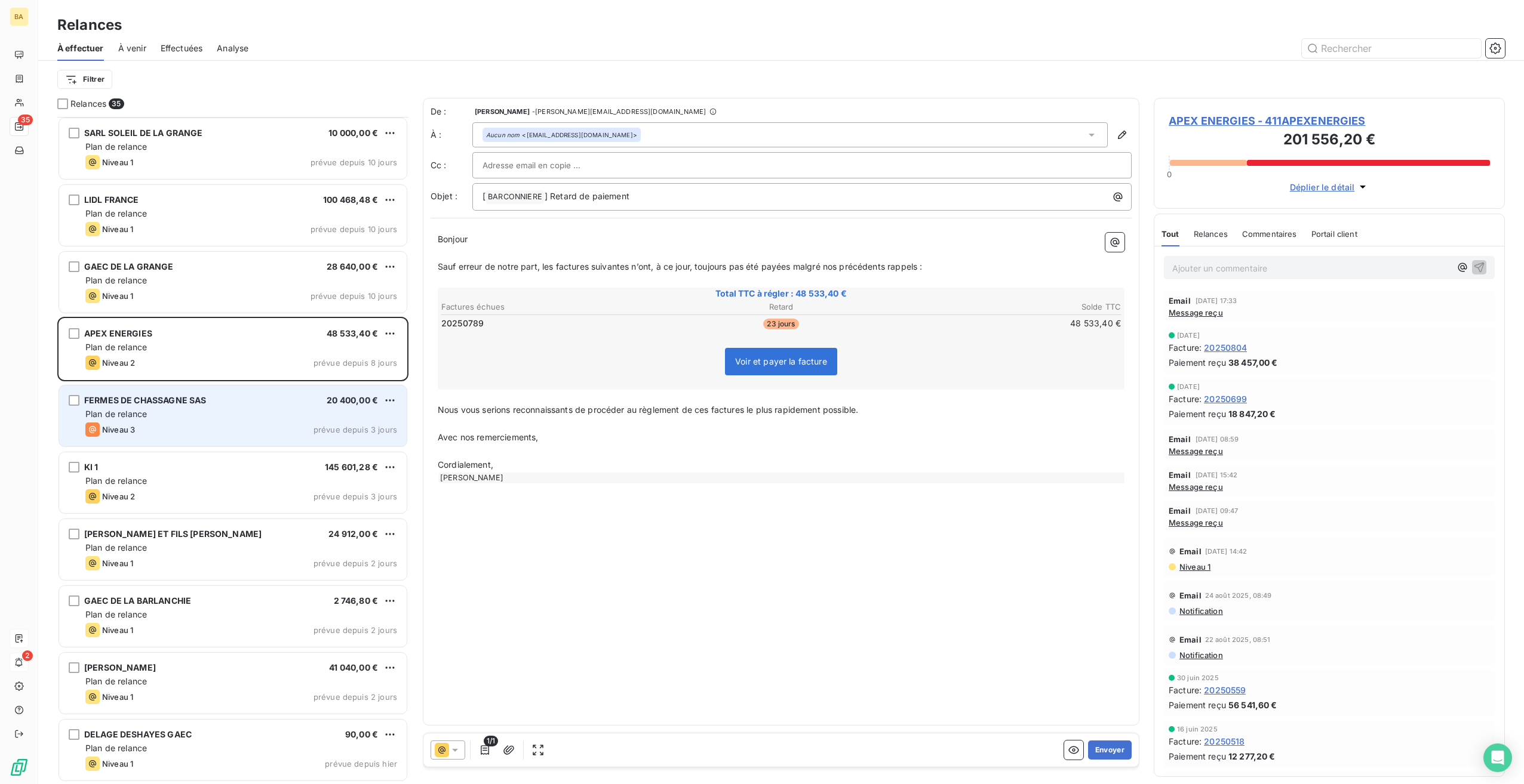
click at [170, 411] on div "Plan de relance" at bounding box center [241, 414] width 312 height 12
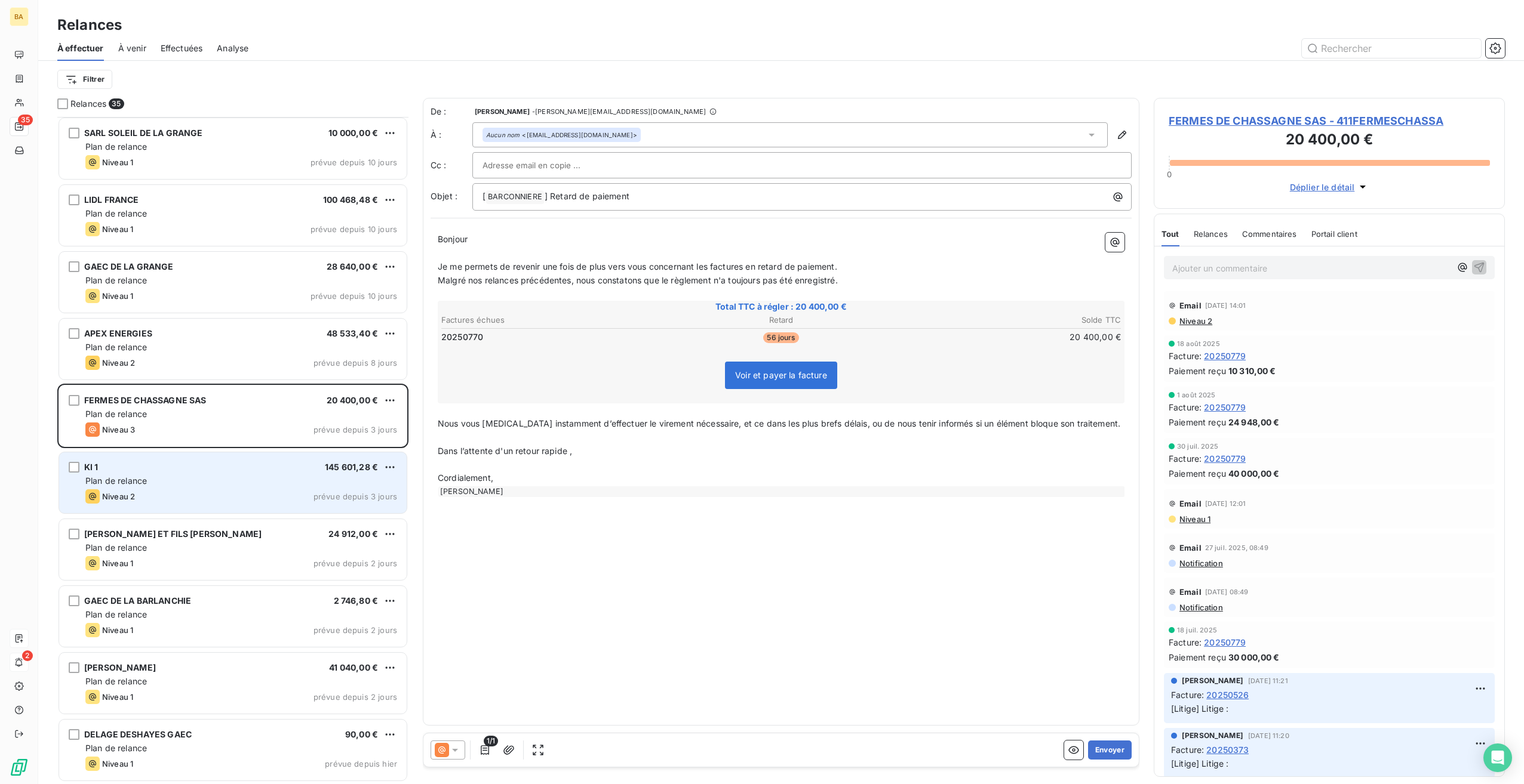
click at [162, 474] on div "KI 1 145 601,28 € Plan de relance Niveau 2 prévue depuis 3 jours" at bounding box center [233, 483] width 347 height 61
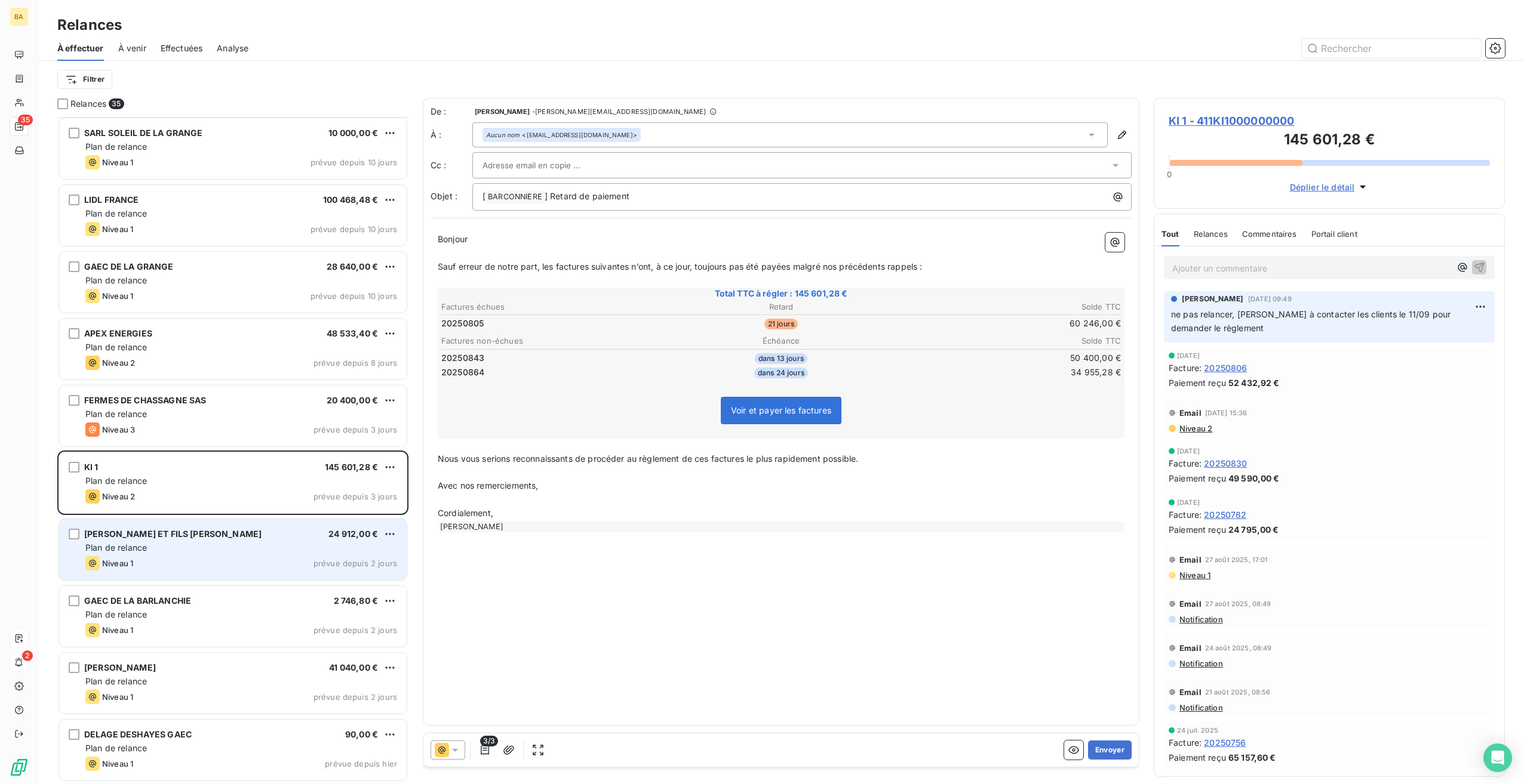
click at [149, 542] on div "Plan de relance" at bounding box center [241, 548] width 312 height 12
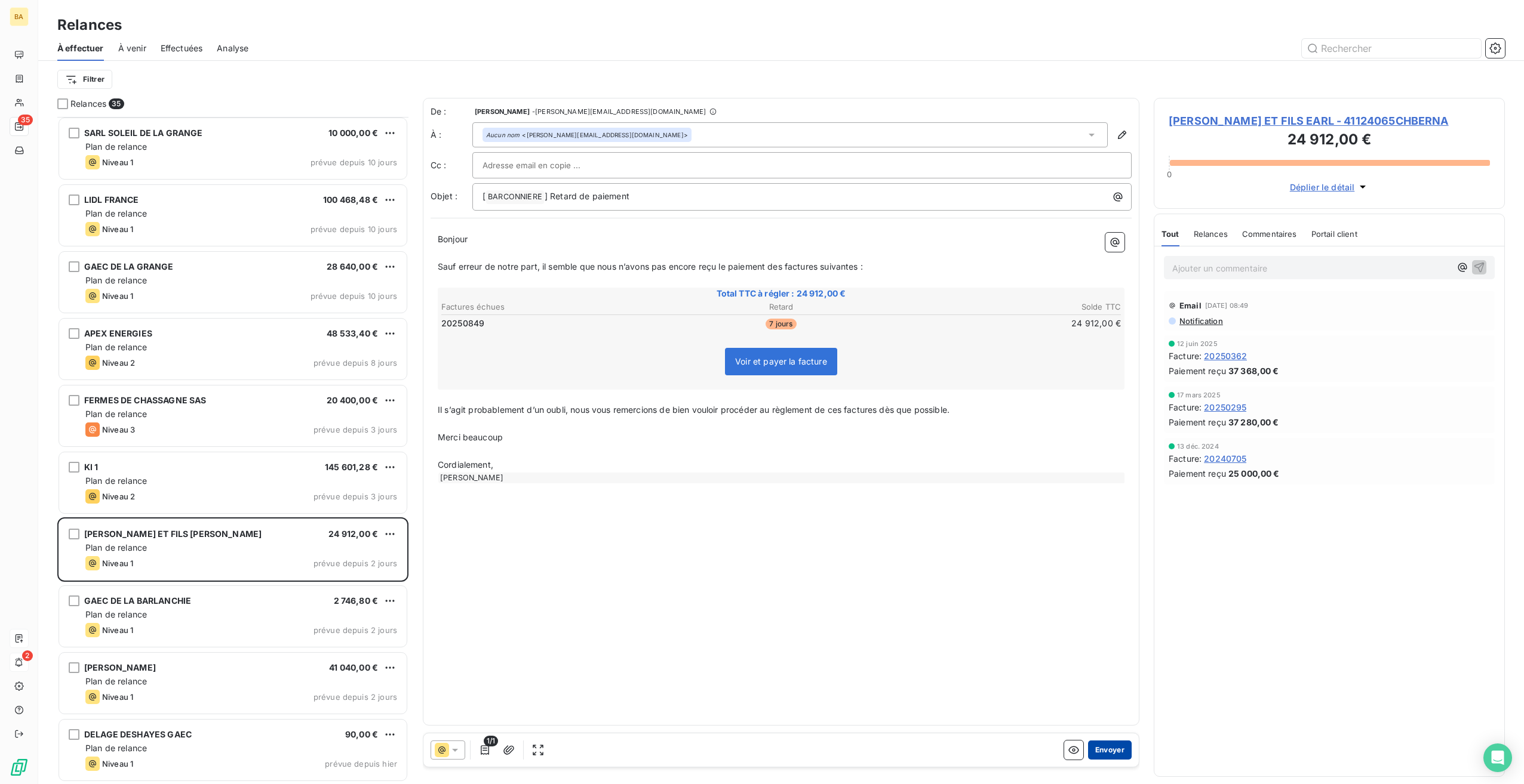
click at [1112, 745] on button "Envoyer" at bounding box center [1110, 750] width 44 height 19
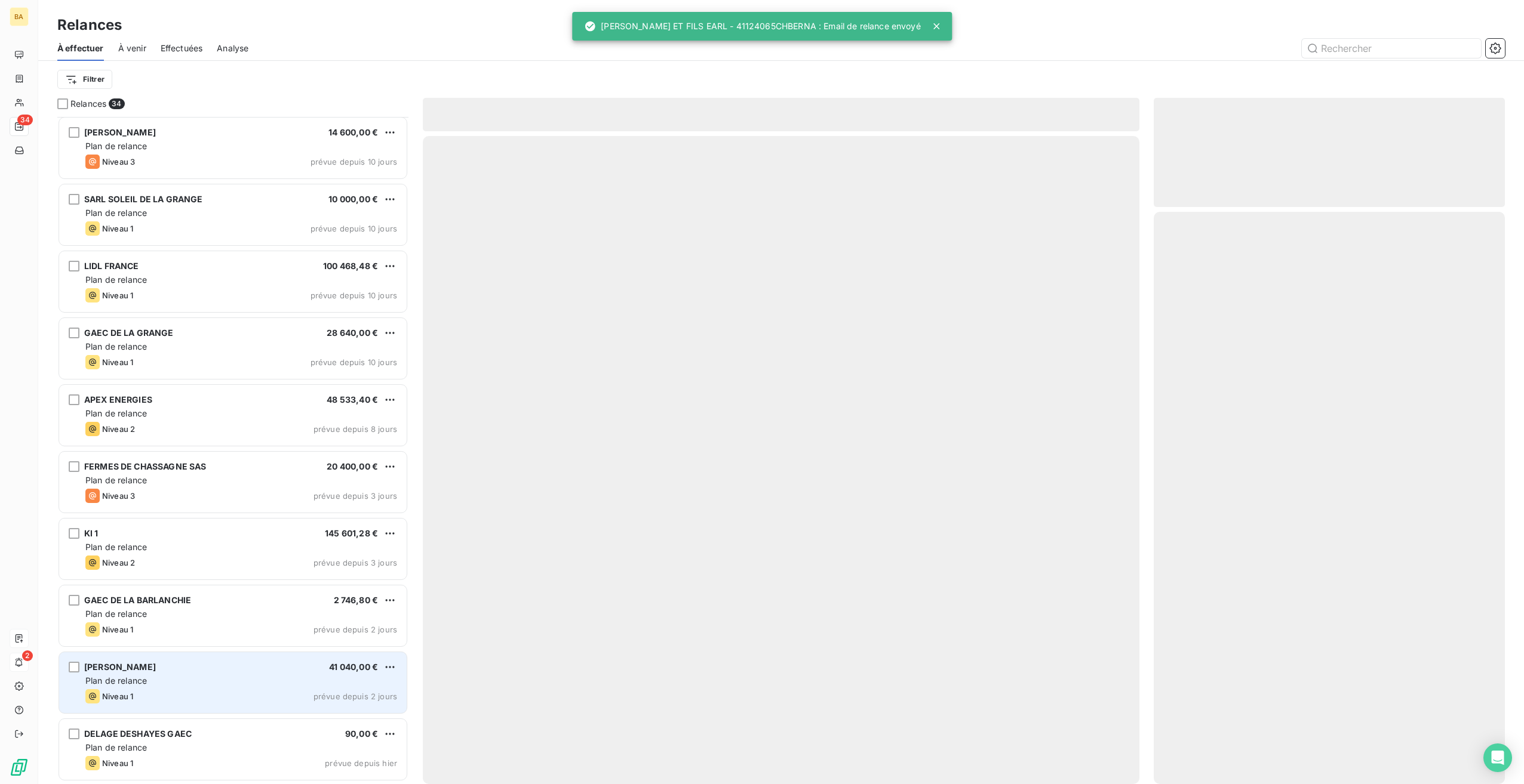
scroll to position [1605, 0]
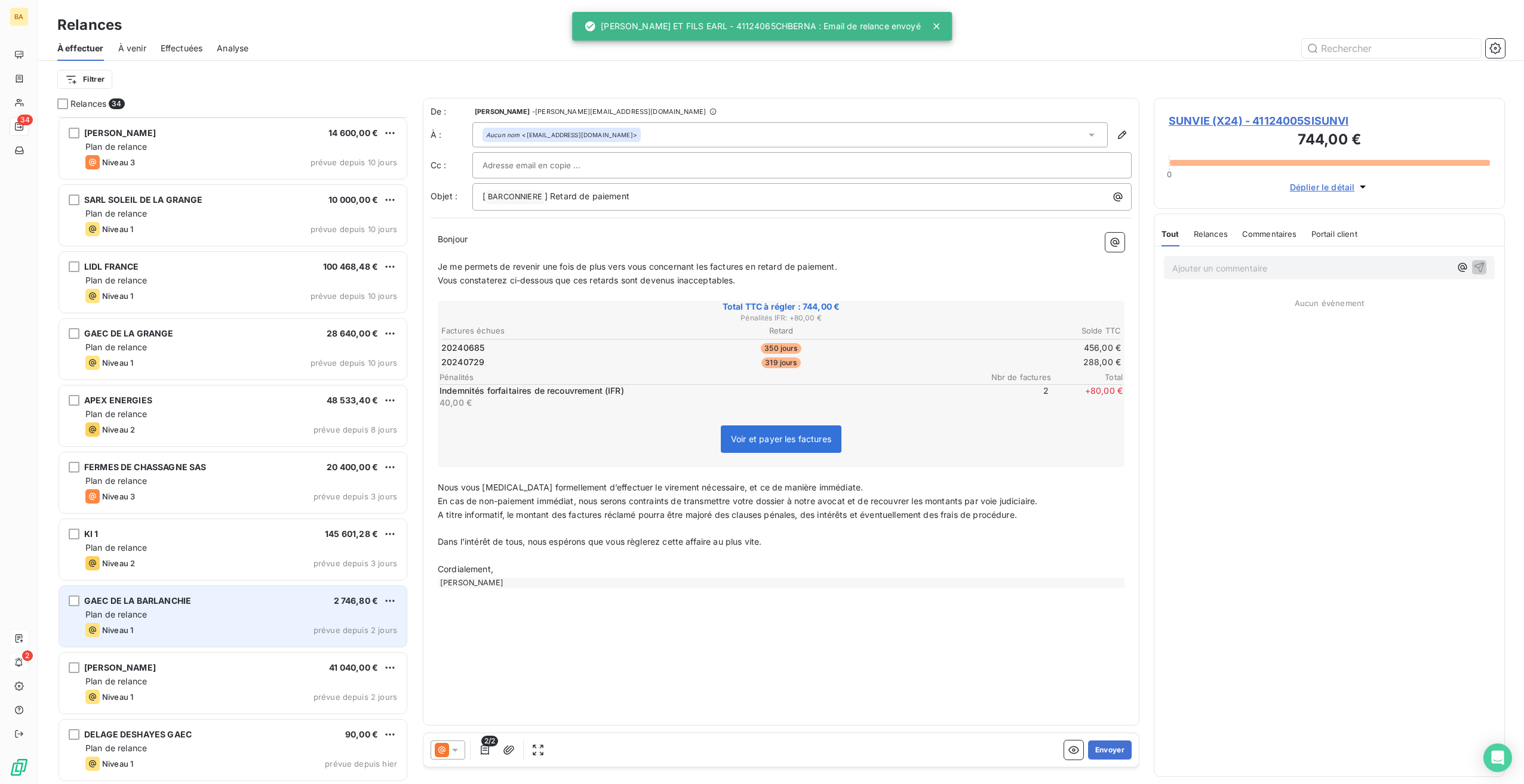
click at [202, 616] on div "Plan de relance" at bounding box center [241, 614] width 312 height 12
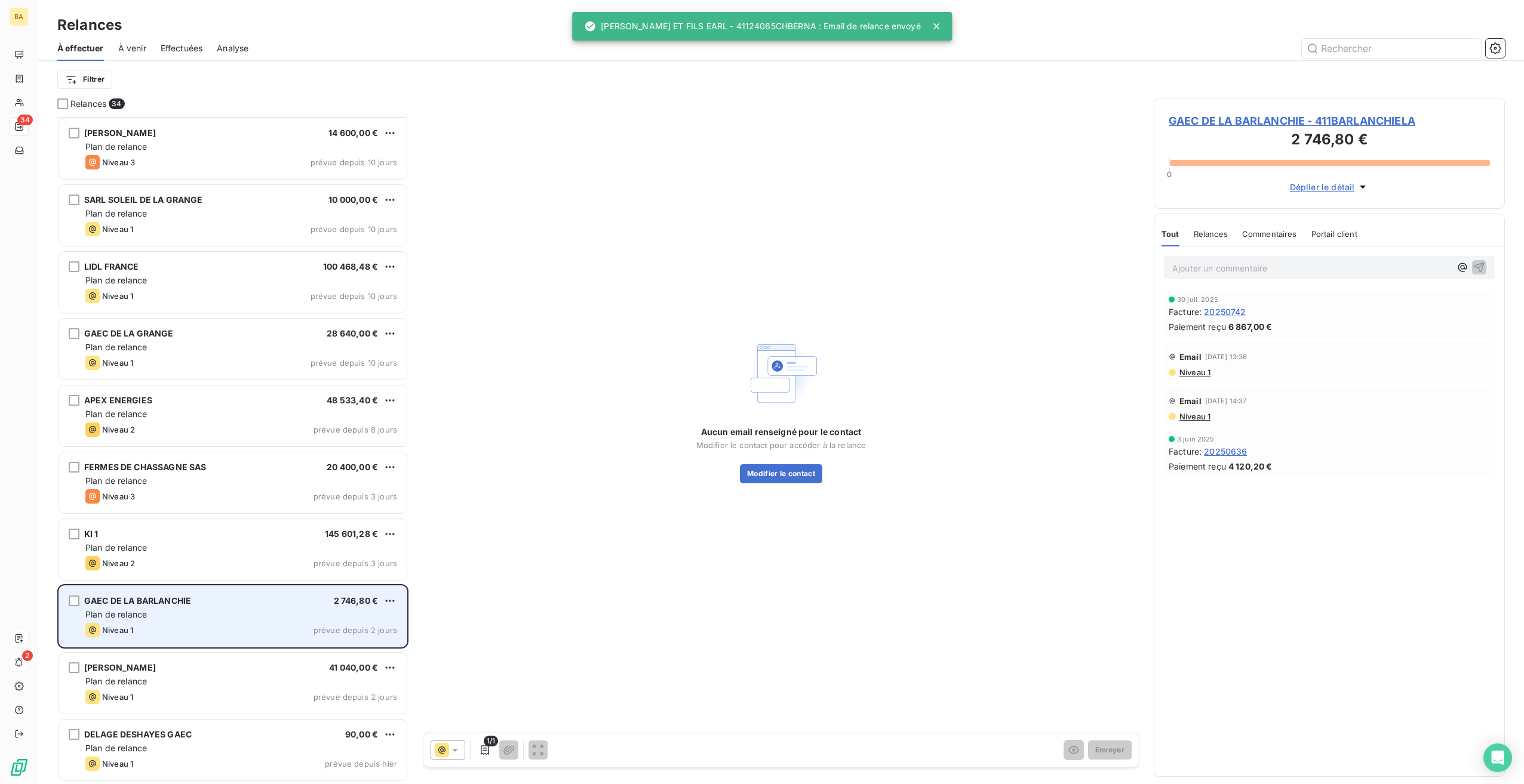
click at [143, 605] on div "GAEC DE LA BARLANCHIE" at bounding box center [137, 601] width 107 height 12
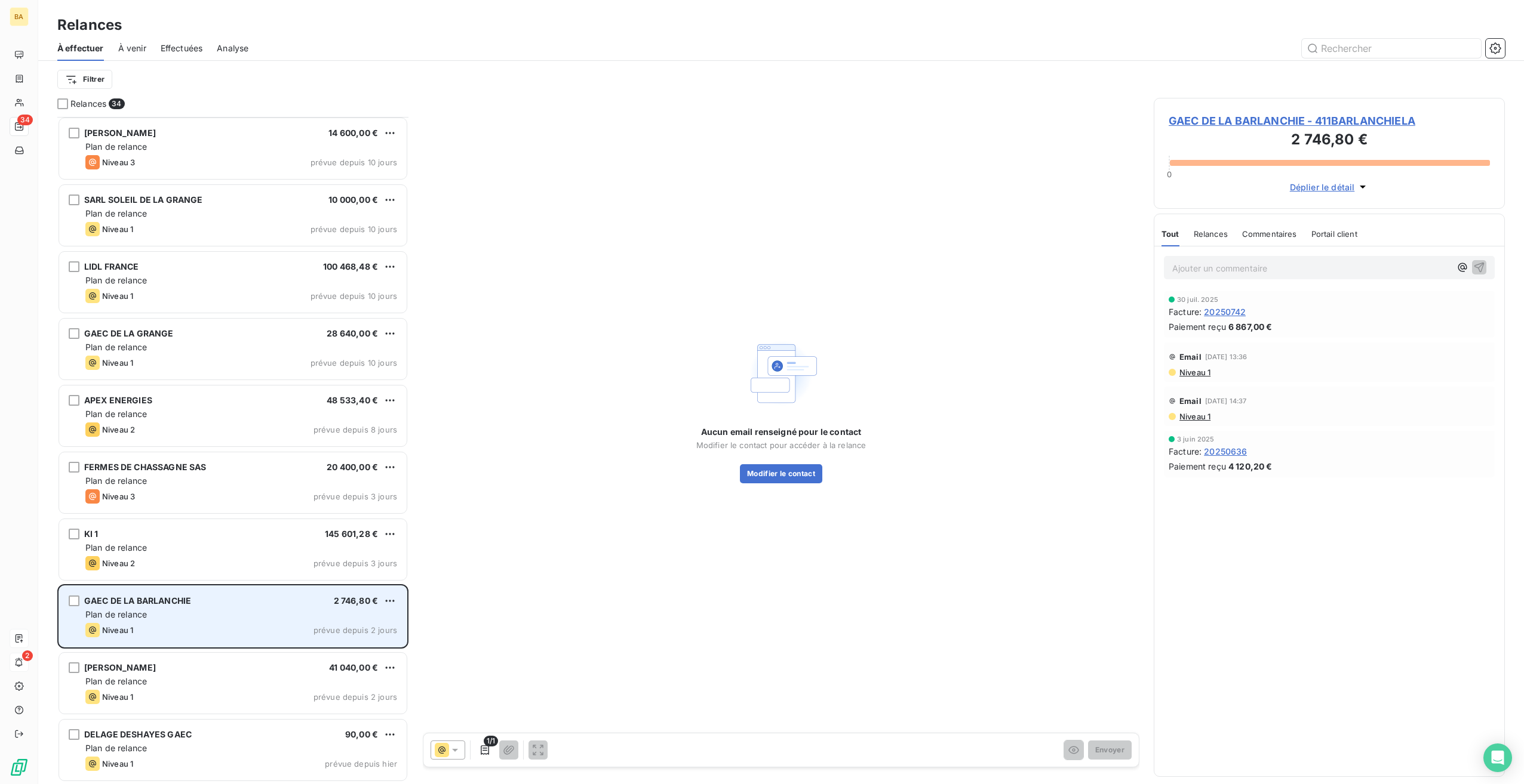
click at [143, 605] on div "GAEC DE LA BARLANCHIE" at bounding box center [137, 601] width 107 height 12
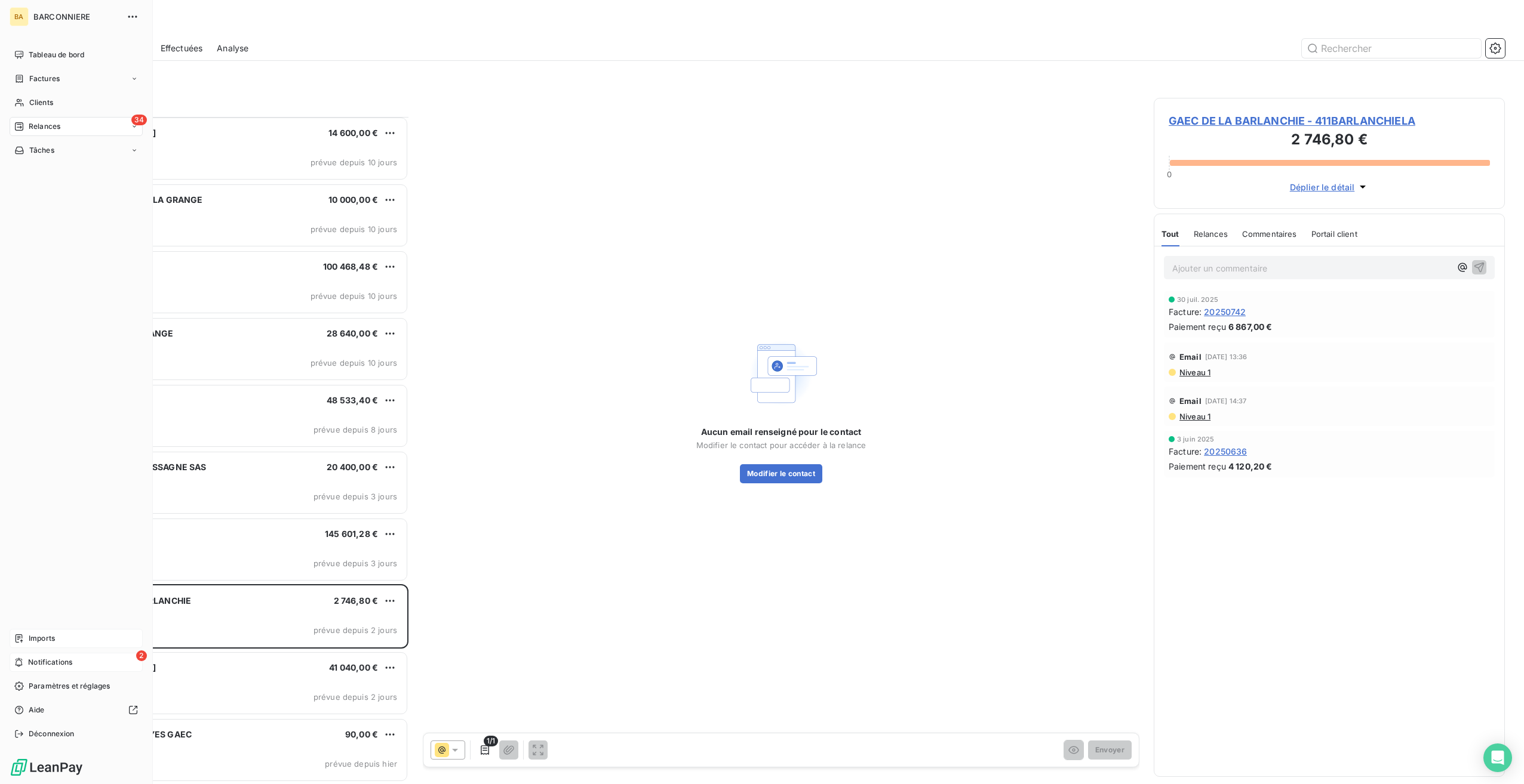
drag, startPoint x: 39, startPoint y: 100, endPoint x: 137, endPoint y: 115, distance: 99.1
click at [39, 100] on span "Clients" at bounding box center [41, 102] width 24 height 11
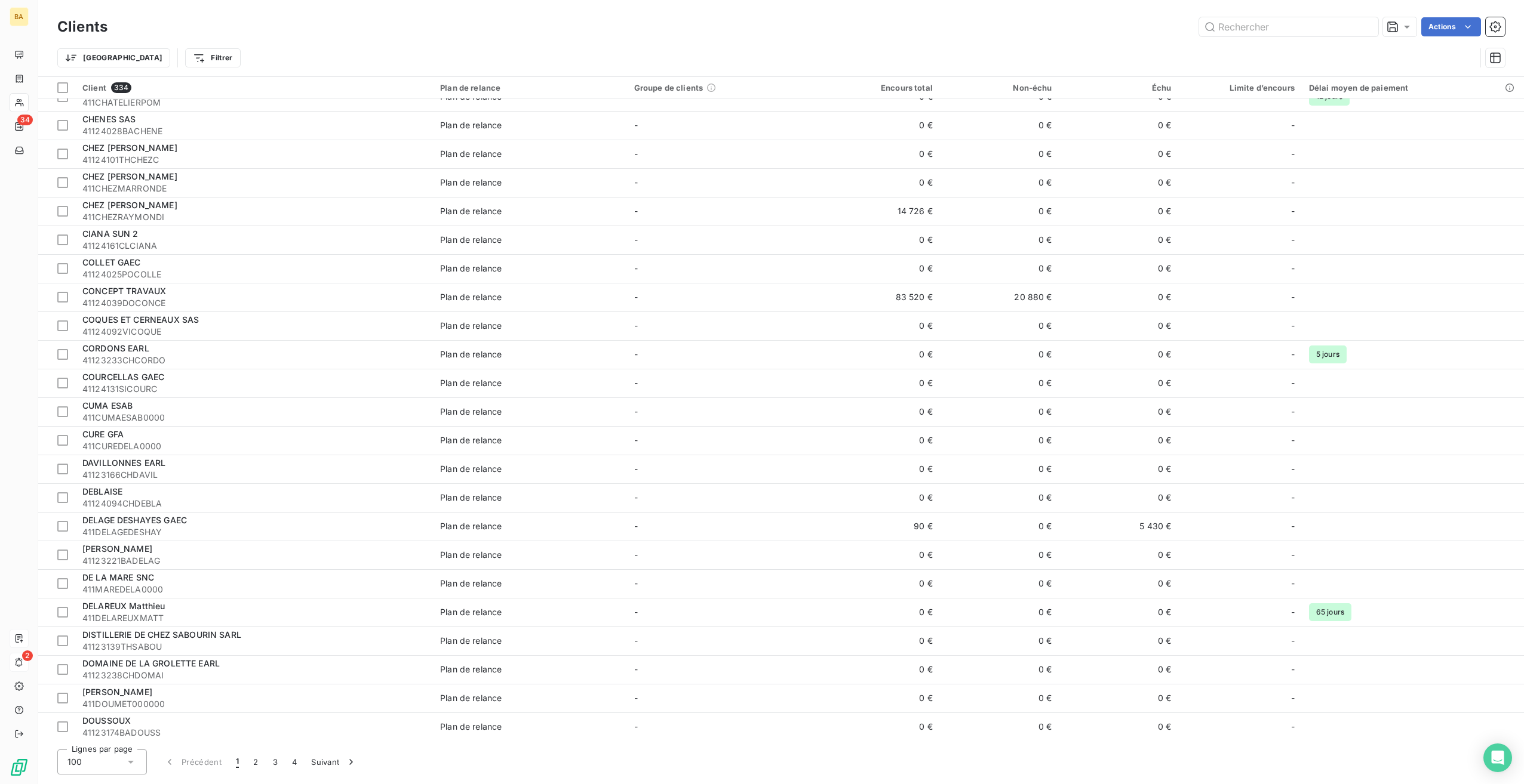
scroll to position [1328, 0]
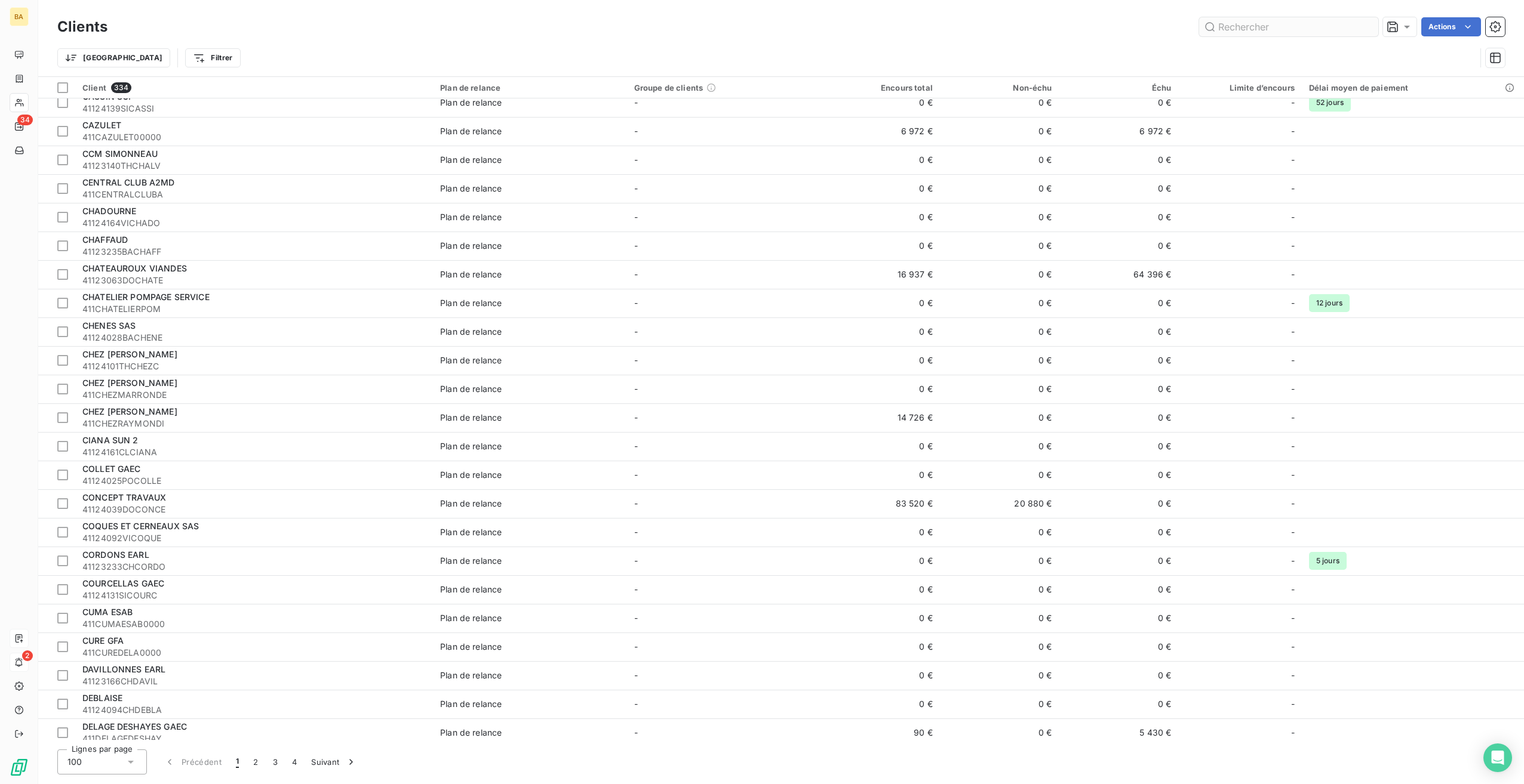
click at [1256, 29] on input "text" at bounding box center [1288, 27] width 179 height 19
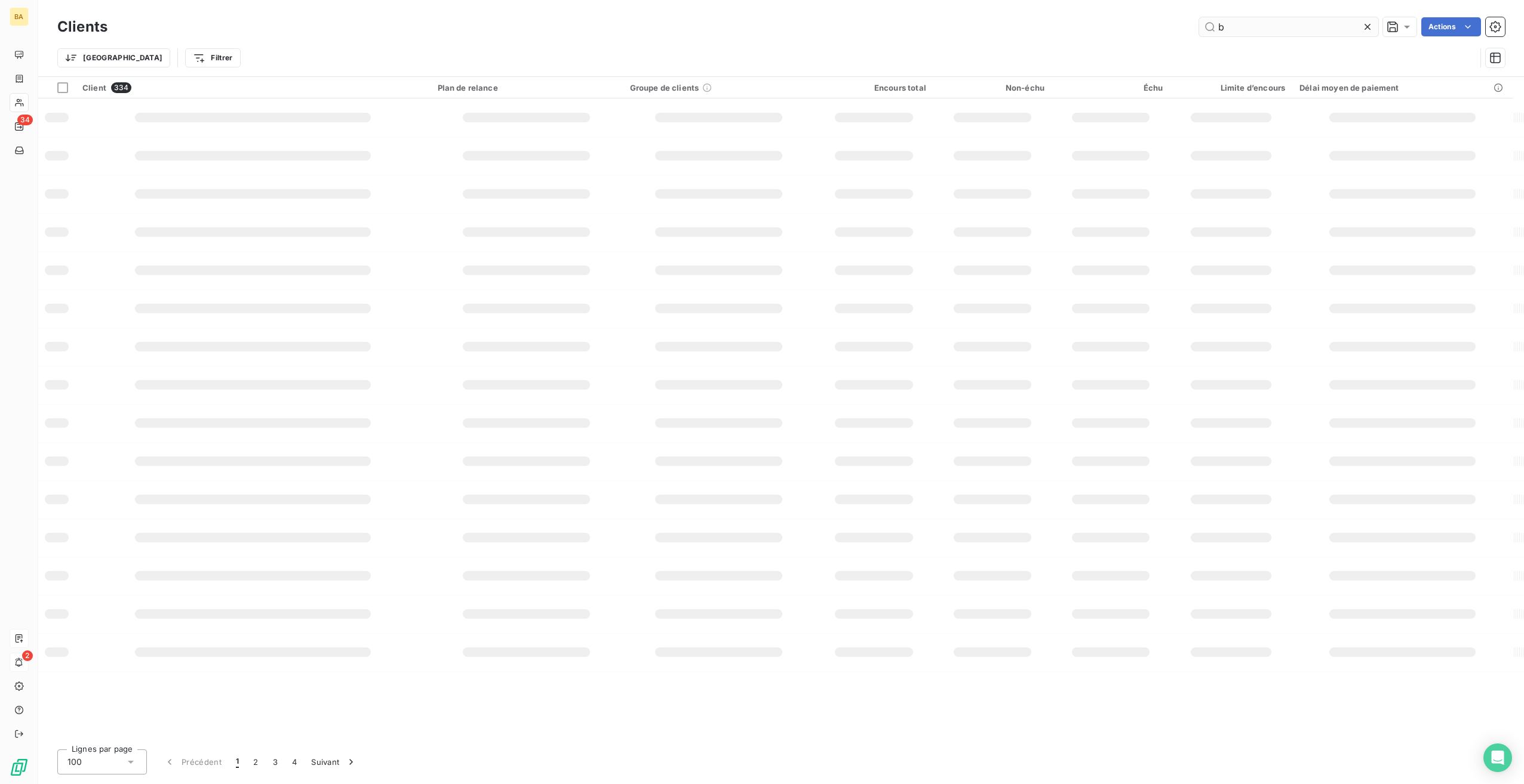
scroll to position [0, 0]
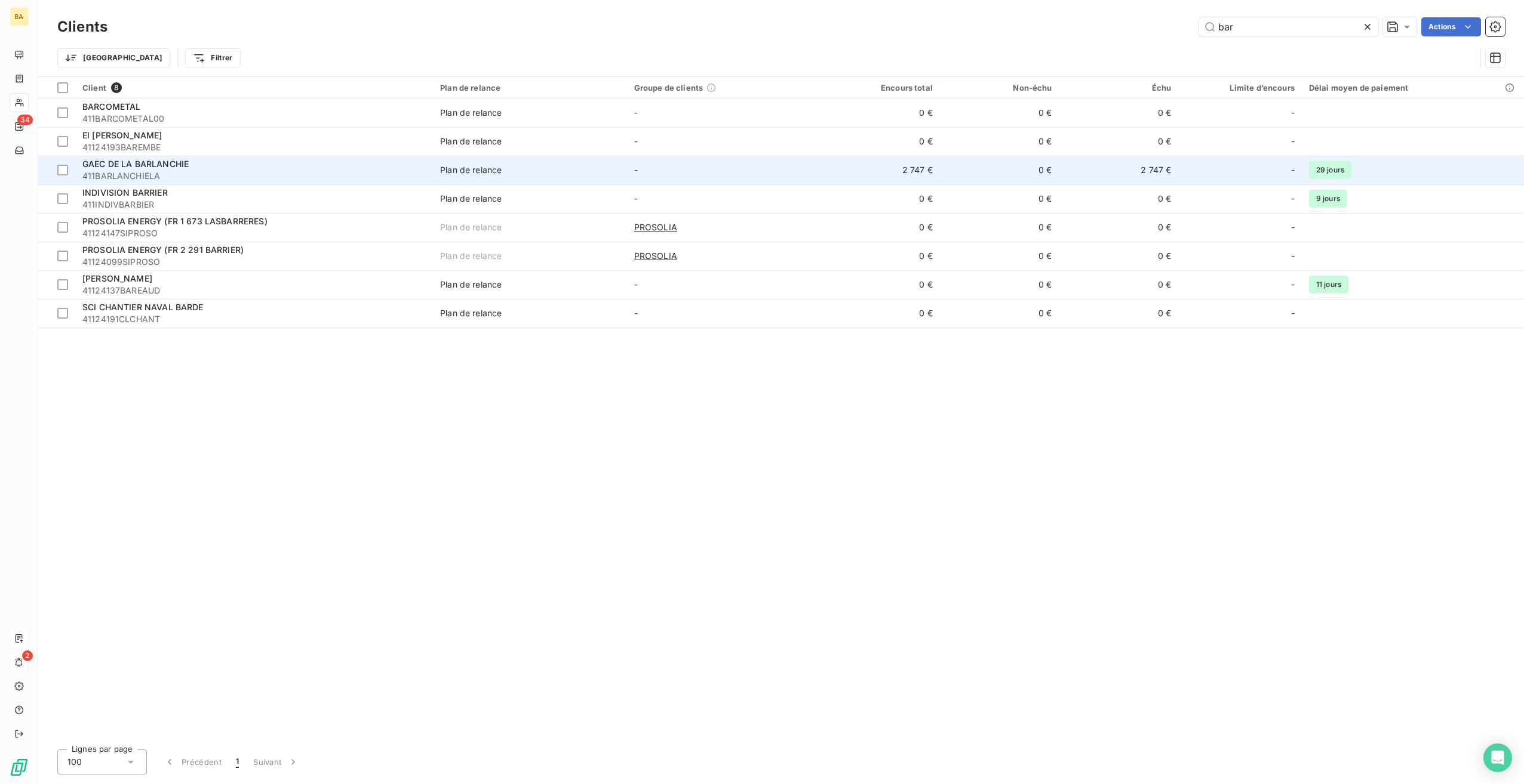
type input "bar"
click at [168, 161] on span "GAEC DE LA BARLANCHIE" at bounding box center [135, 164] width 106 height 10
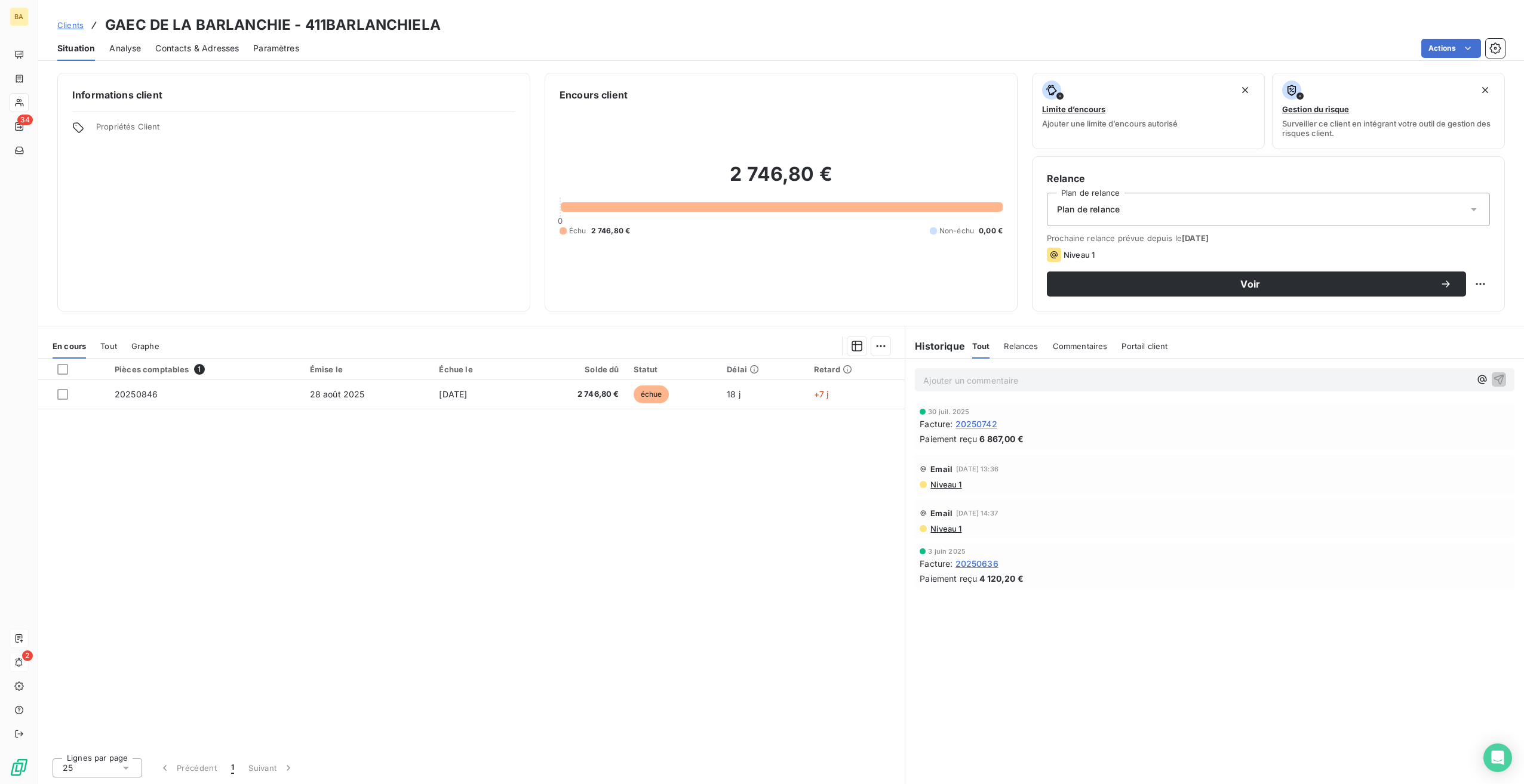
click at [201, 45] on span "Contacts & Adresses" at bounding box center [197, 48] width 84 height 12
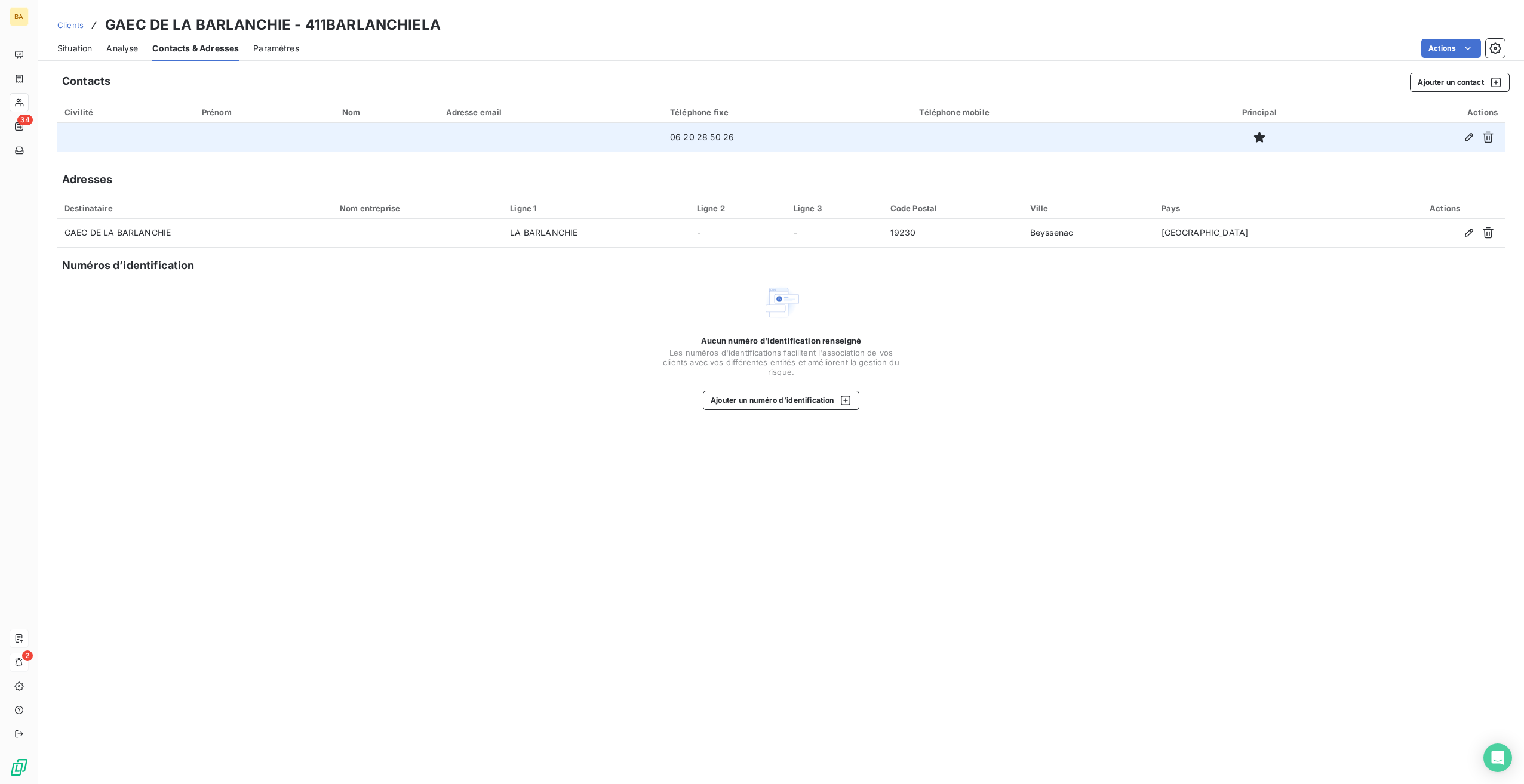
click at [716, 140] on td "06 20 28 50 26" at bounding box center [787, 137] width 249 height 29
click at [1468, 136] on icon "button" at bounding box center [1469, 137] width 12 height 12
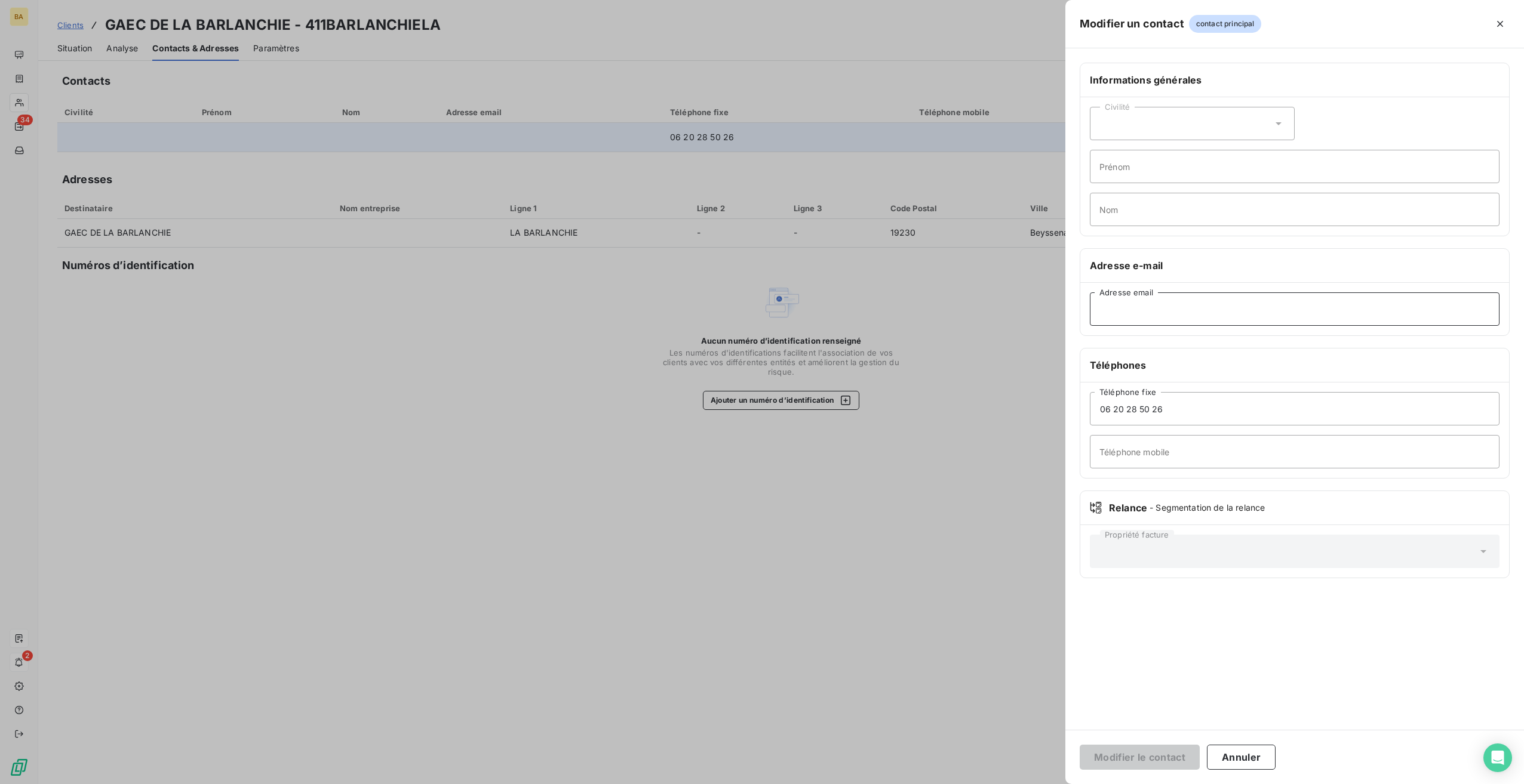
click at [1163, 308] on input "Adresse email" at bounding box center [1295, 309] width 410 height 34
type input "[EMAIL_ADDRESS][DOMAIN_NAME]"
click at [1145, 762] on button "Modifier le contact" at bounding box center [1140, 757] width 120 height 25
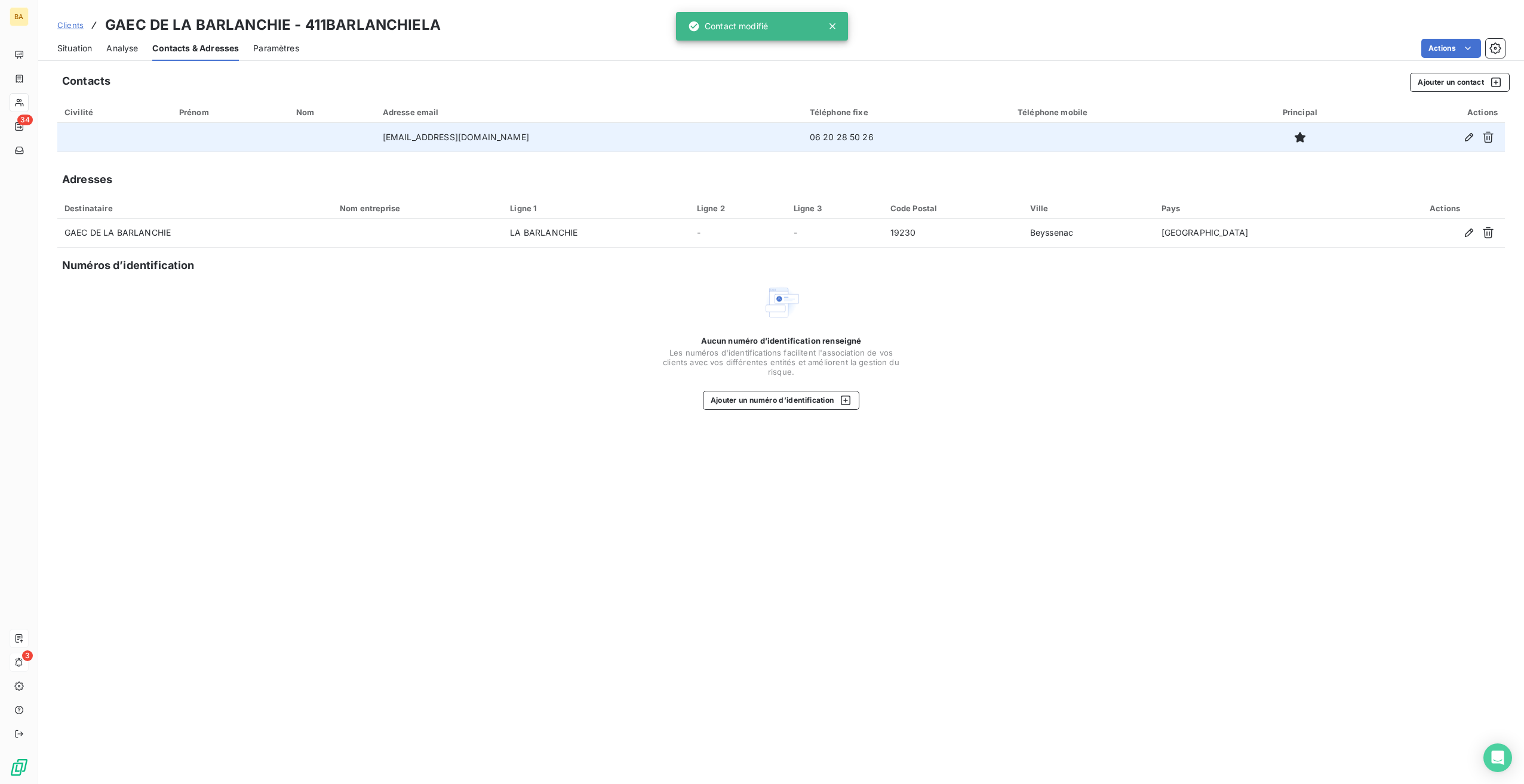
click at [304, 304] on div "Aucun numéro d’identification renseigné Les numéros d'identifications faciliten…" at bounding box center [781, 347] width 1448 height 127
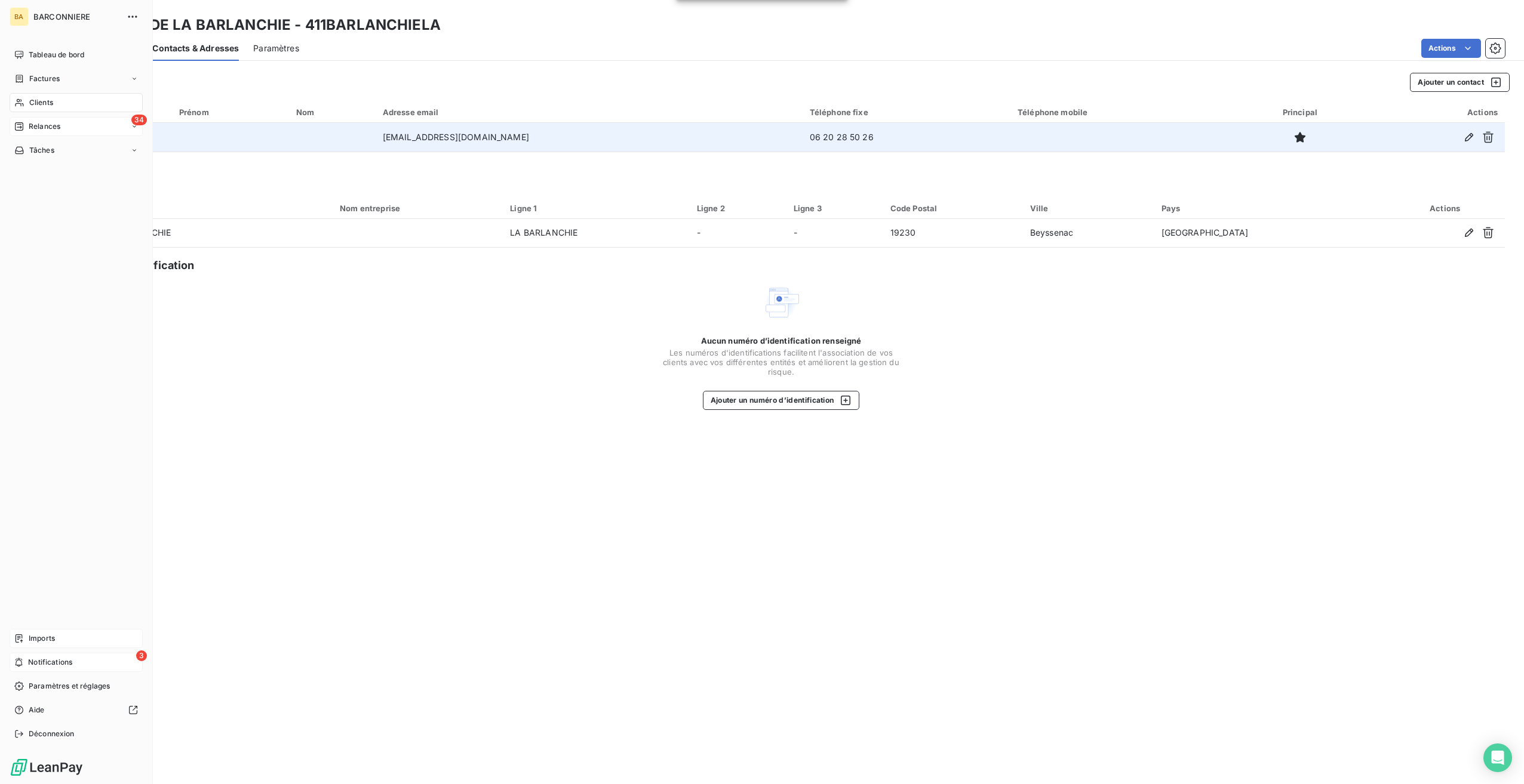
click at [17, 123] on icon at bounding box center [19, 126] width 9 height 9
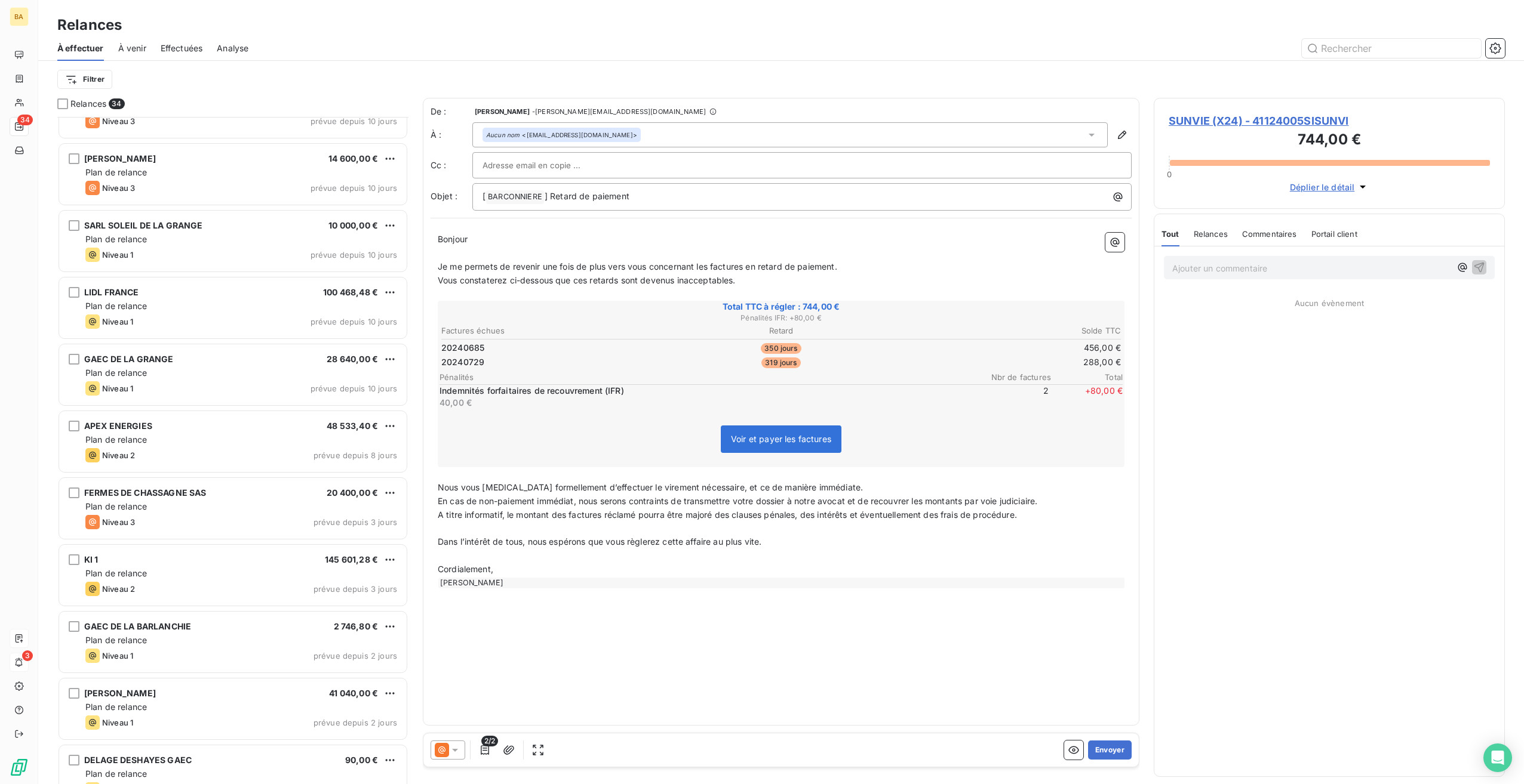
scroll to position [1605, 0]
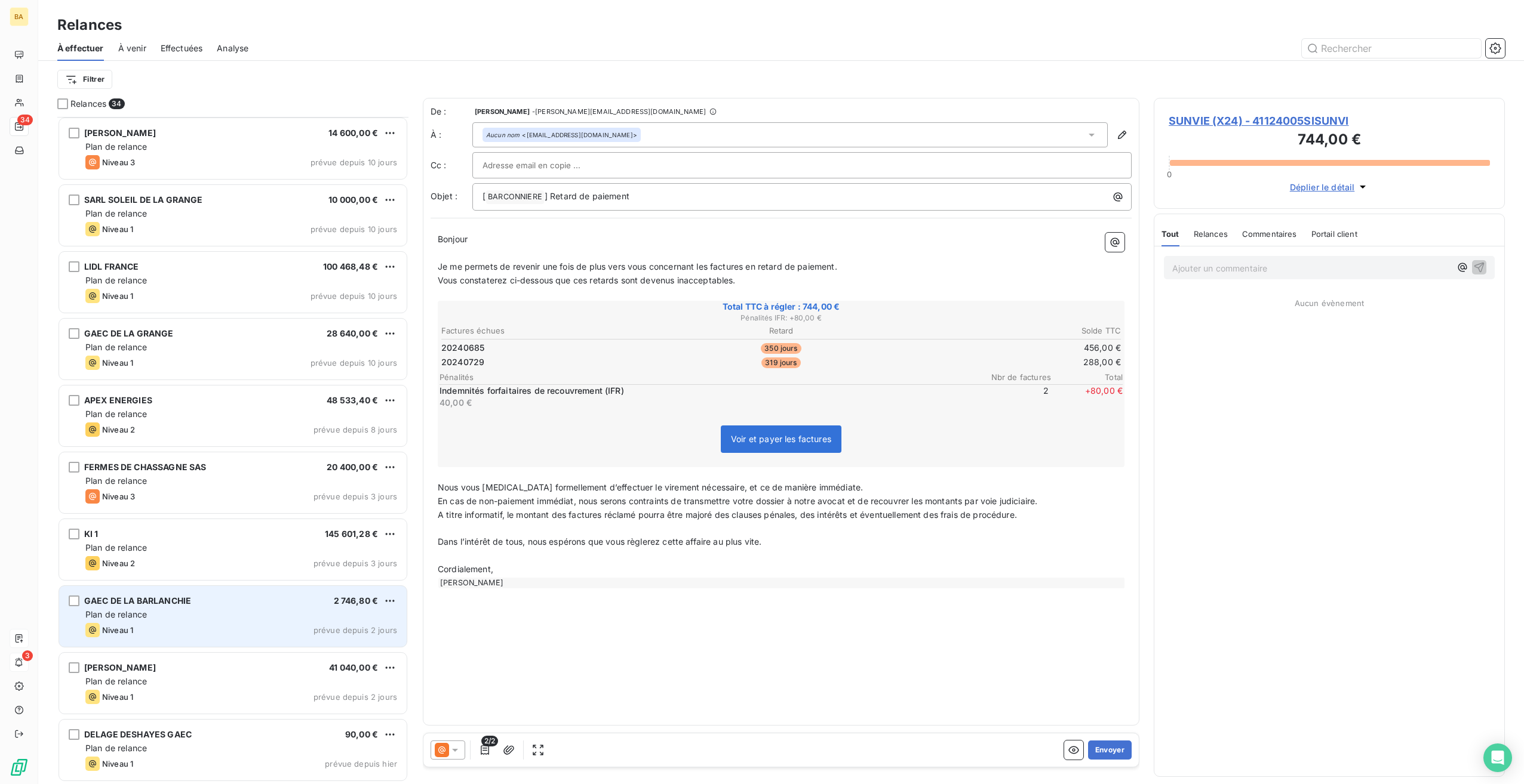
click at [155, 602] on span "GAEC DE LA BARLANCHIE" at bounding box center [137, 601] width 107 height 10
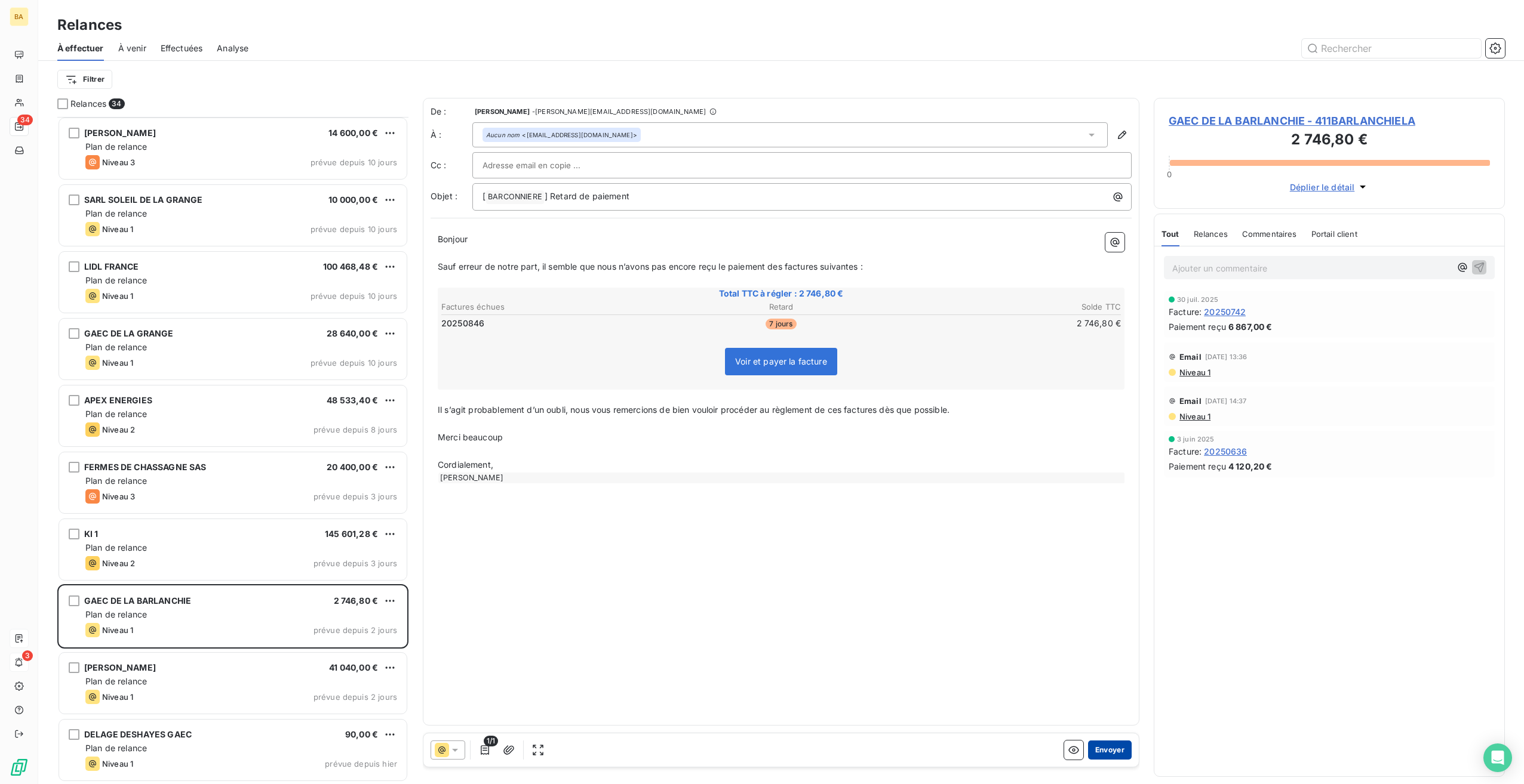
click at [1111, 751] on button "Envoyer" at bounding box center [1110, 750] width 44 height 19
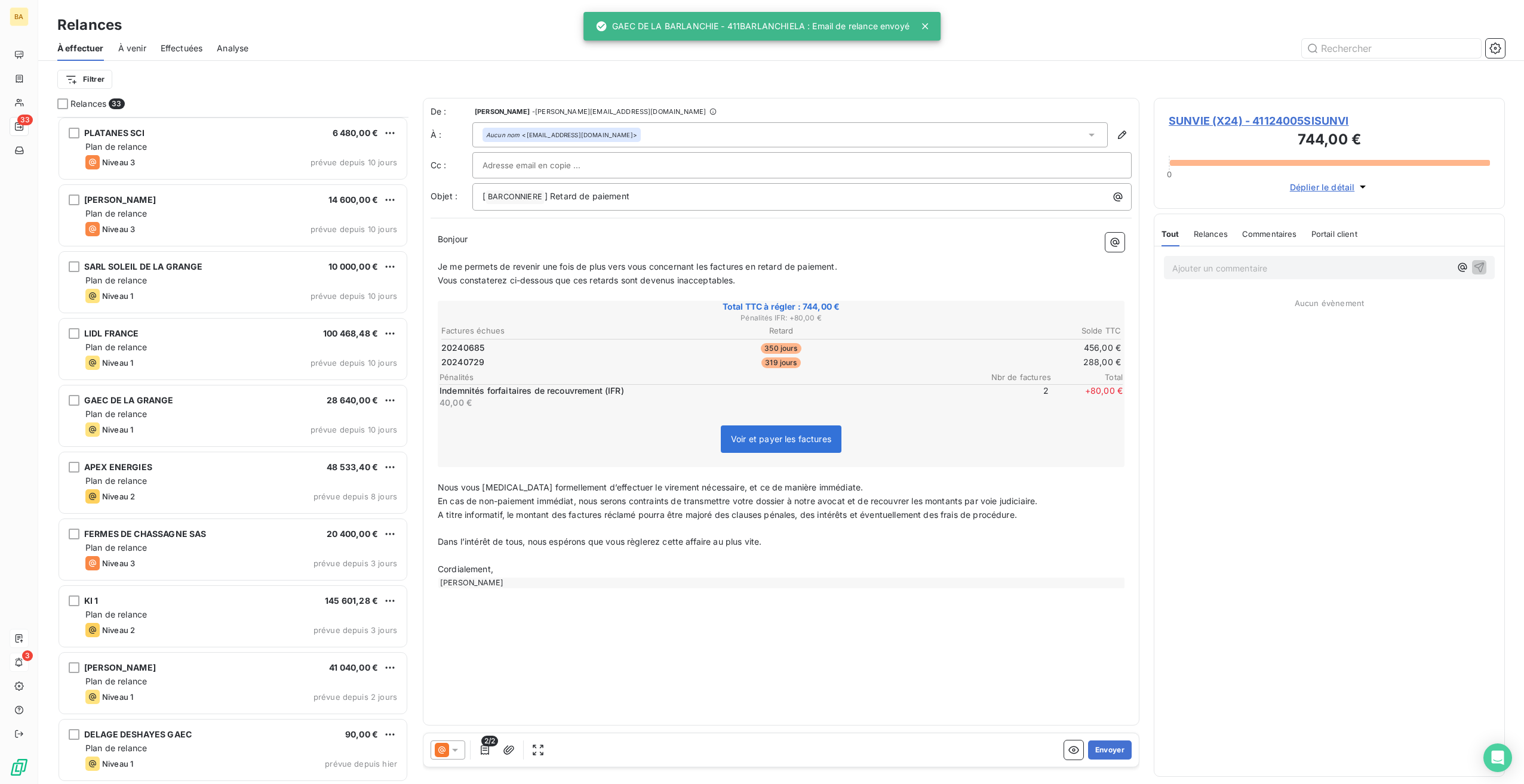
scroll to position [1539, 0]
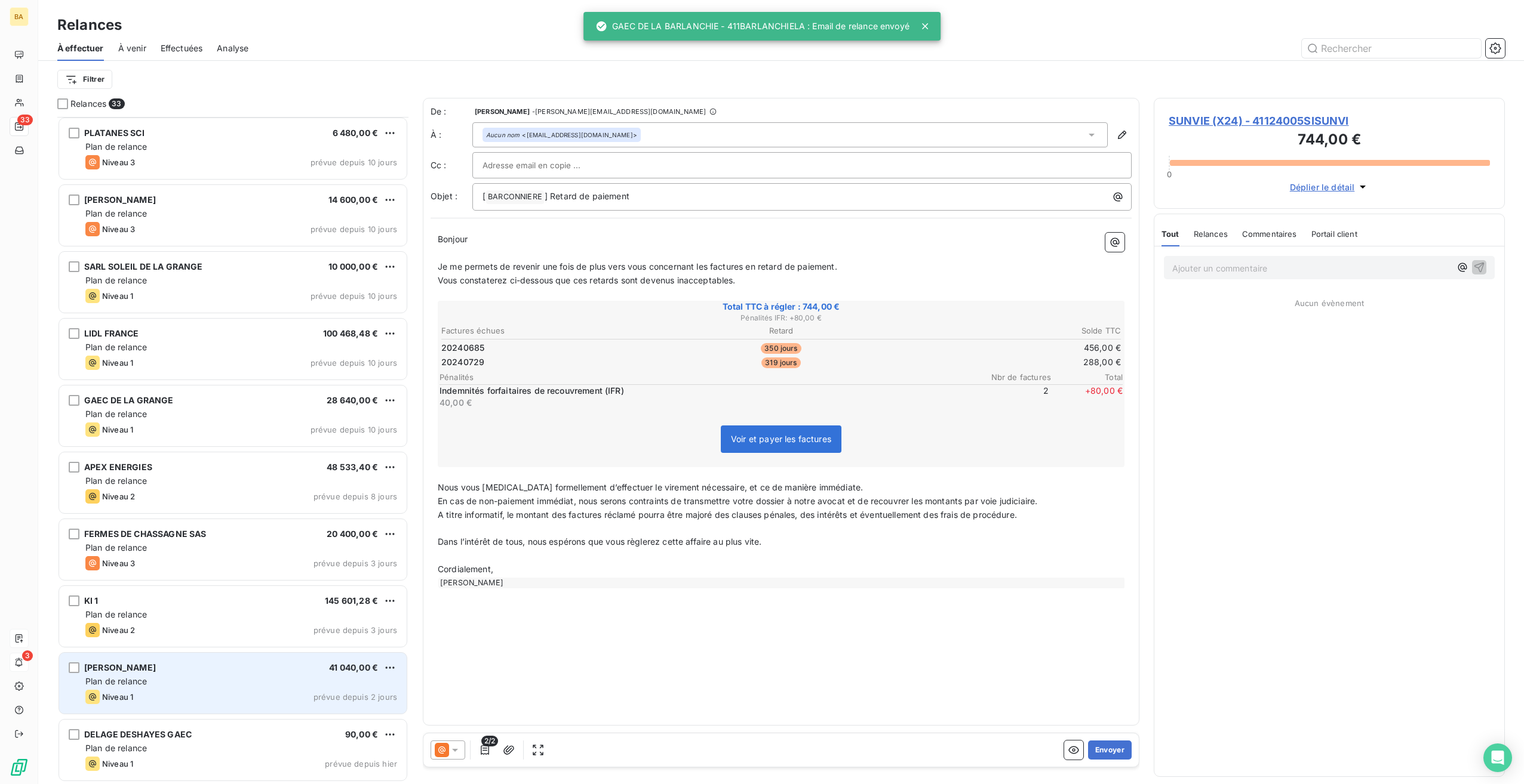
click at [146, 672] on div "[PERSON_NAME]" at bounding box center [120, 667] width 72 height 12
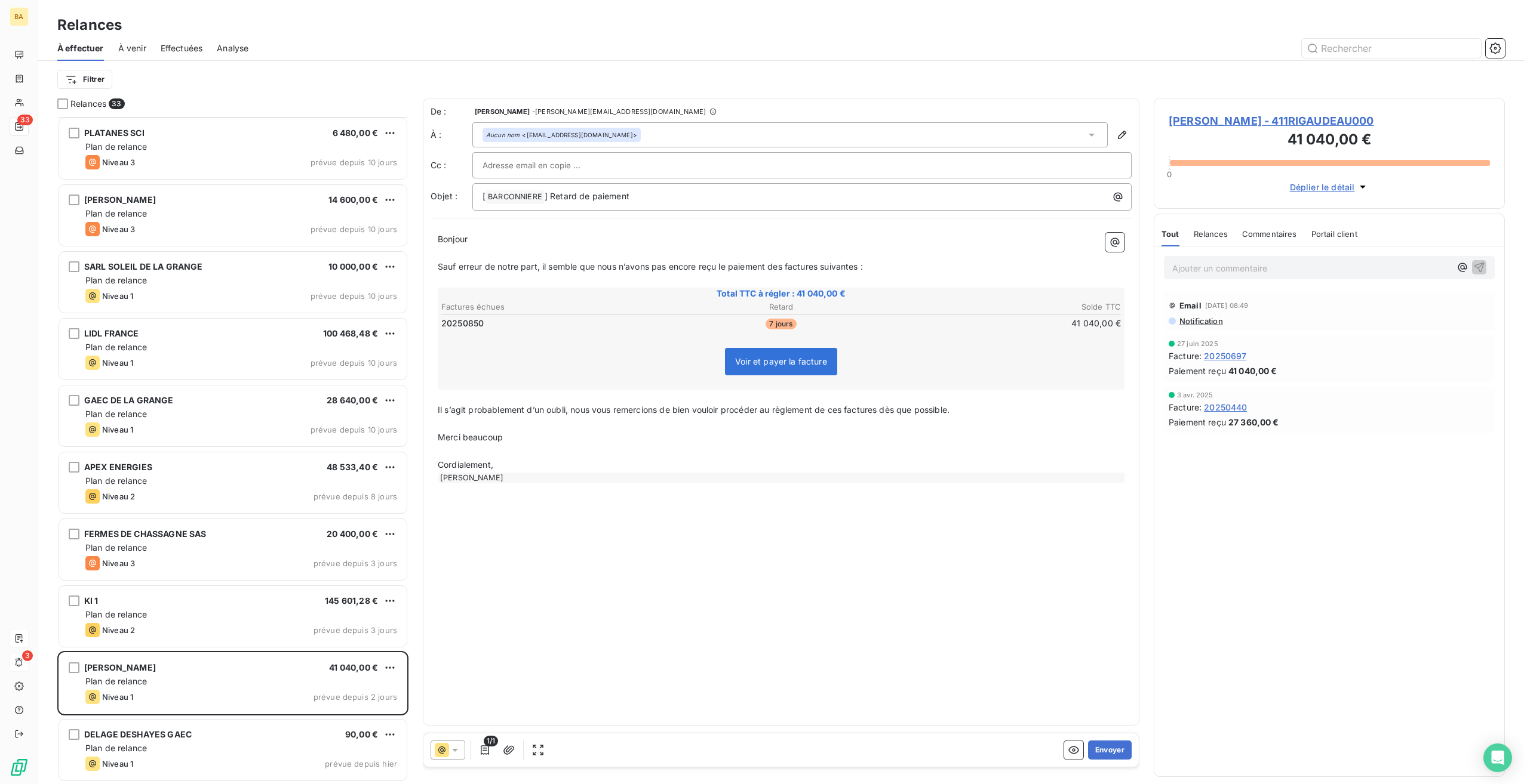
click at [1285, 270] on p "Ajouter un commentaire ﻿" at bounding box center [1311, 269] width 278 height 15
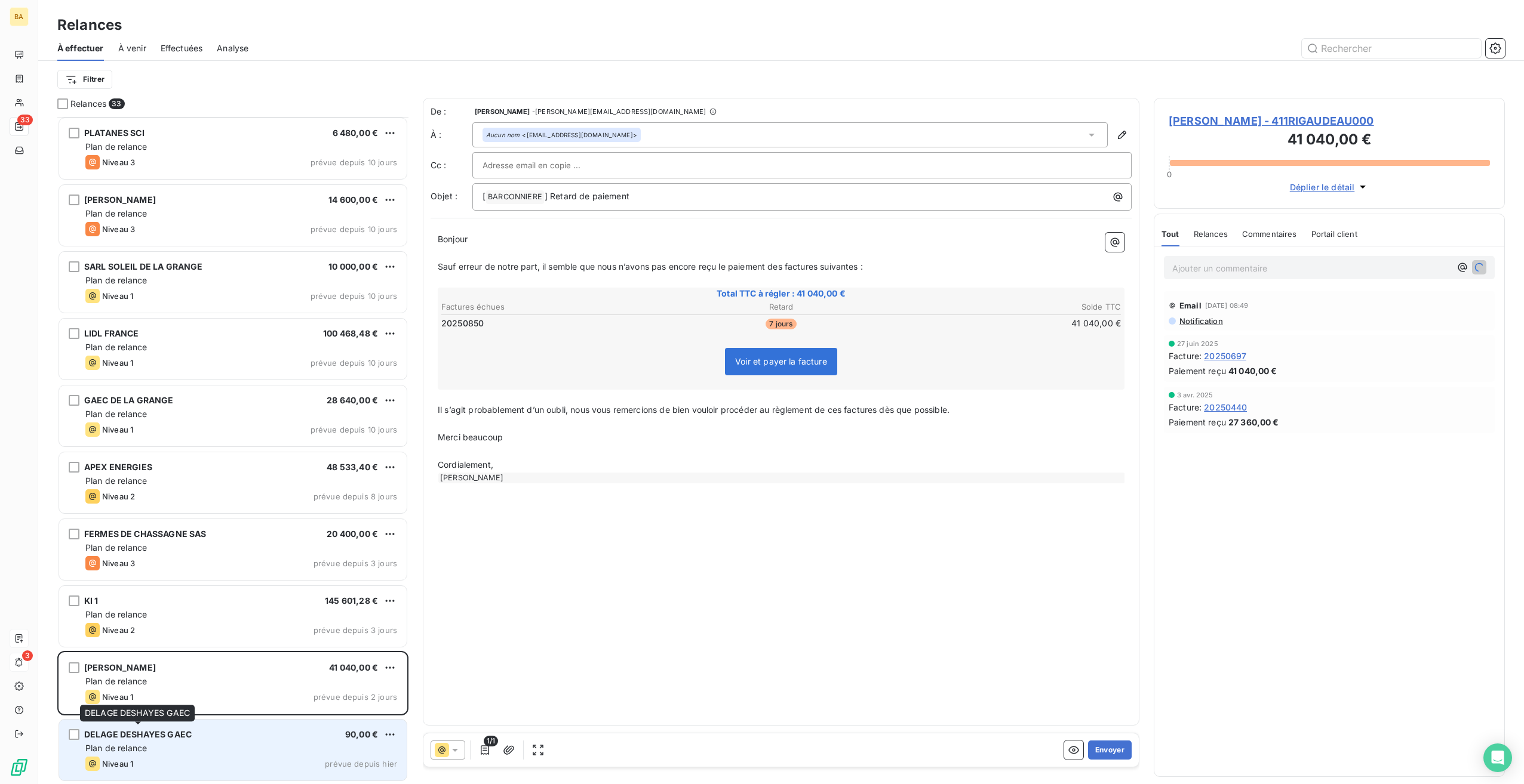
click at [183, 731] on span "DELAGE DESHAYES GAEC" at bounding box center [138, 734] width 107 height 10
